Goal: Transaction & Acquisition: Purchase product/service

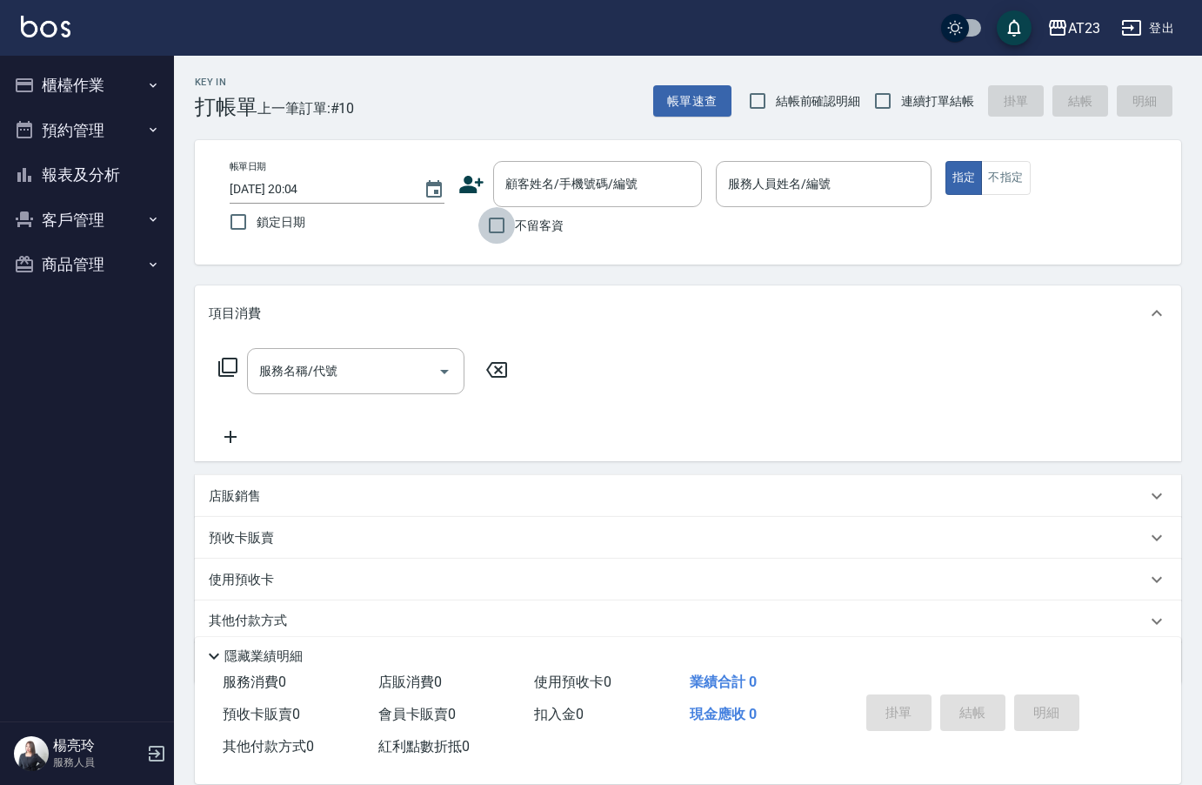
click at [493, 226] on input "不留客資" at bounding box center [496, 225] width 37 height 37
checkbox input "true"
drag, startPoint x: 873, startPoint y: 99, endPoint x: 896, endPoint y: 166, distance: 70.7
click at [876, 99] on input "連續打單結帳" at bounding box center [883, 101] width 37 height 37
checkbox input "true"
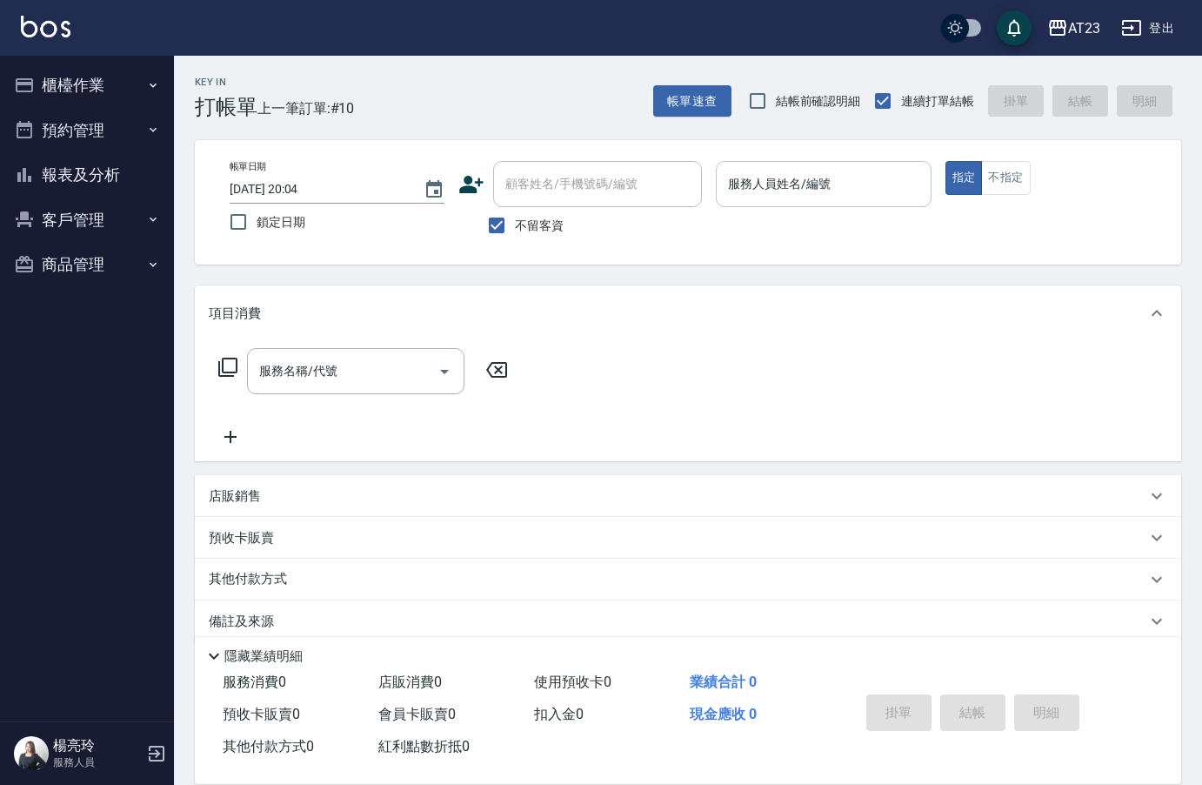
click at [870, 191] on input "服務人員姓名/編號" at bounding box center [823, 184] width 199 height 30
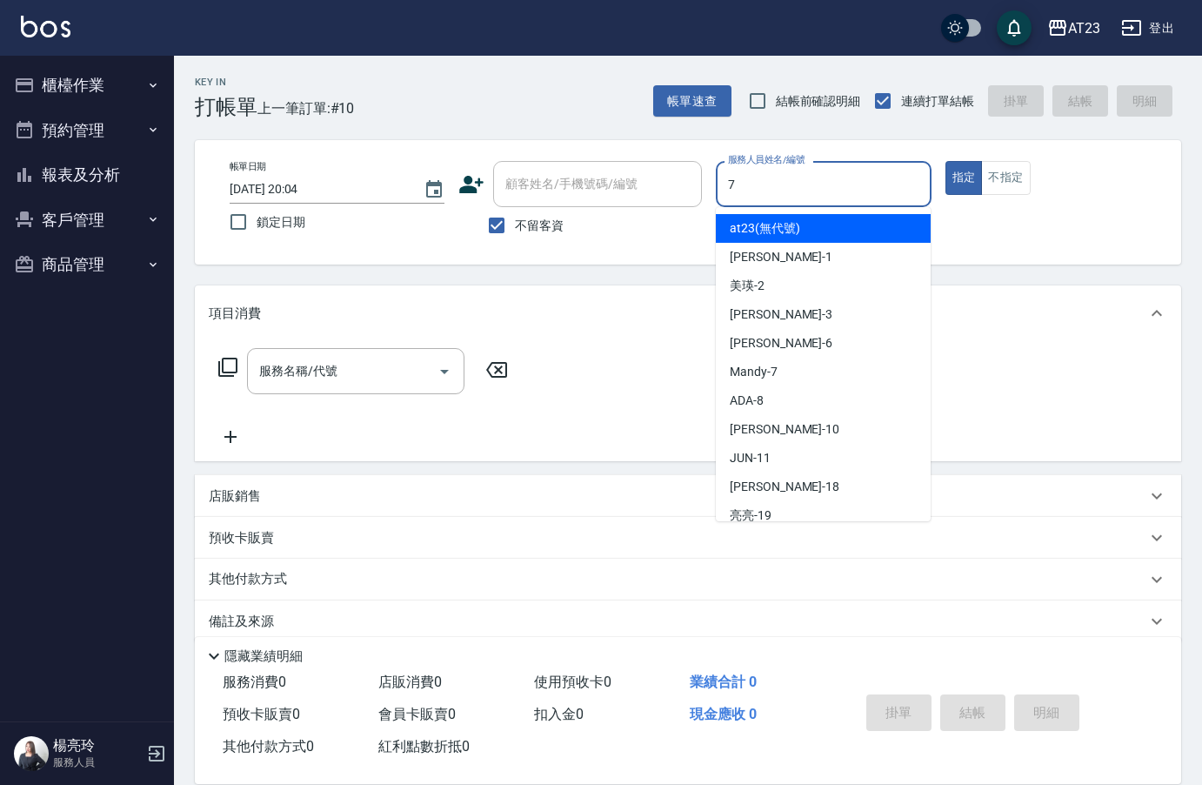
type input "Mandy-7"
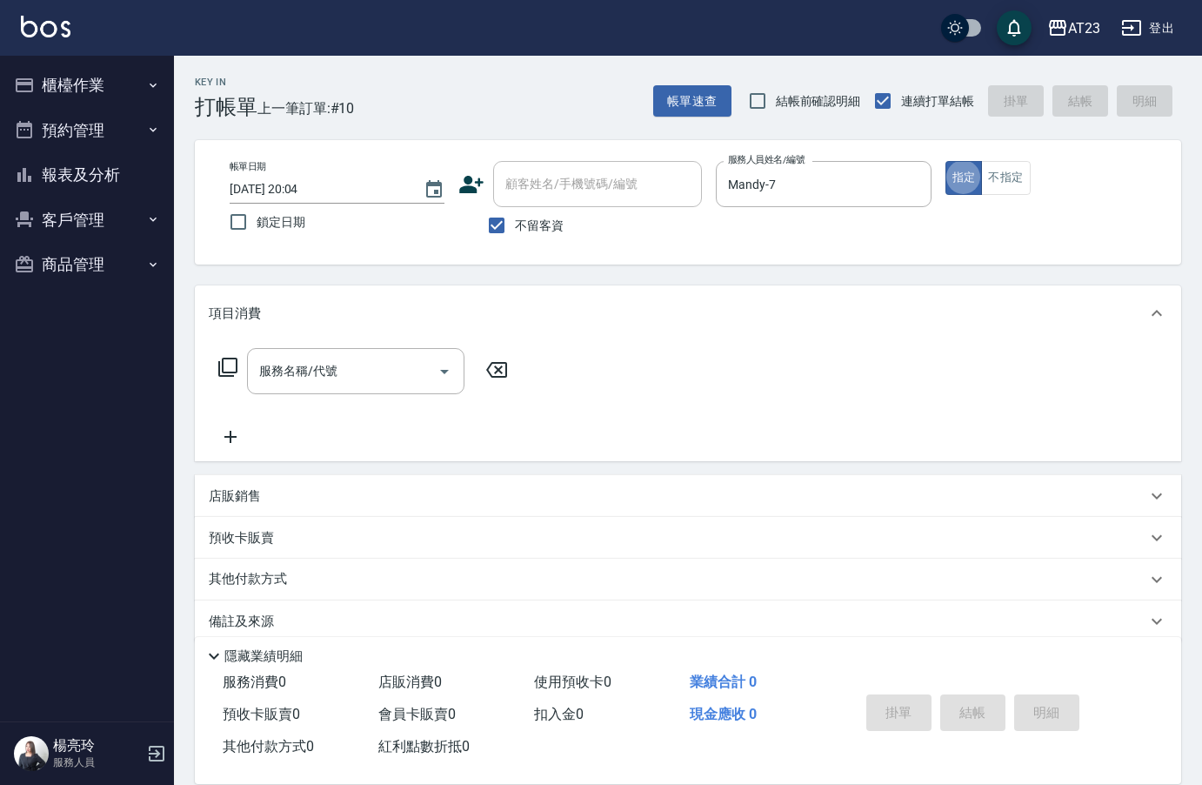
type button "true"
drag, startPoint x: 240, startPoint y: 367, endPoint x: 225, endPoint y: 367, distance: 14.8
click at [236, 367] on div "服務名稱/代號 服務名稱/代號" at bounding box center [364, 371] width 310 height 46
click at [225, 367] on icon at bounding box center [227, 367] width 21 height 21
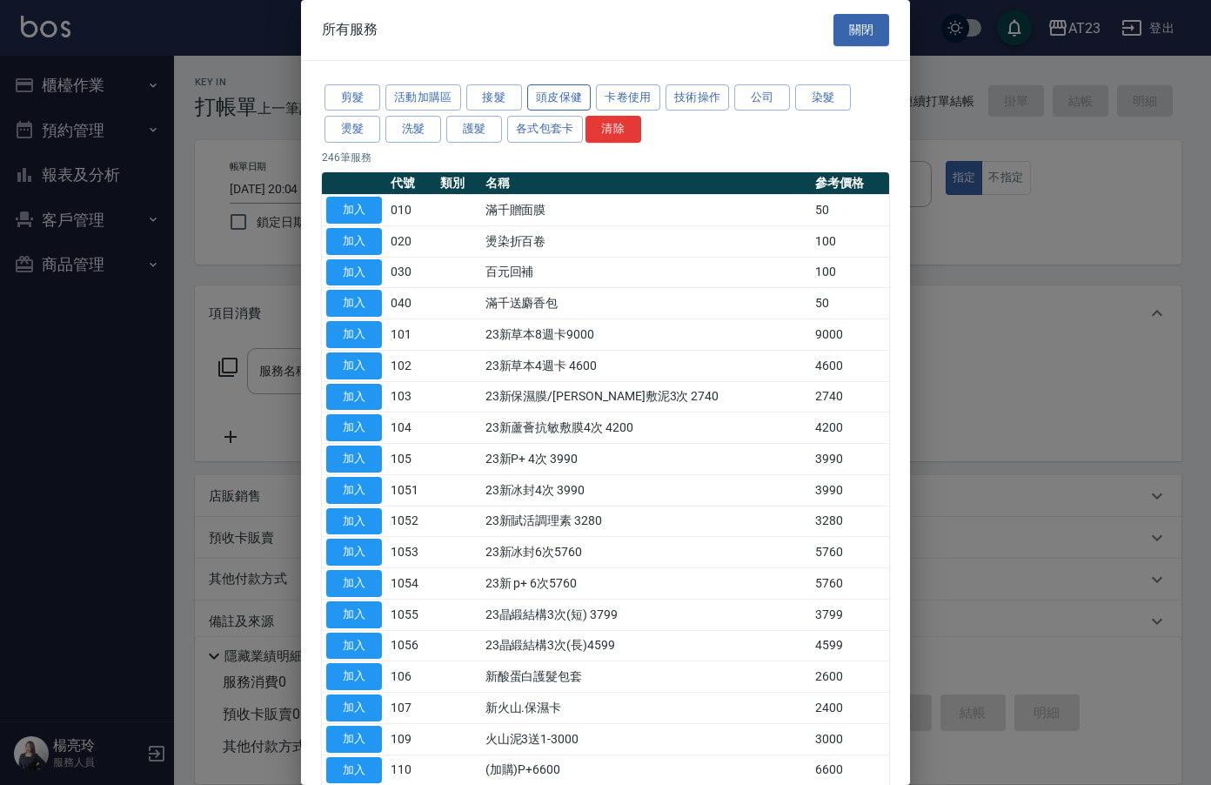
click at [557, 97] on button "頭皮保健" at bounding box center [559, 97] width 64 height 27
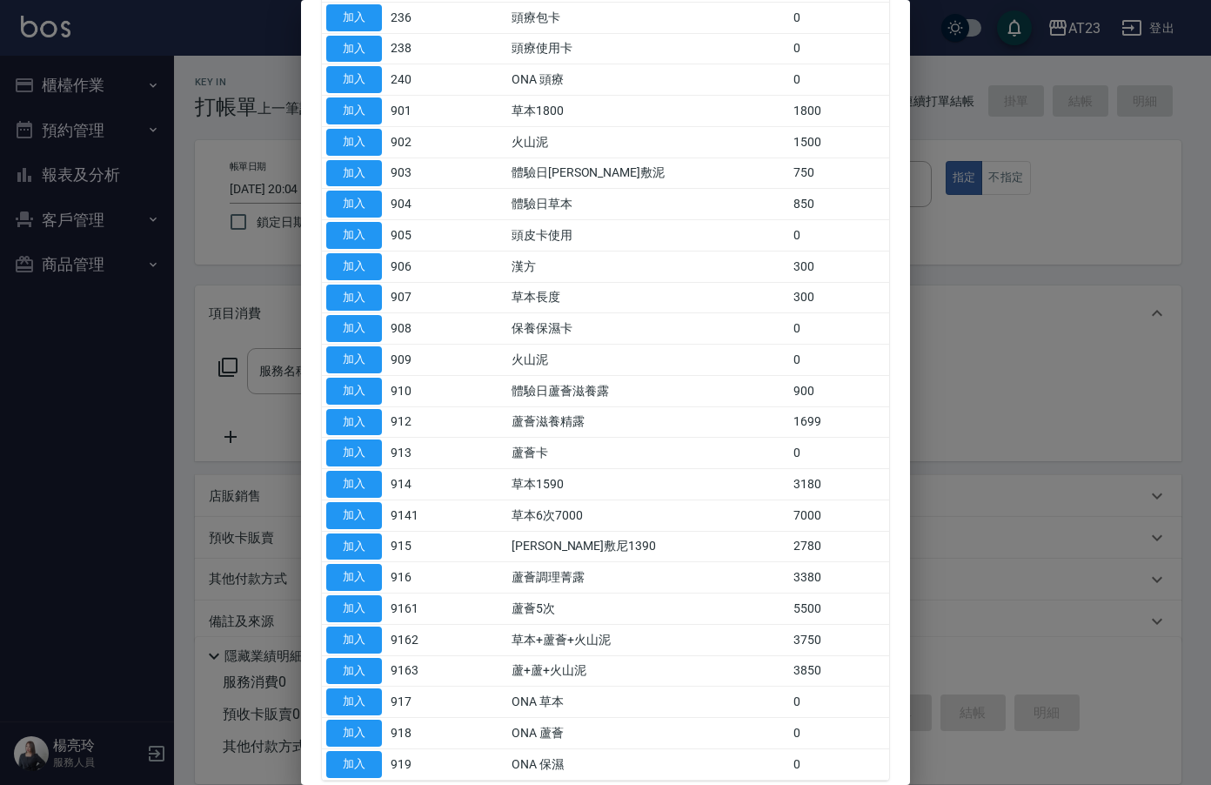
scroll to position [439, 0]
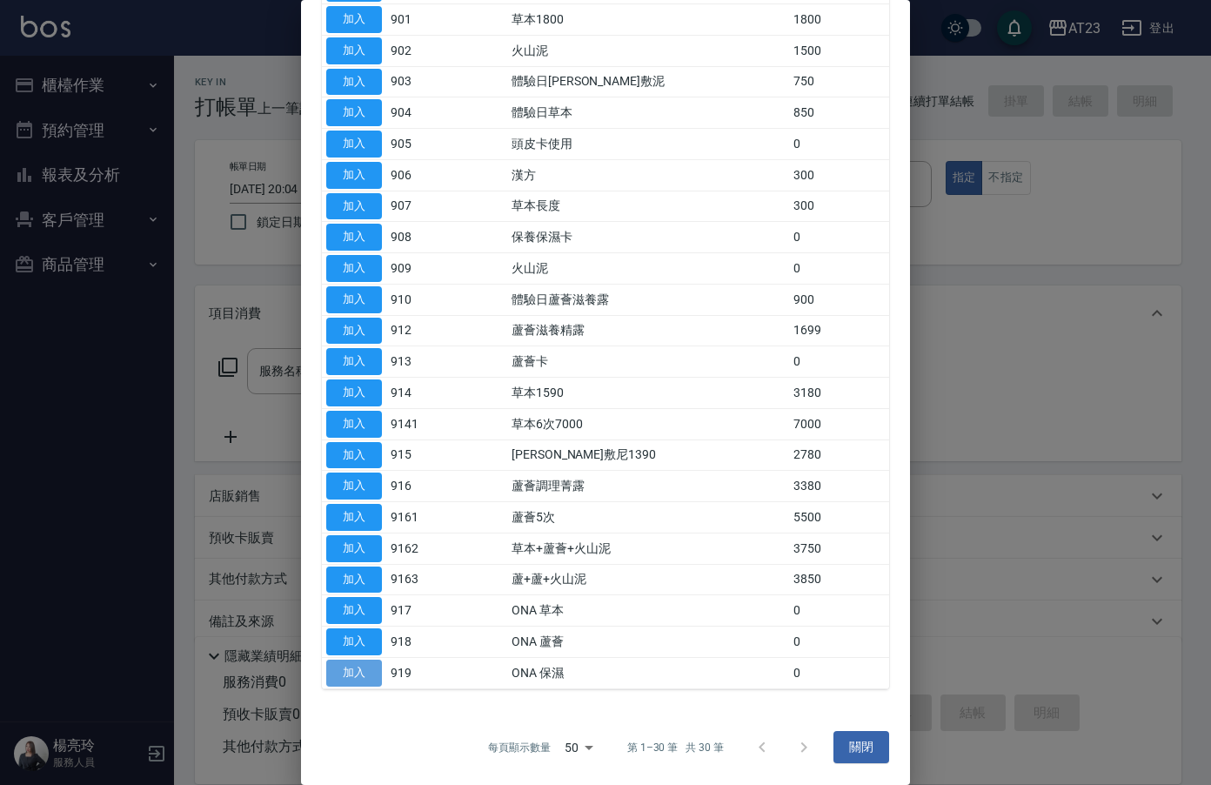
click at [372, 679] on button "加入" at bounding box center [354, 672] width 56 height 27
type input "ONA 保濕(919)"
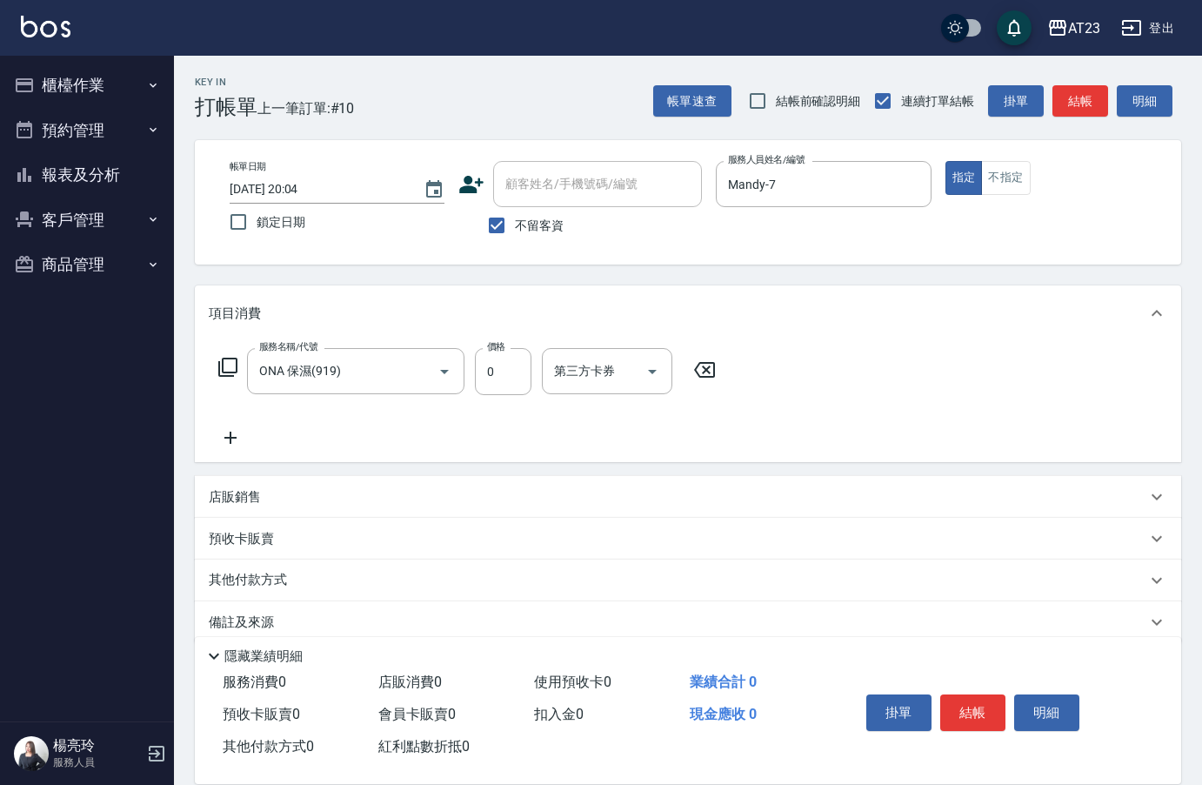
drag, startPoint x: 710, startPoint y: 371, endPoint x: 554, endPoint y: 361, distance: 156.0
click at [709, 371] on icon at bounding box center [704, 369] width 43 height 21
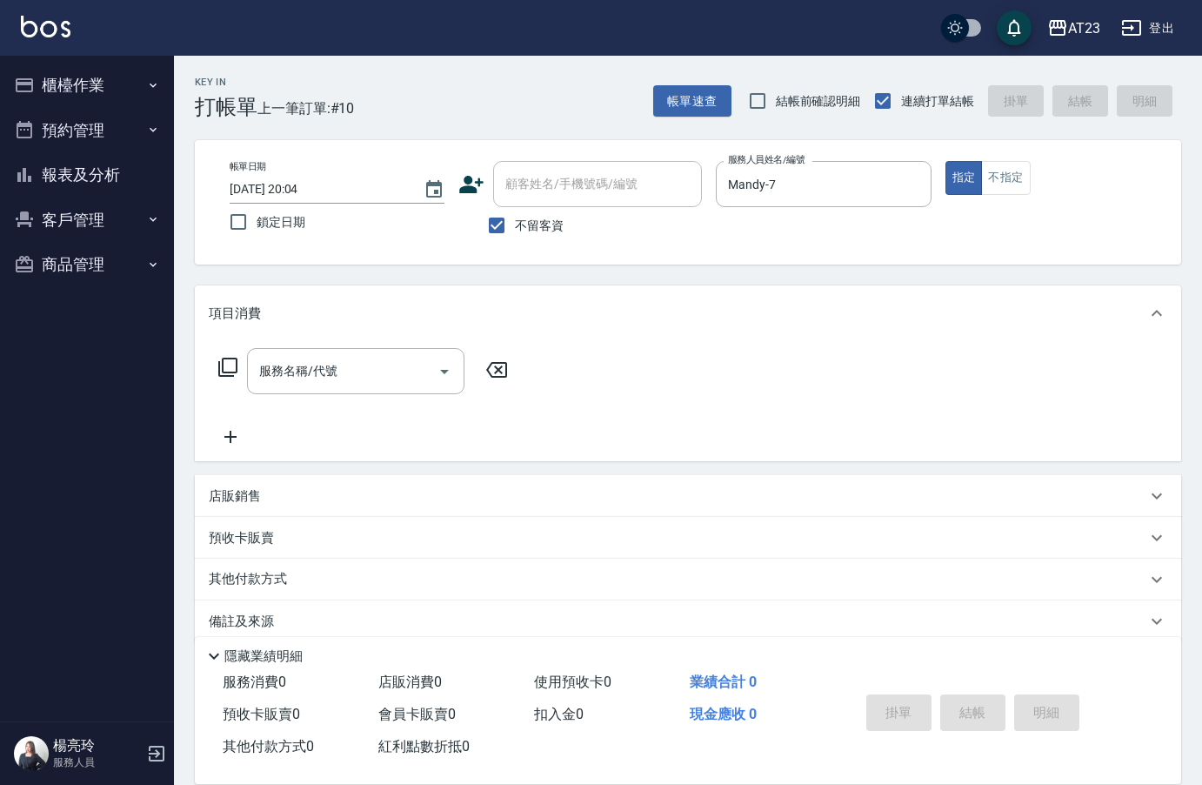
click at [215, 365] on div "服務名稱/代號 服務名稱/代號" at bounding box center [364, 371] width 310 height 46
click at [228, 363] on icon at bounding box center [227, 367] width 21 height 21
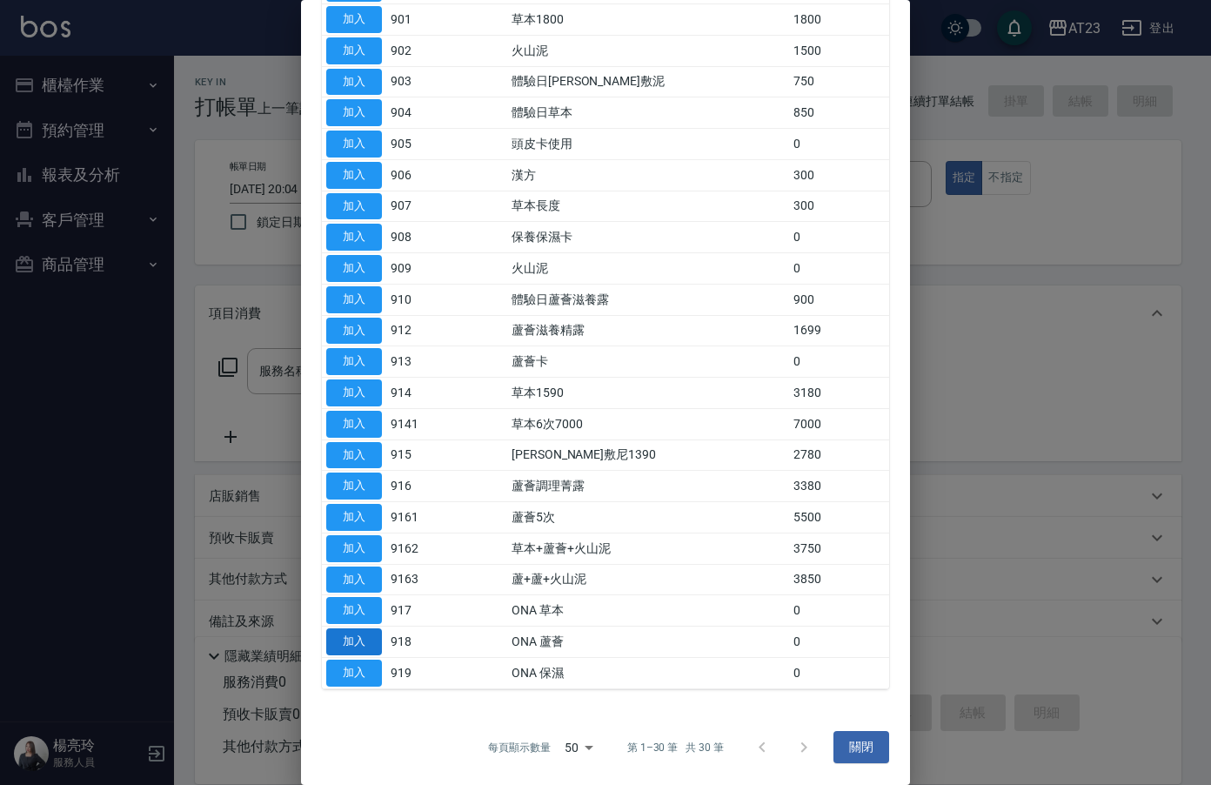
click at [343, 637] on button "加入" at bounding box center [354, 641] width 56 height 27
type input "ONA 蘆薈(918)"
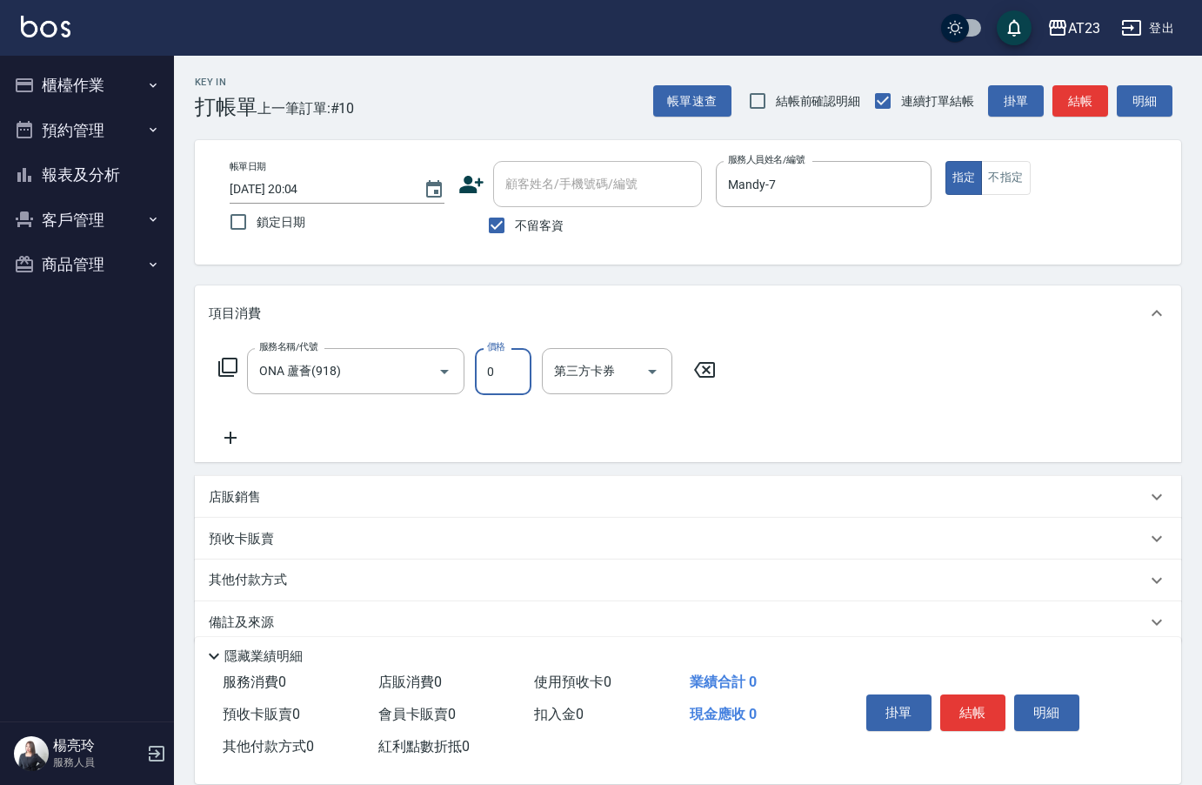
click at [489, 384] on input "0" at bounding box center [503, 371] width 57 height 47
type input "600"
click at [921, 416] on div "服務名稱/代號 ONA 蘆薈(918) 服務名稱/代號 價格 600 價格 第三方卡券 第三方卡券" at bounding box center [688, 401] width 987 height 121
drag, startPoint x: 235, startPoint y: 456, endPoint x: 249, endPoint y: 449, distance: 15.6
click at [235, 455] on div "服務名稱/代號 ONA 蘆薈(918) 服務名稱/代號 價格 600 價格 第三方卡券 第三方卡券" at bounding box center [688, 401] width 987 height 121
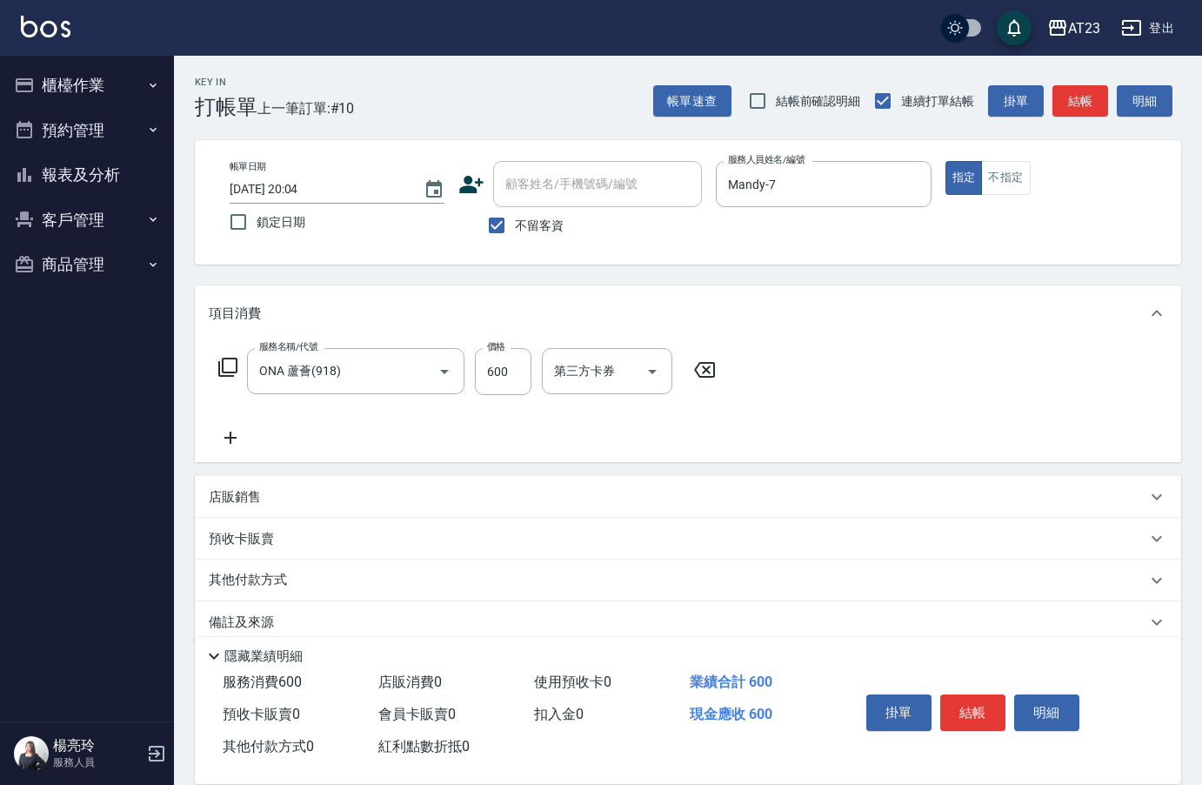
click at [237, 440] on icon at bounding box center [230, 437] width 43 height 21
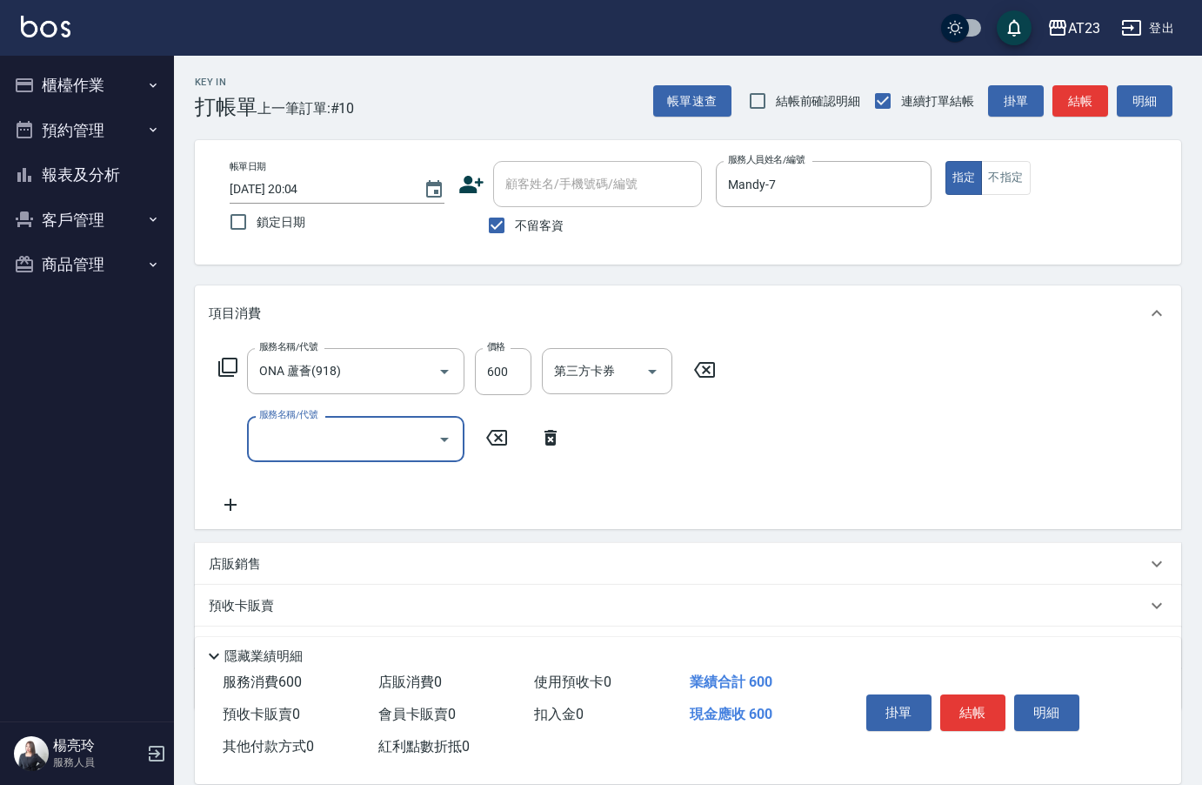
click at [224, 364] on icon at bounding box center [227, 367] width 21 height 21
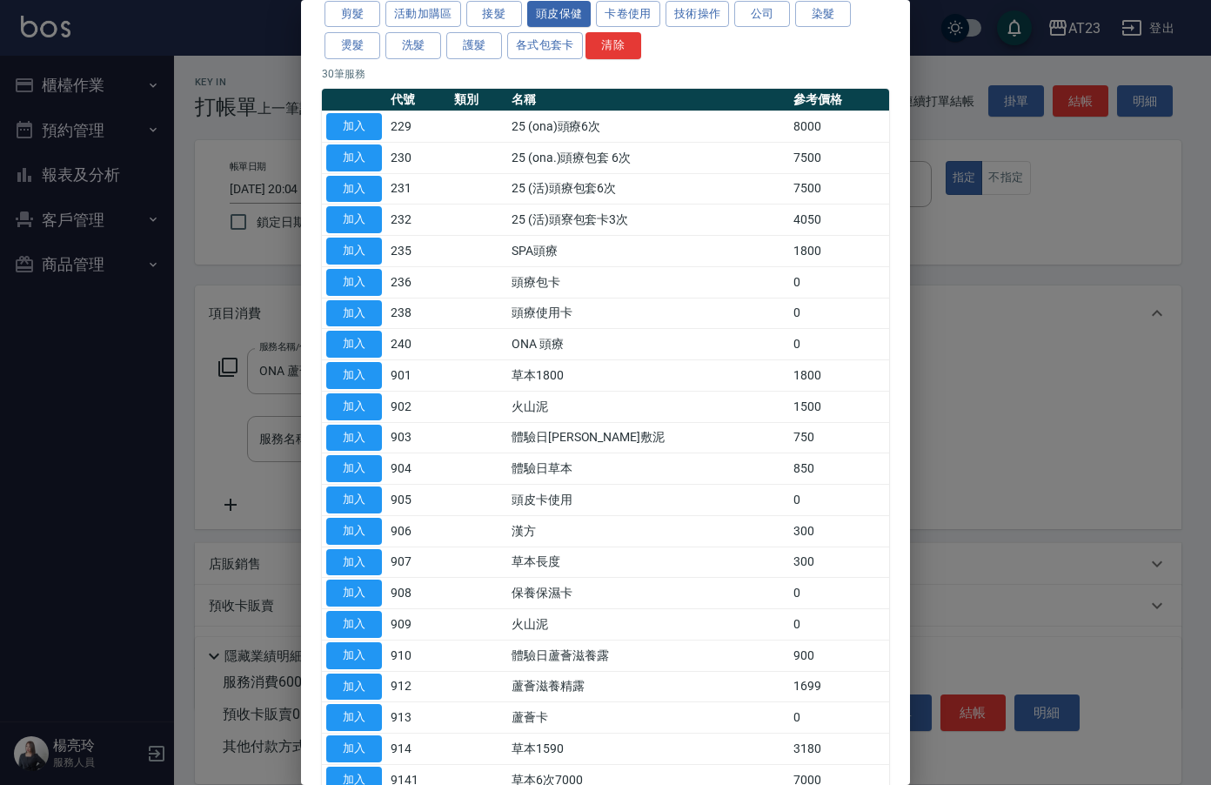
scroll to position [435, 0]
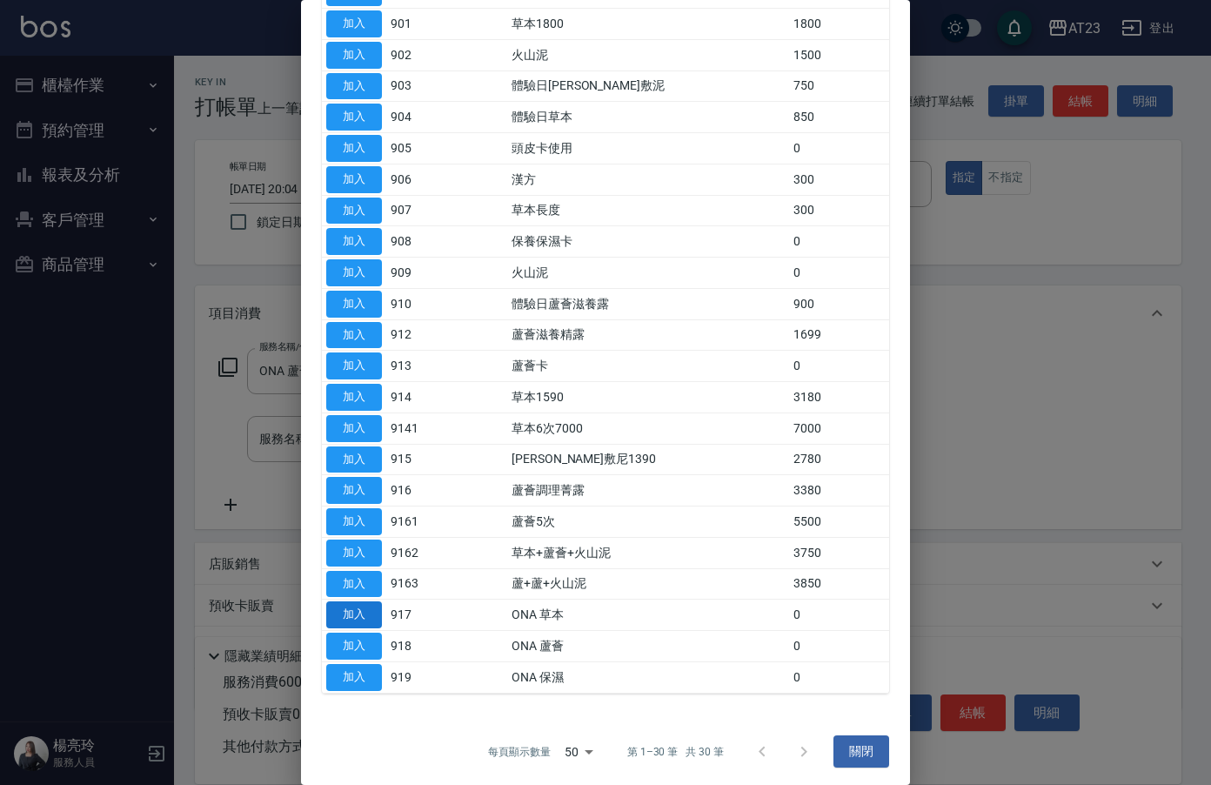
click at [338, 611] on button "加入" at bounding box center [354, 614] width 56 height 27
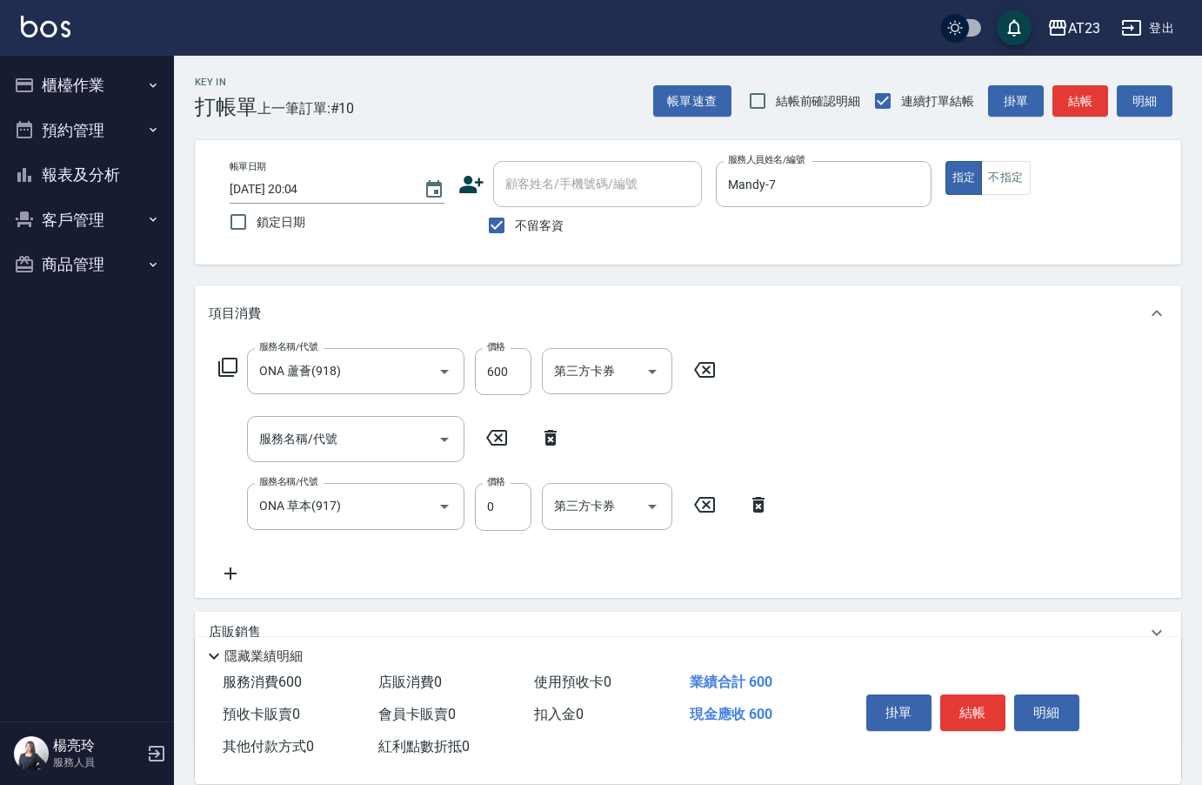
click at [697, 370] on icon at bounding box center [704, 369] width 43 height 21
click at [507, 493] on input "0" at bounding box center [503, 505] width 57 height 47
type input "600"
drag, startPoint x: 502, startPoint y: 369, endPoint x: 532, endPoint y: 408, distance: 49.6
click at [503, 369] on icon at bounding box center [496, 369] width 43 height 21
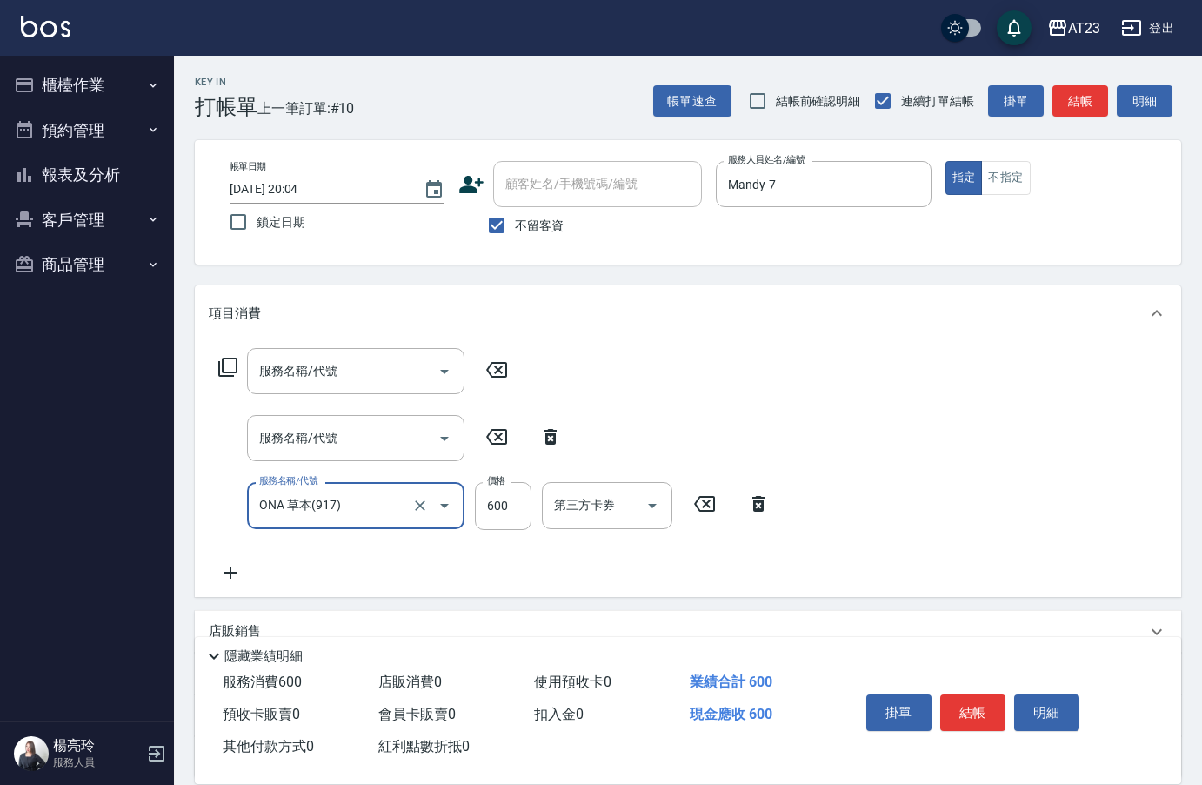
click at [556, 434] on icon at bounding box center [551, 437] width 12 height 16
type input "ONA 草本(917)"
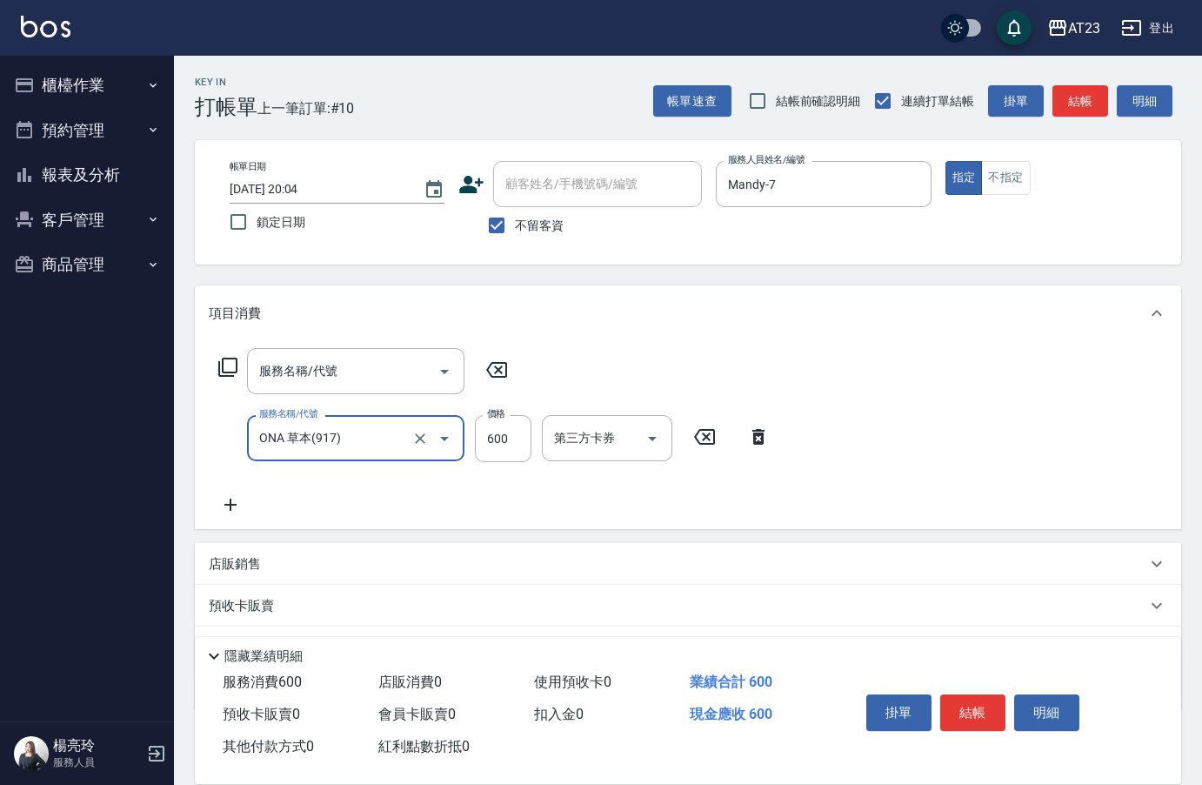
click at [503, 371] on icon at bounding box center [496, 369] width 43 height 21
click at [973, 706] on button "結帳" at bounding box center [972, 712] width 65 height 37
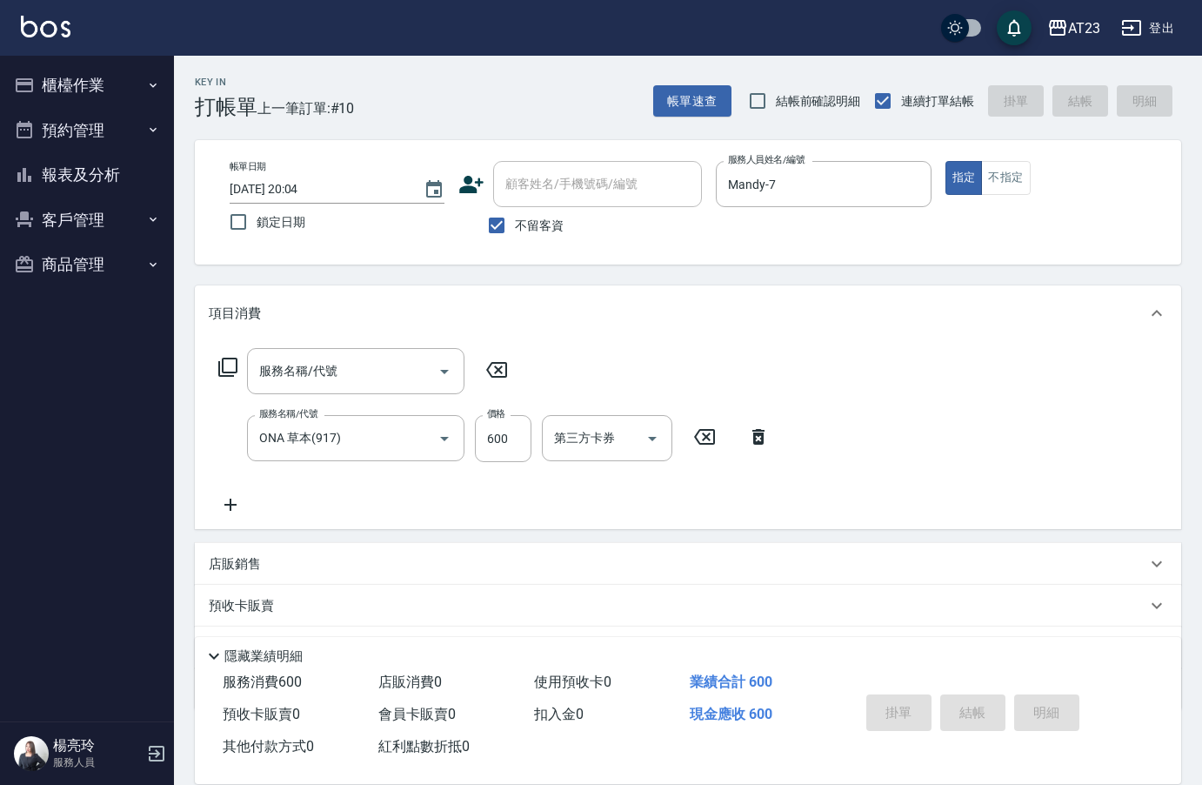
type input "[DATE] 20:06"
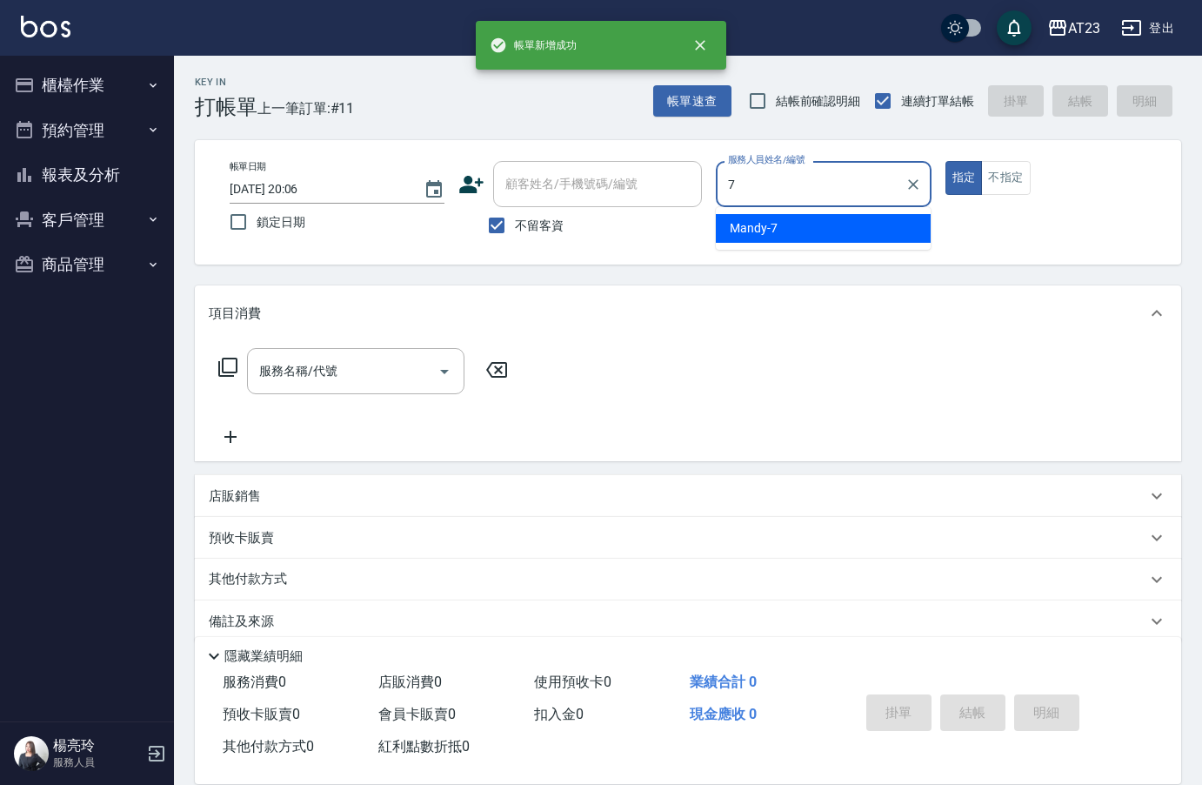
type input "Mandy-7"
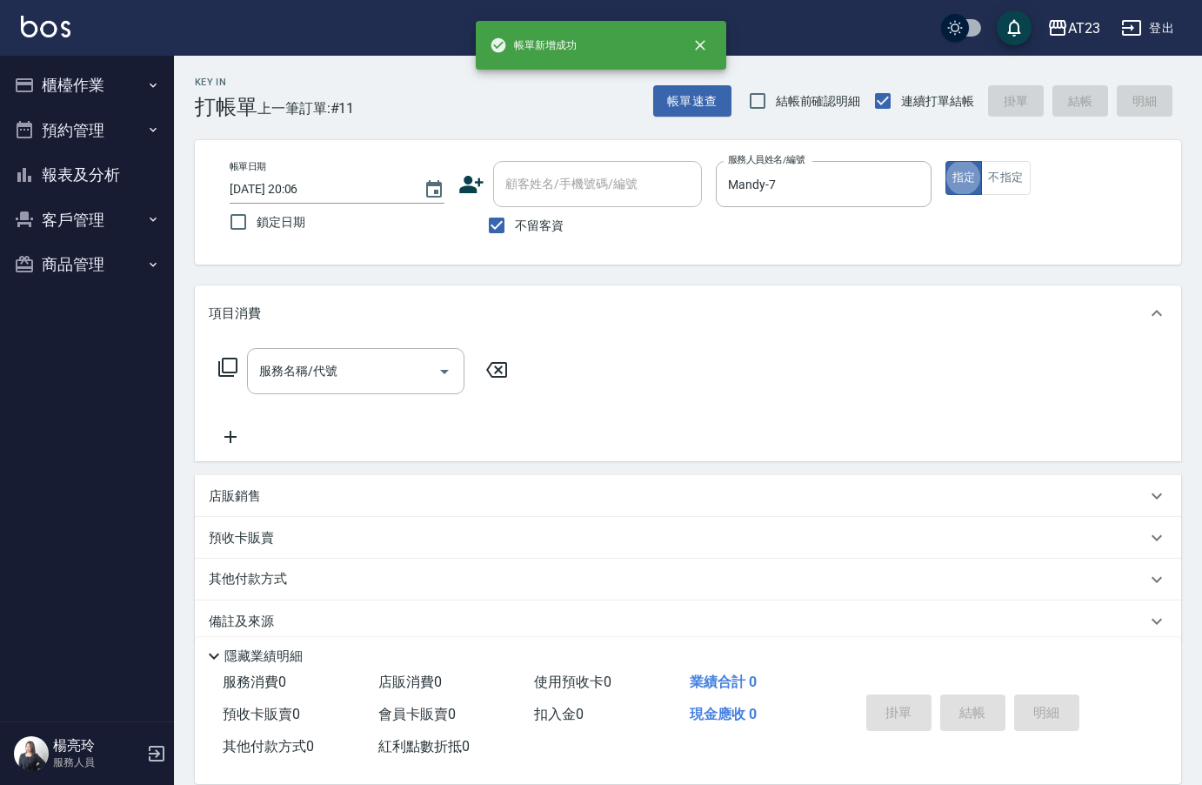
click at [231, 357] on icon at bounding box center [227, 367] width 21 height 21
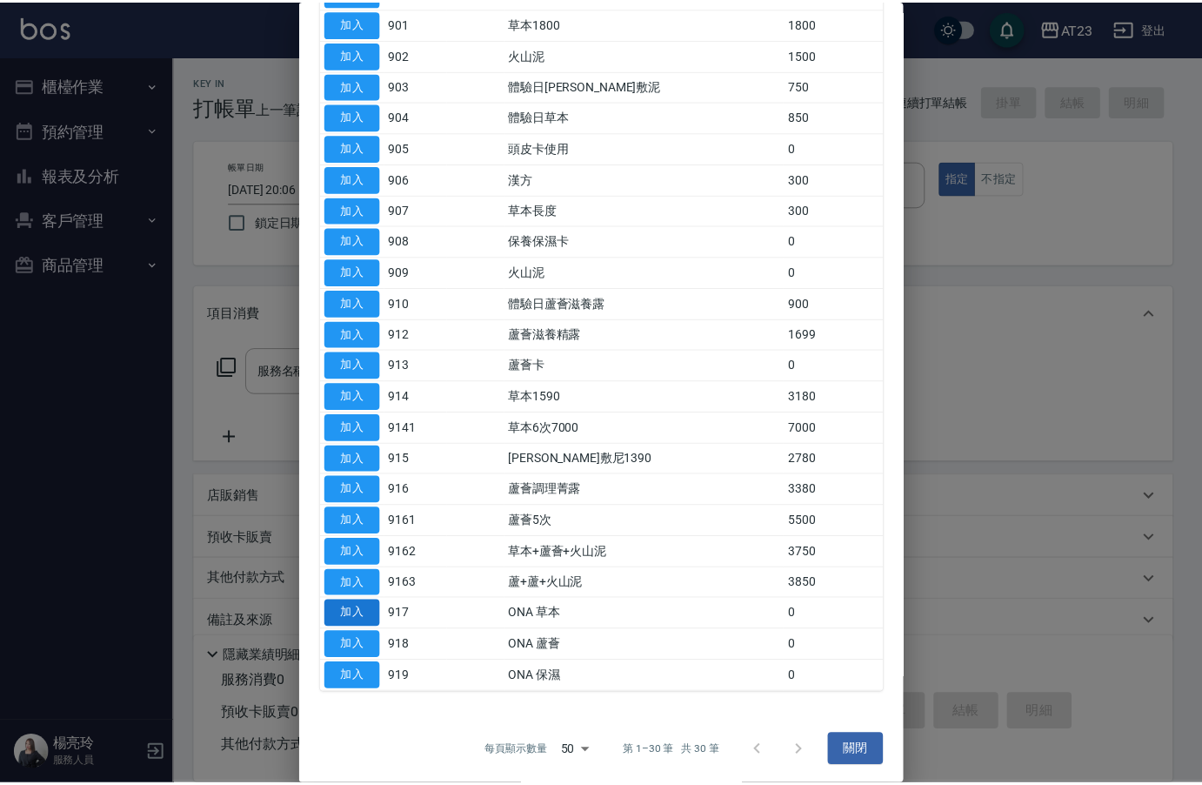
scroll to position [439, 0]
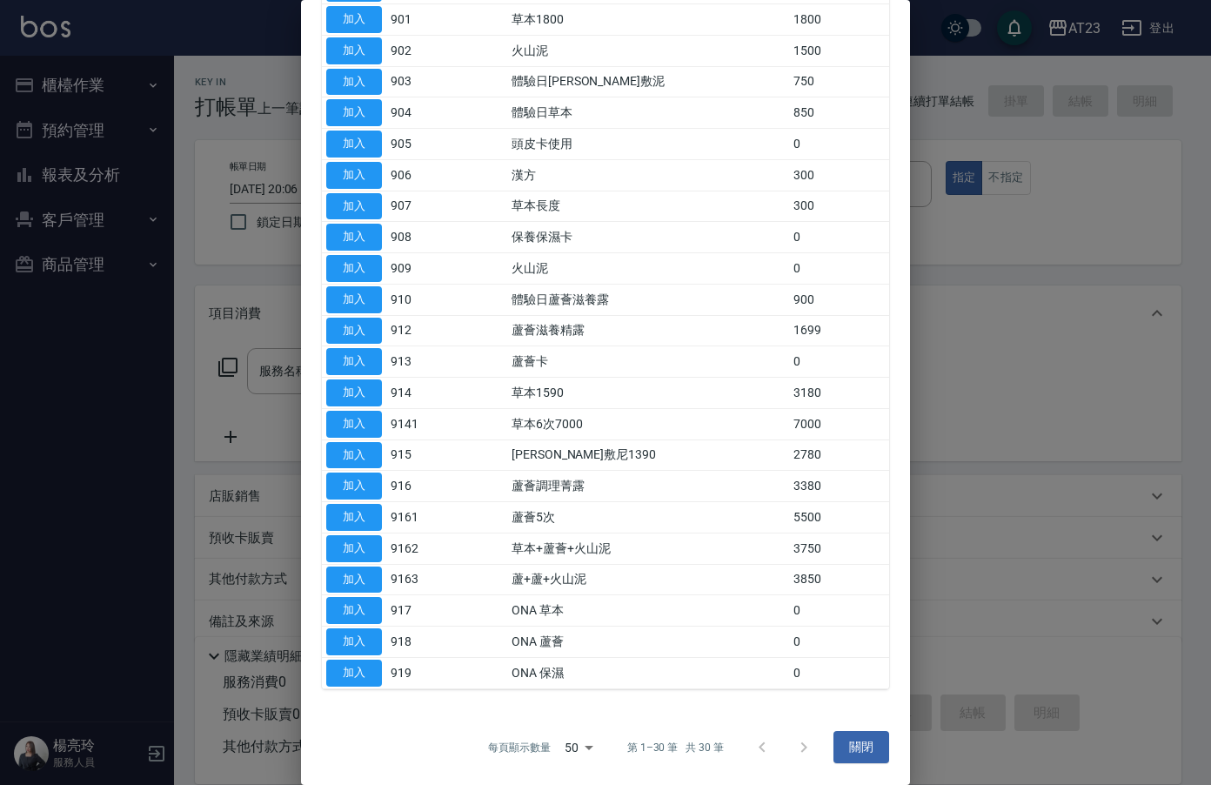
click at [358, 635] on button "加入" at bounding box center [354, 641] width 56 height 27
type input "ONA 蘆薈(918)"
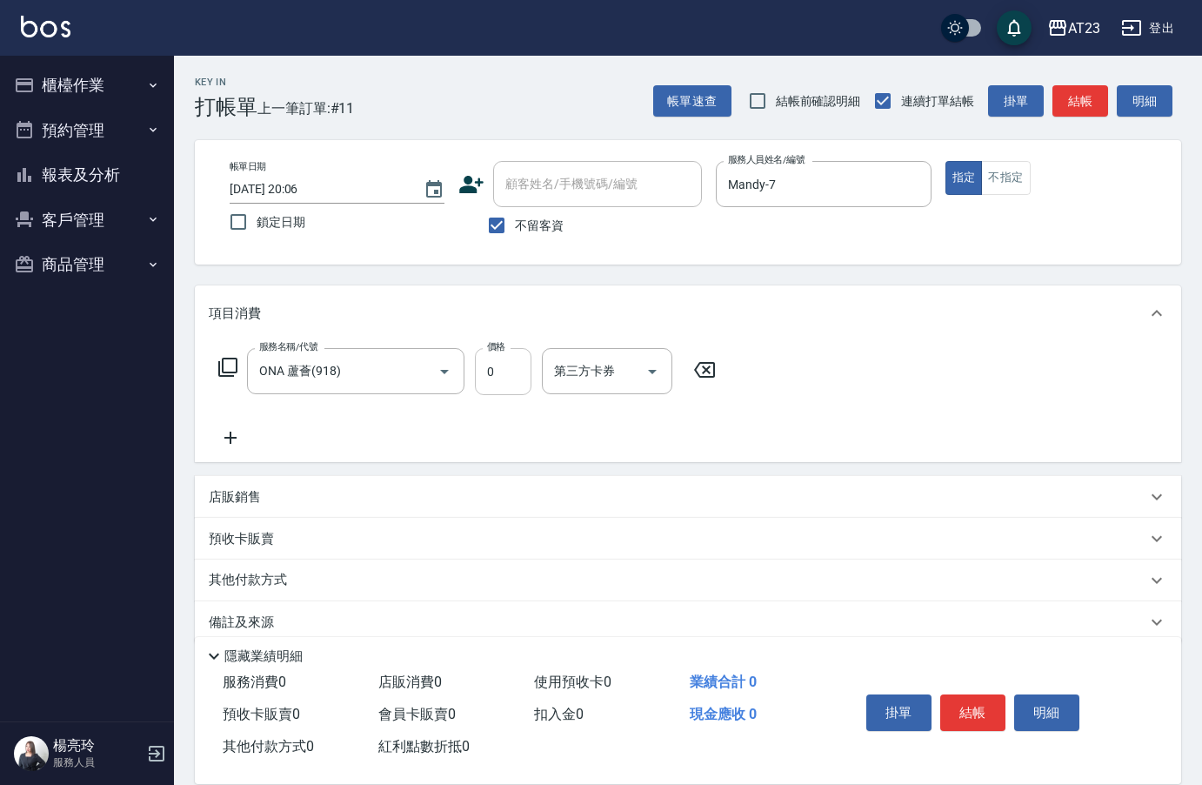
click at [483, 377] on input "0" at bounding box center [503, 371] width 57 height 47
type input "400"
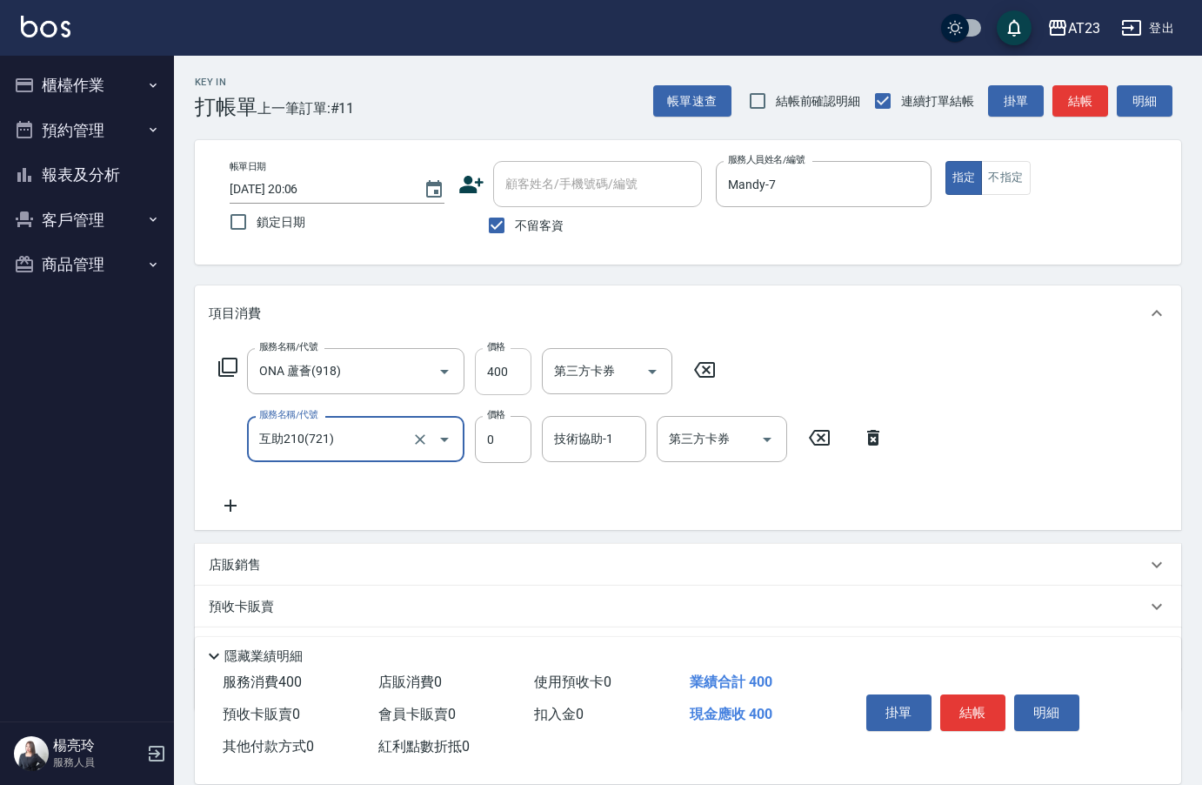
type input "互助210(721)"
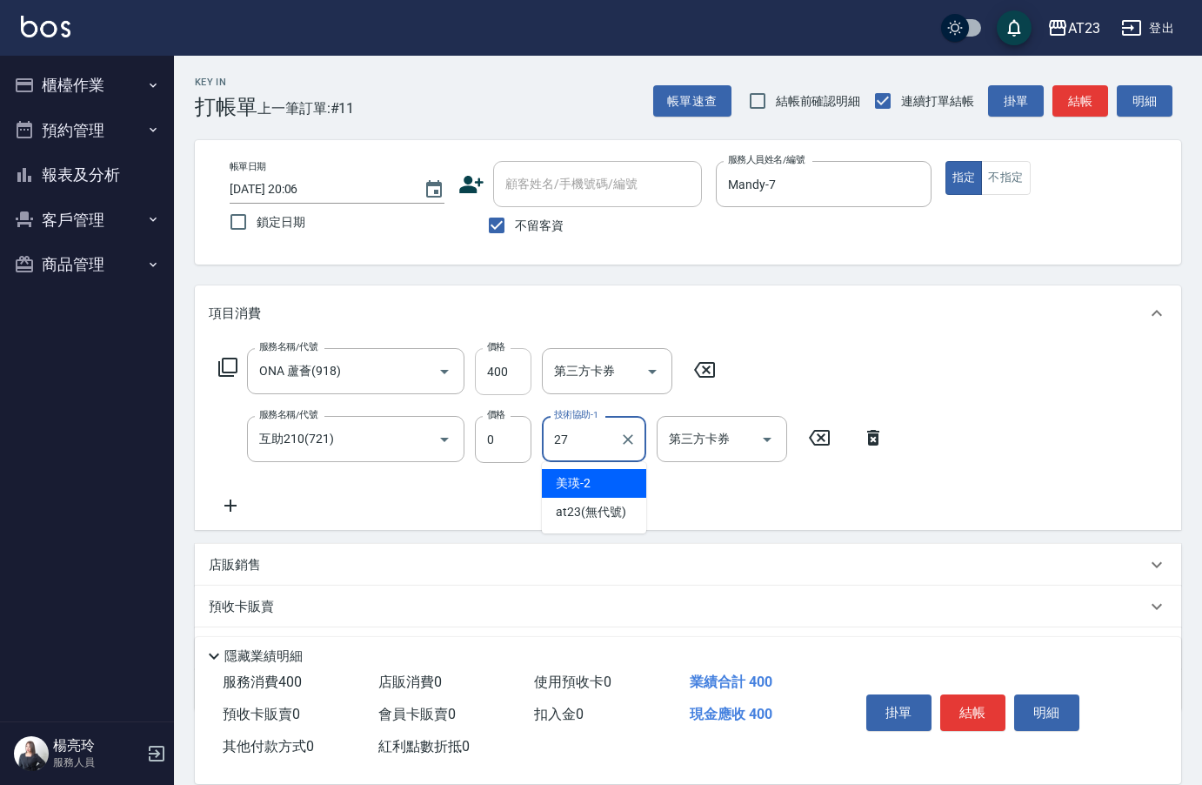
type input "LiLi-27"
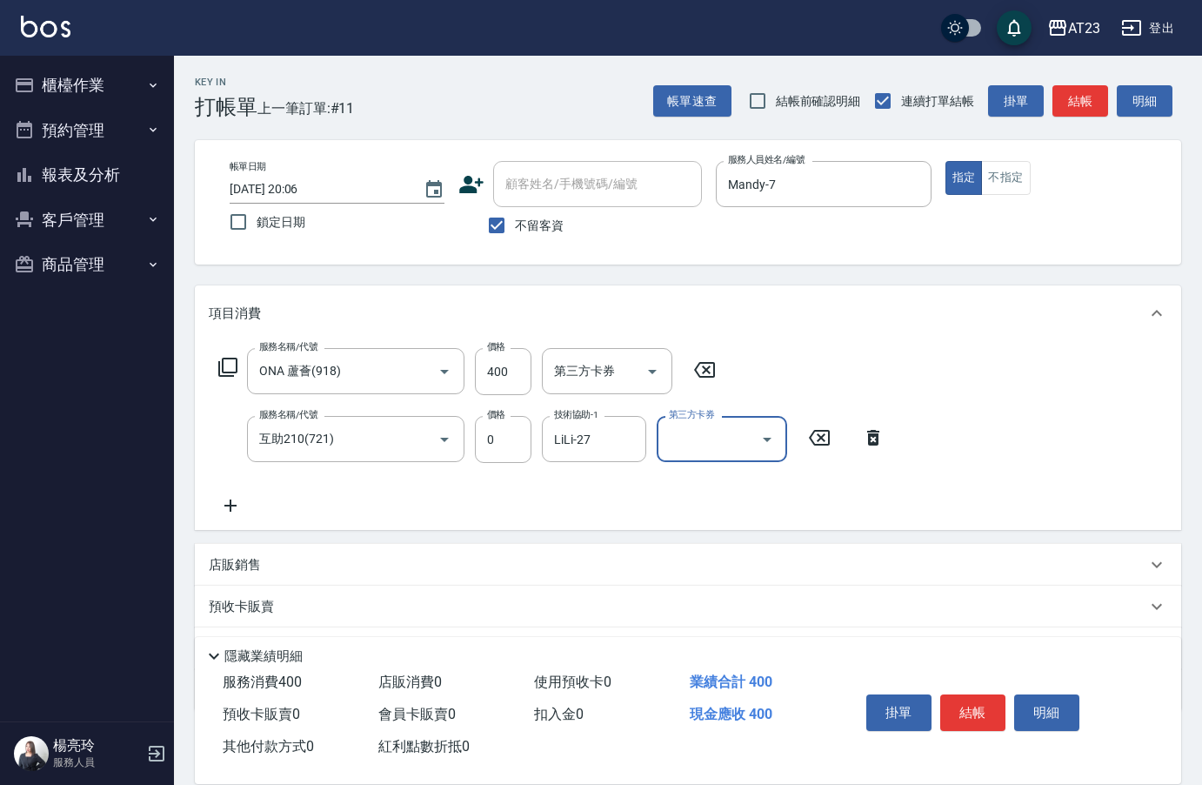
click at [993, 706] on button "結帳" at bounding box center [972, 712] width 65 height 37
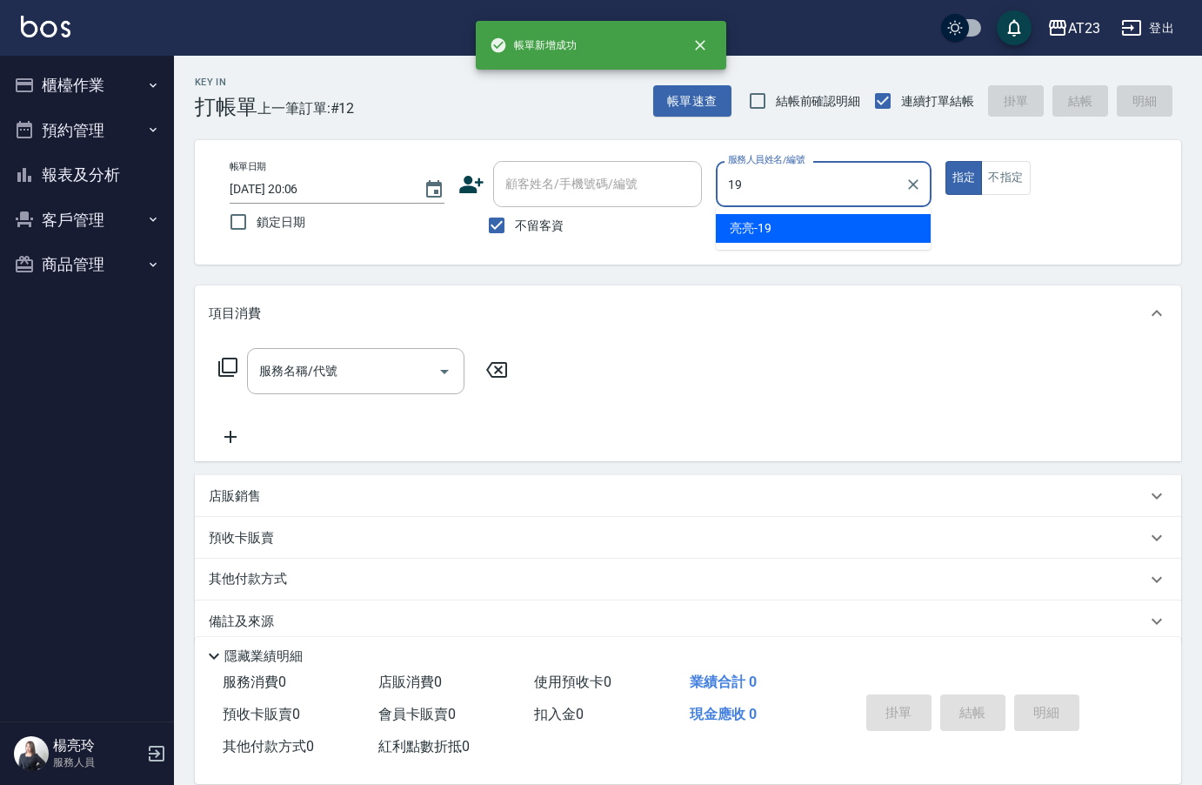
type input "[PERSON_NAME]-19"
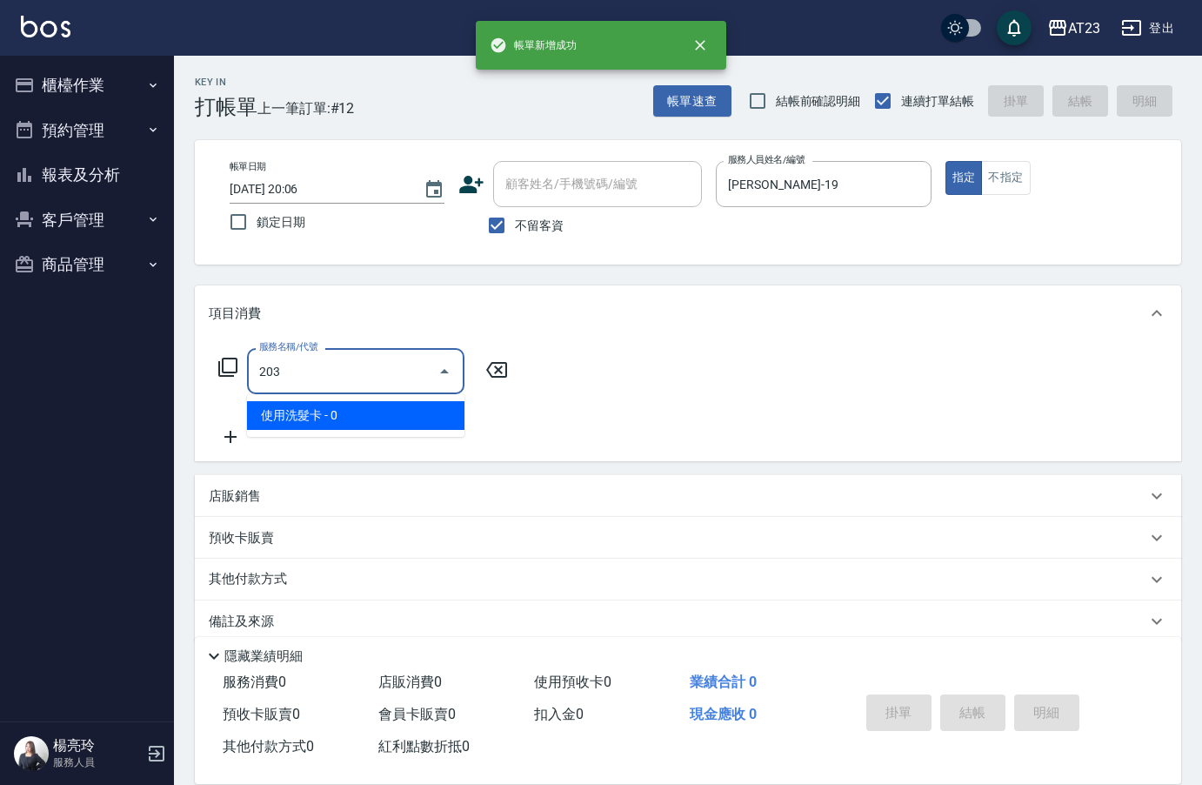
type input "使用洗髮卡(203)"
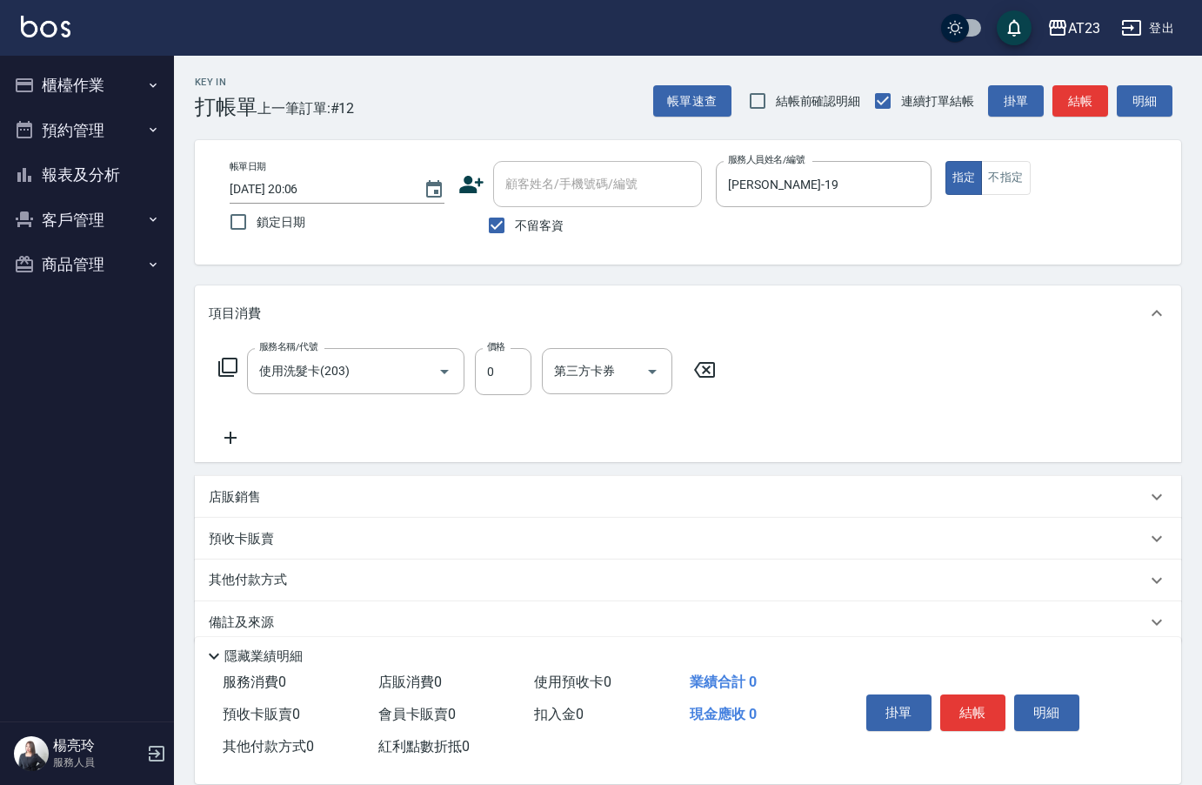
click at [980, 726] on div "掛單 結帳 明細" at bounding box center [973, 714] width 227 height 55
click at [983, 707] on button "結帳" at bounding box center [972, 712] width 65 height 37
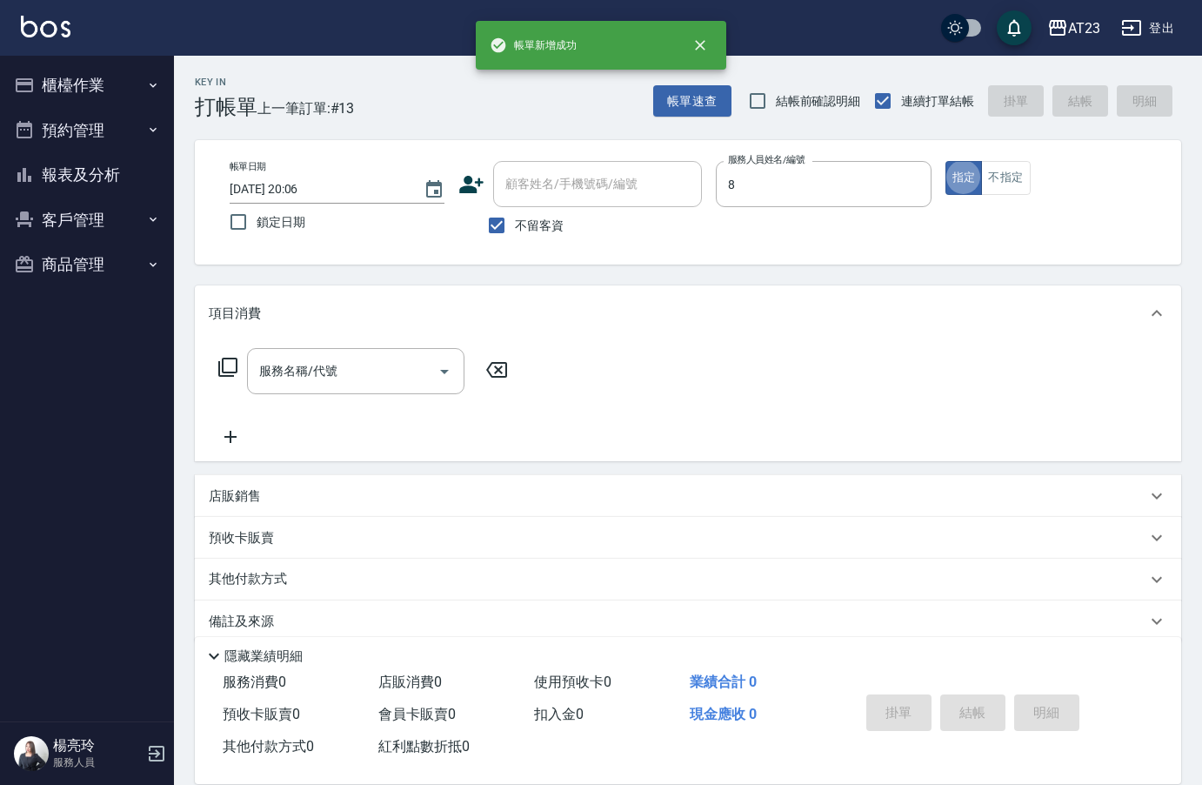
type input "ADA-8"
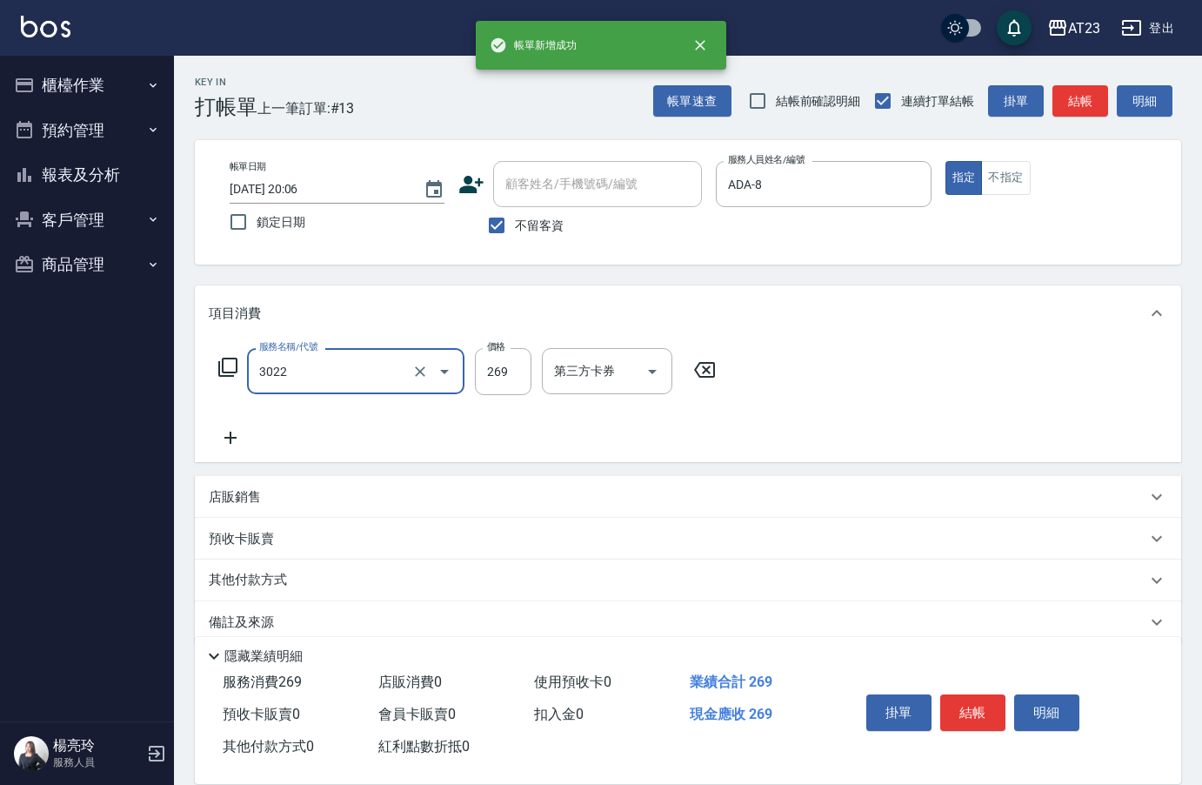
type input "(活動)造型剪(3022)"
type input "200"
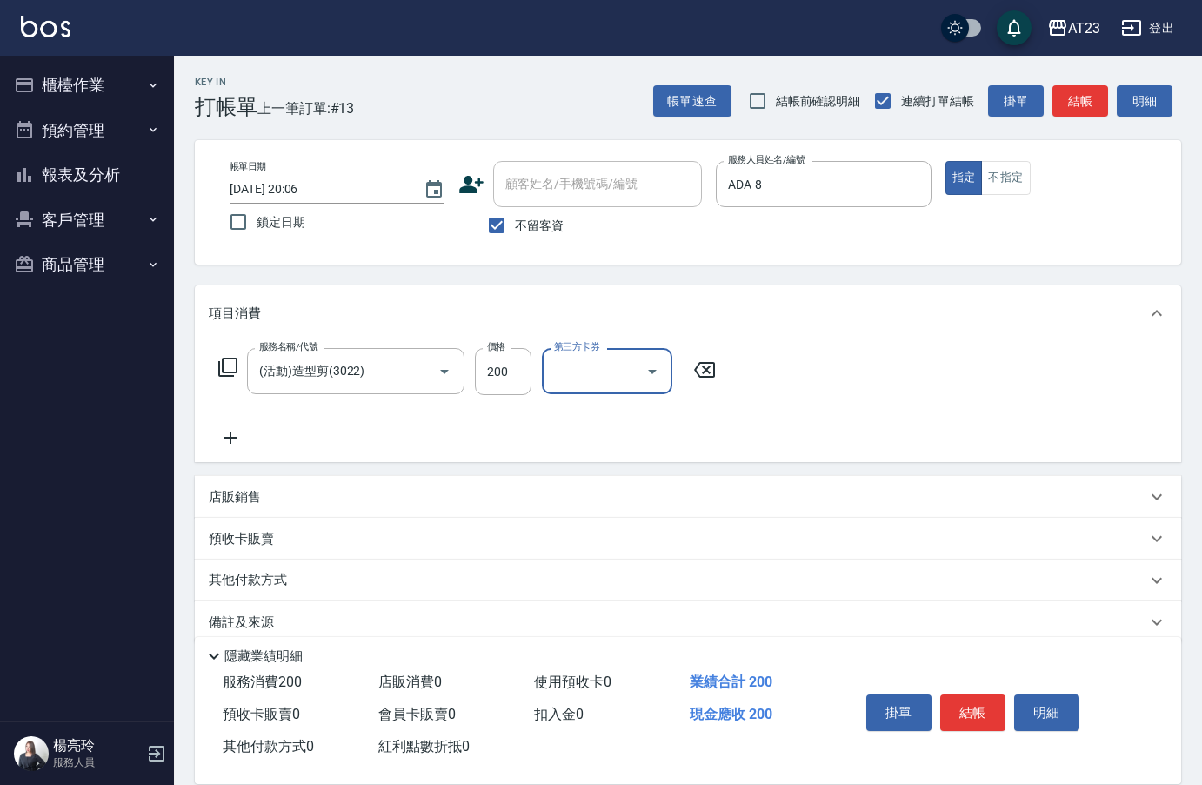
click at [341, 398] on div "服務名稱/代號 (活動)造型剪(3022) 服務名稱/代號 價格 200 價格 第三方卡券 第三方卡券" at bounding box center [468, 398] width 518 height 100
click at [346, 362] on input "(活動)造型剪(3022)" at bounding box center [331, 371] width 153 height 30
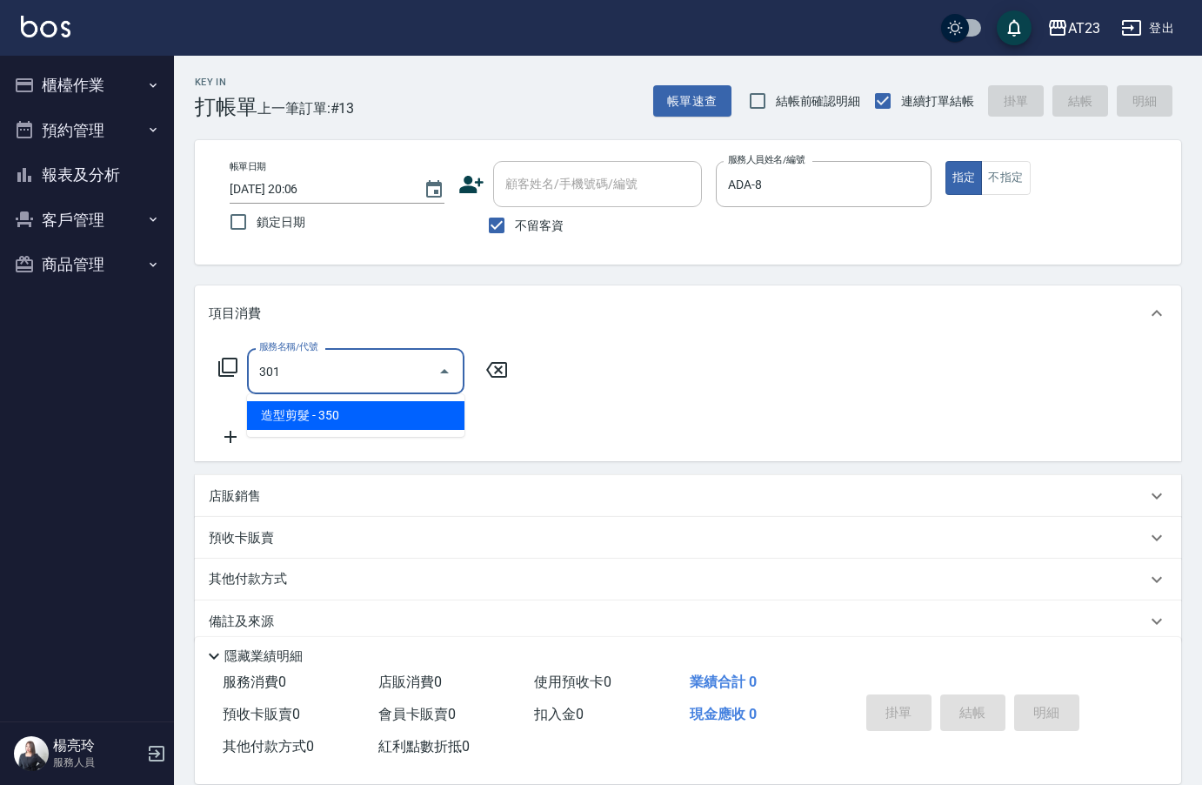
scroll to position [0, 0]
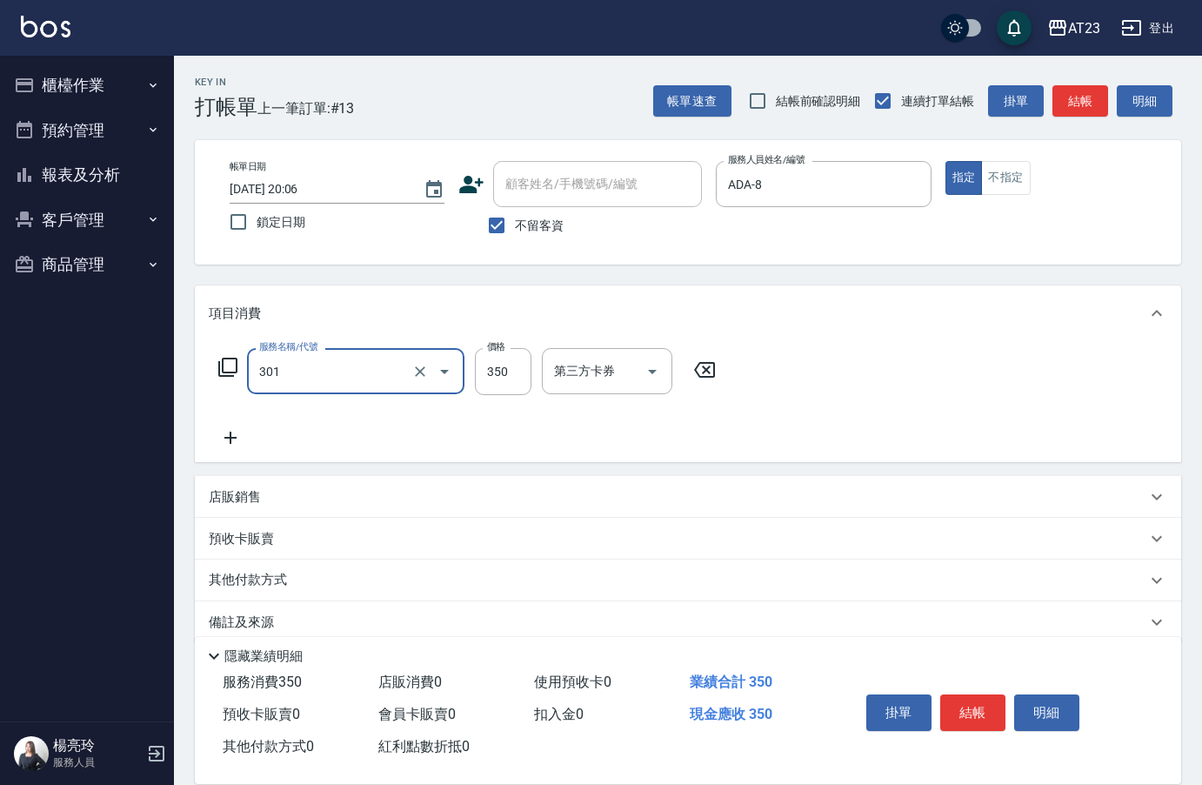
type input "造型剪髮(301)"
type input "200"
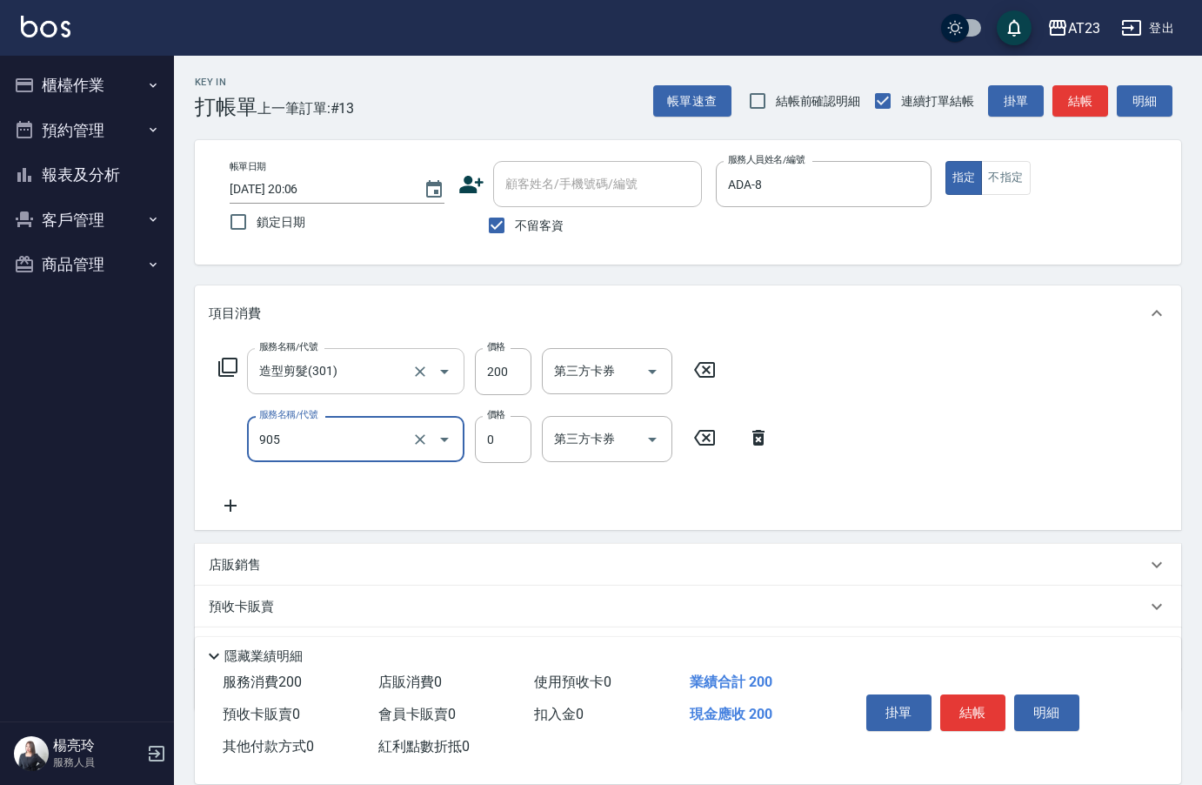
type input "頭皮卡使用(905)"
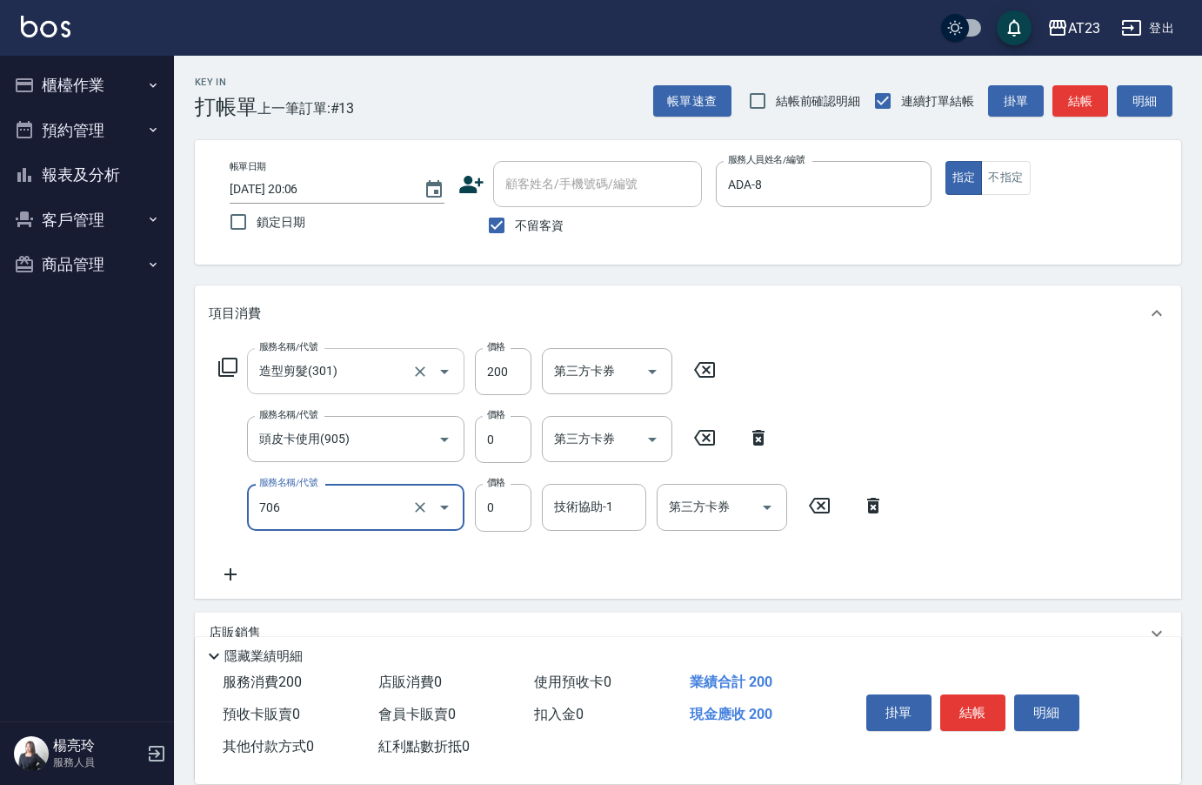
type input "互助60(706)"
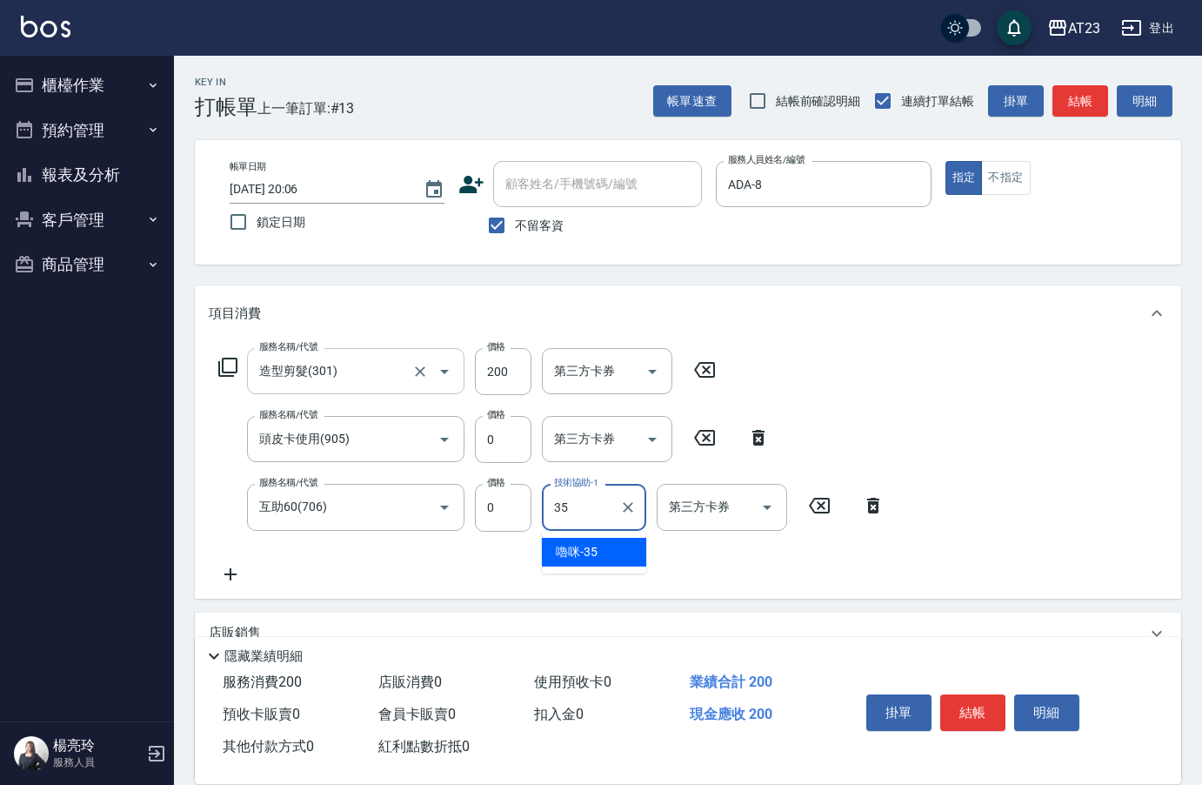
type input "嚕咪-35"
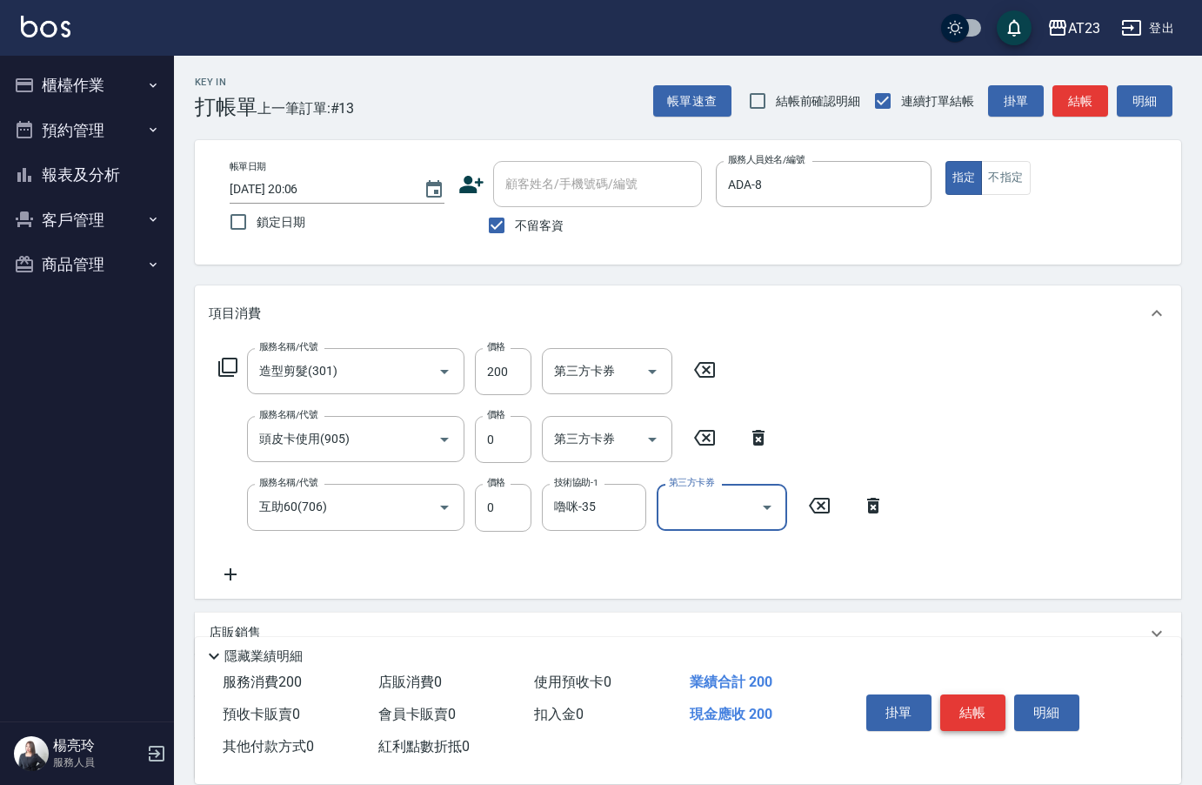
click at [960, 708] on button "結帳" at bounding box center [972, 712] width 65 height 37
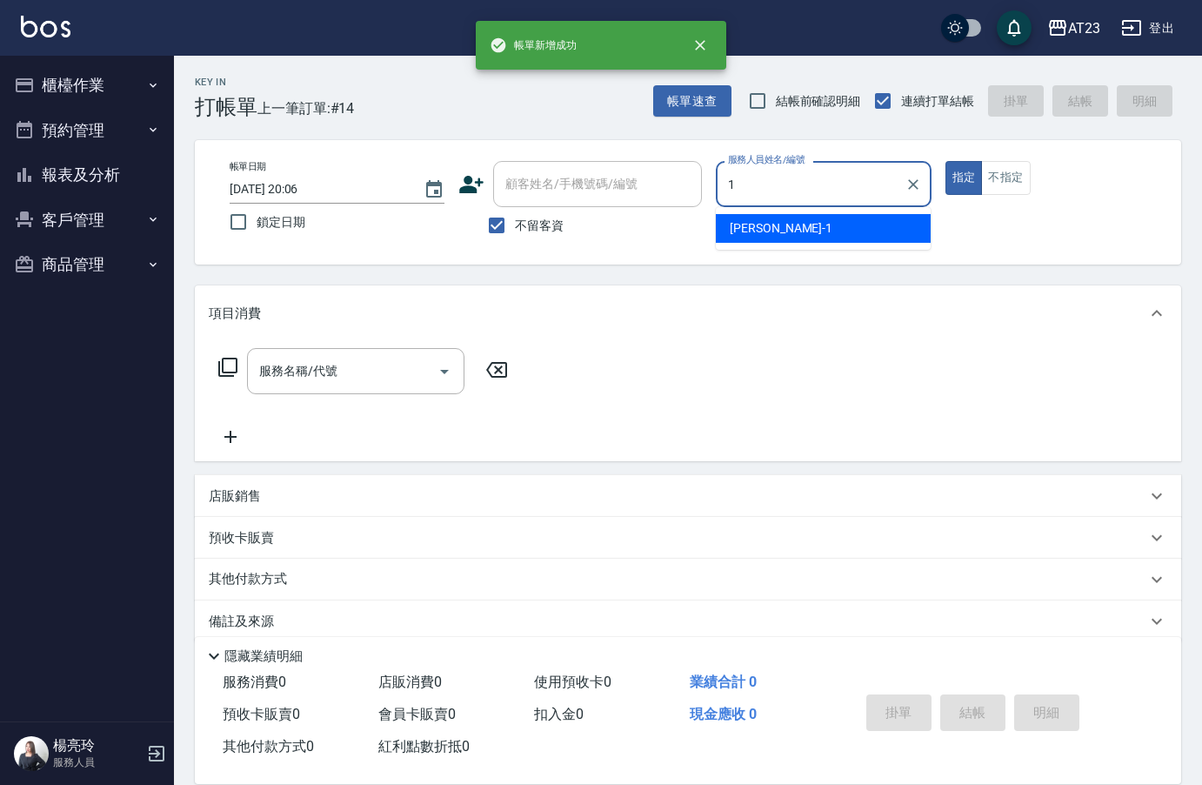
type input "[PERSON_NAME]-1"
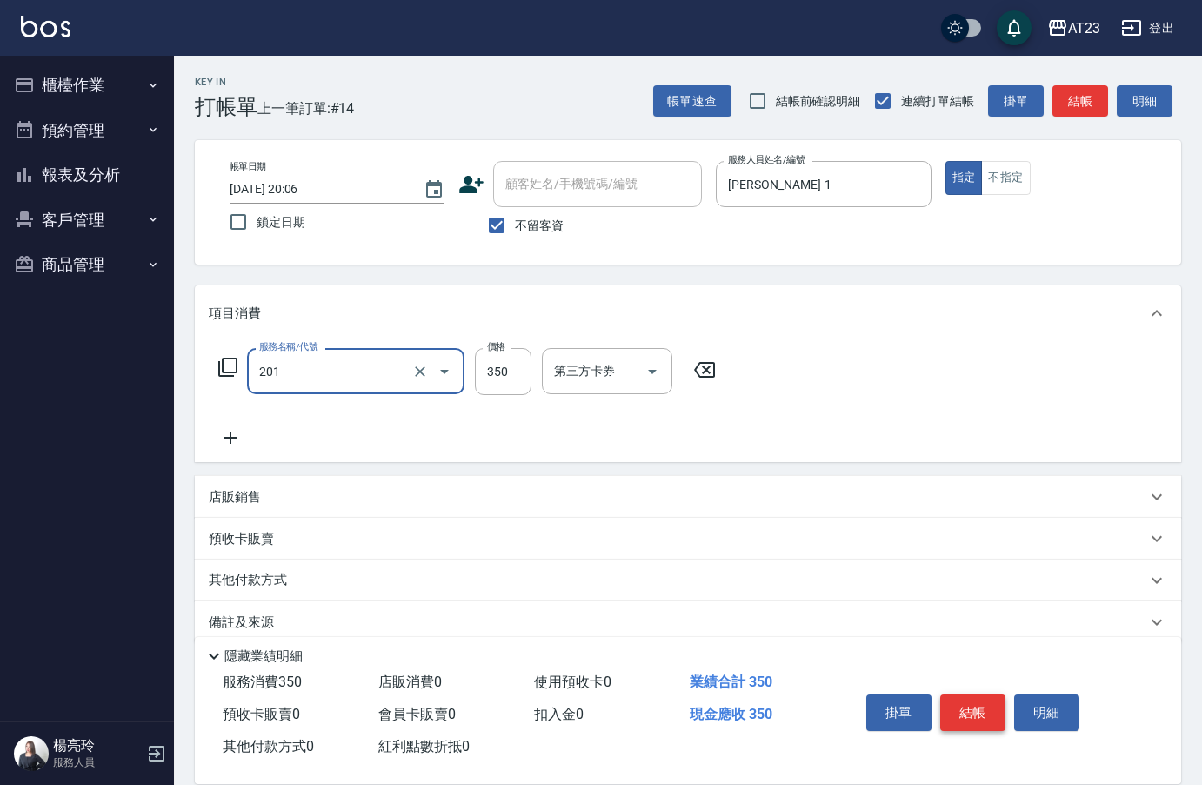
type input "一般洗髮(201)"
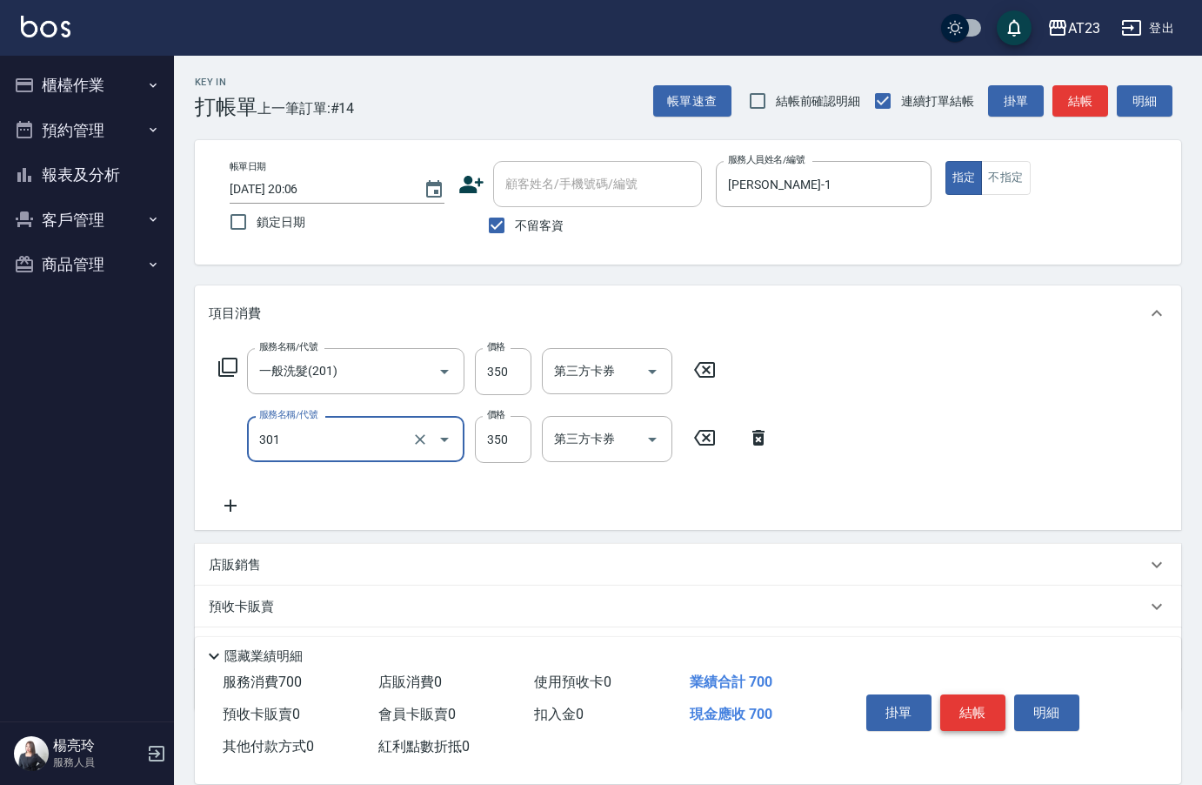
type input "造型剪髮(301)"
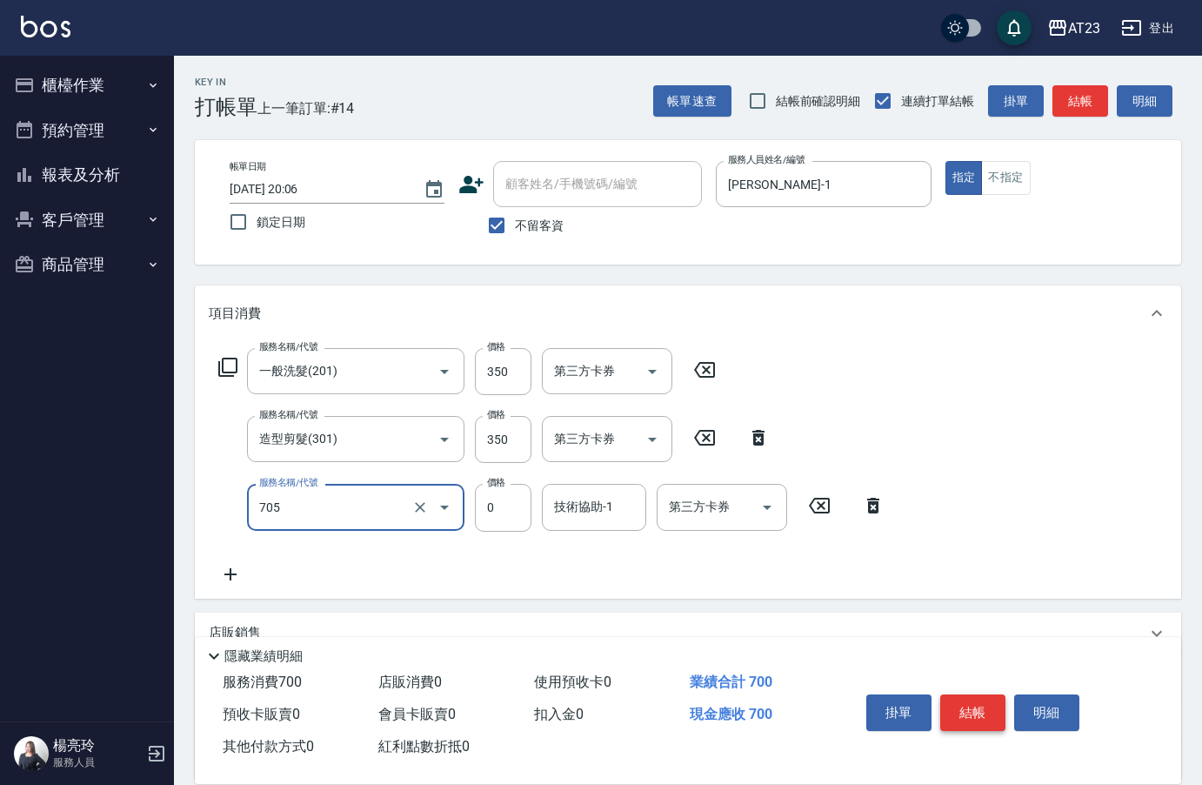
type input "互助50(705)"
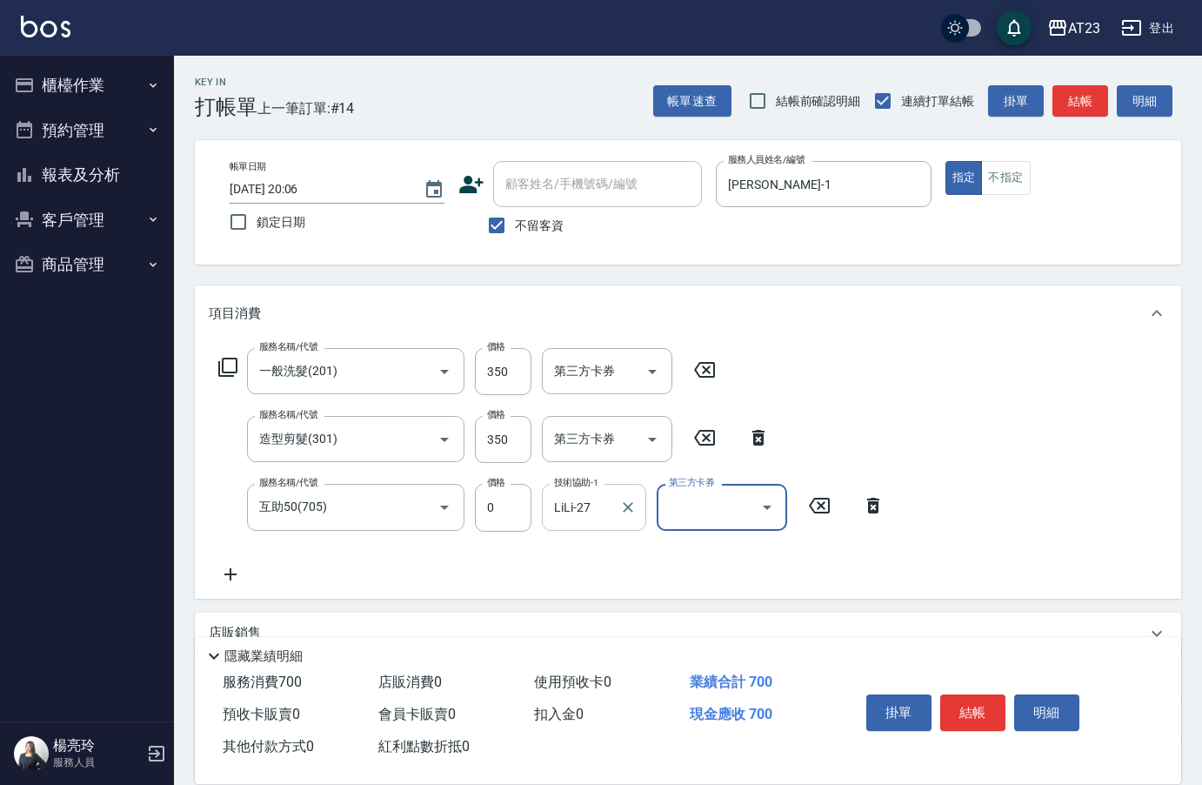
click at [601, 499] on input "LiLi-27" at bounding box center [581, 507] width 63 height 30
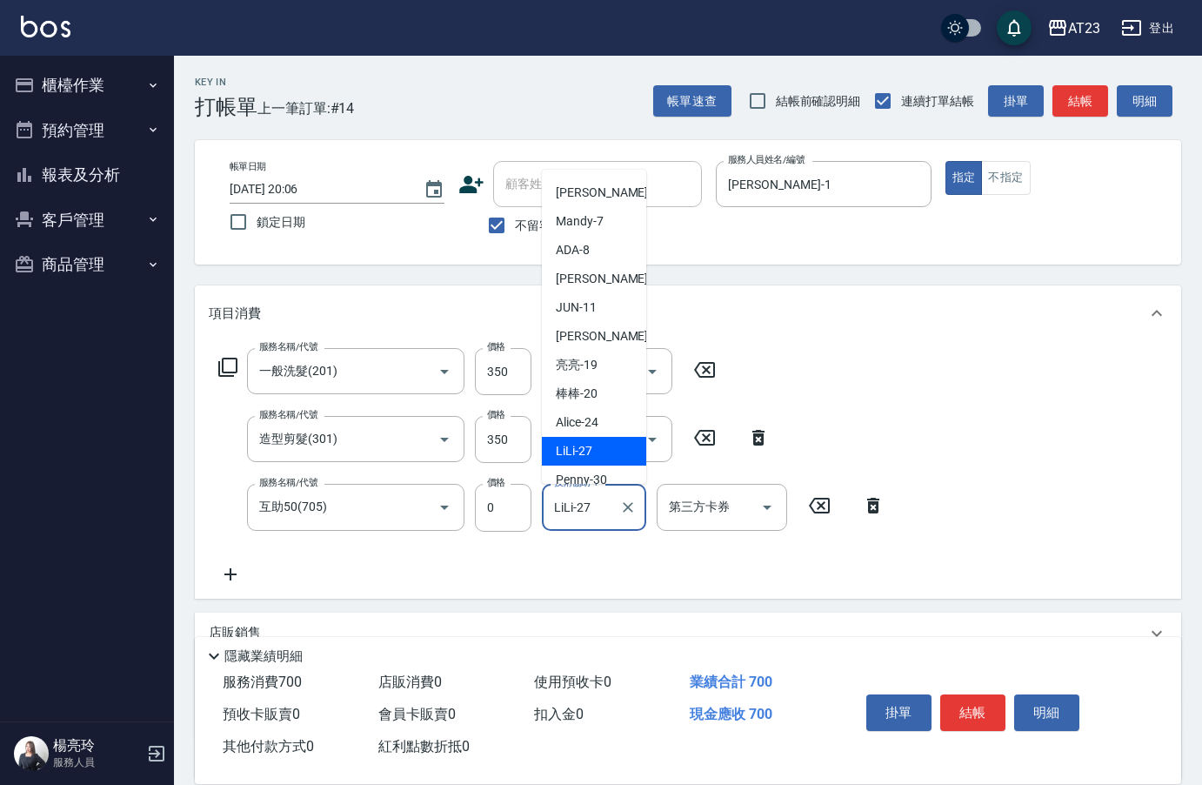
scroll to position [374, 0]
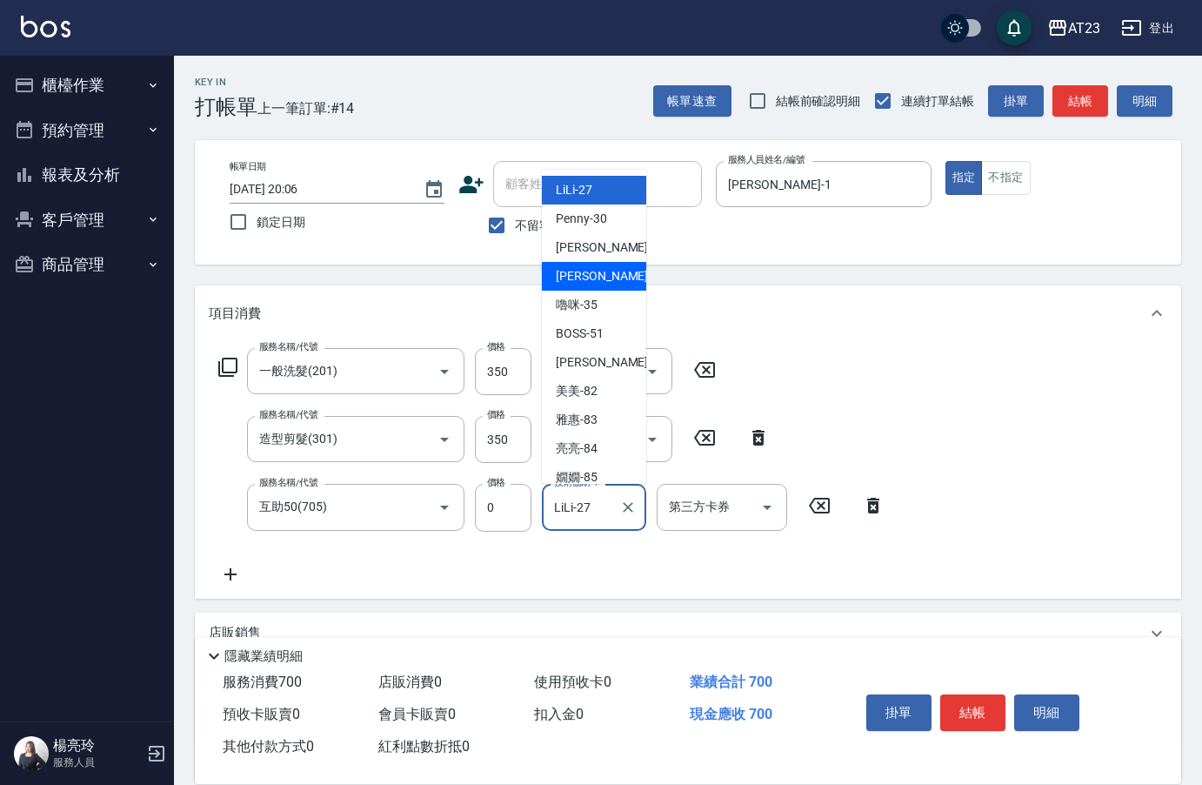
click at [590, 285] on span "[PERSON_NAME] -34" at bounding box center [611, 276] width 110 height 18
type input "[PERSON_NAME]-34"
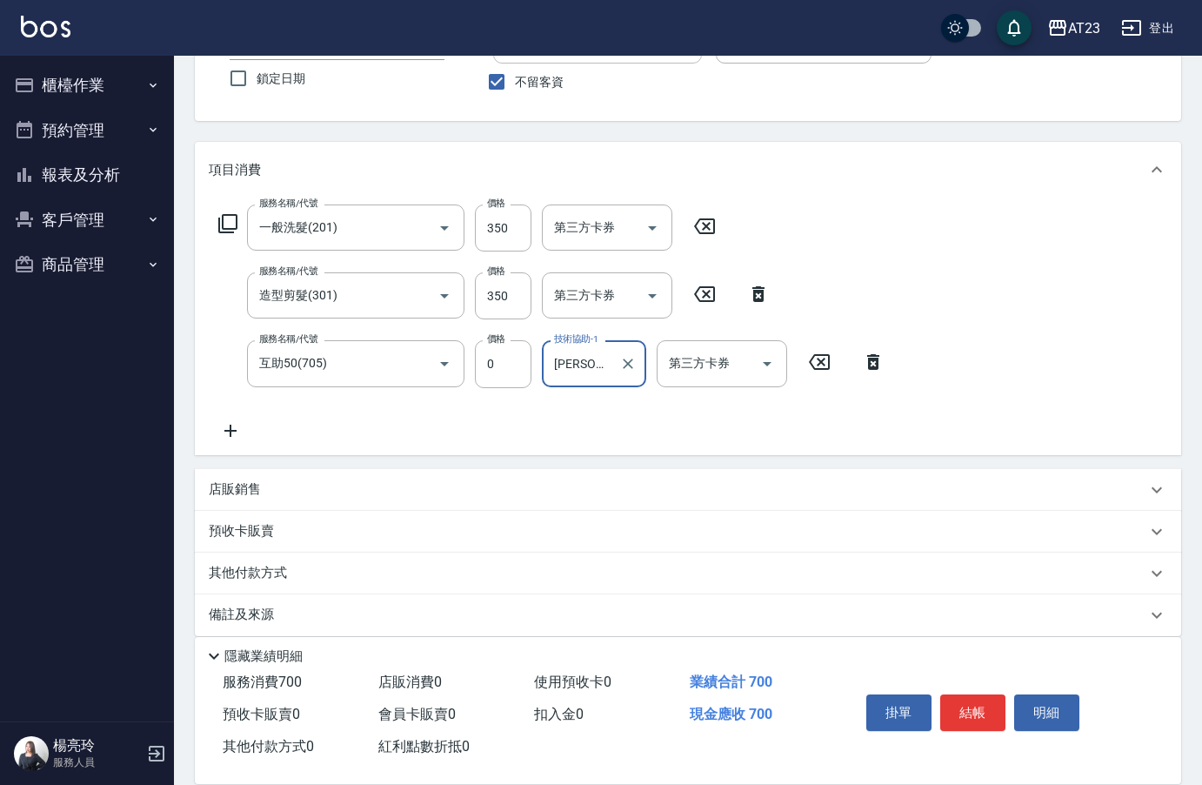
scroll to position [162, 0]
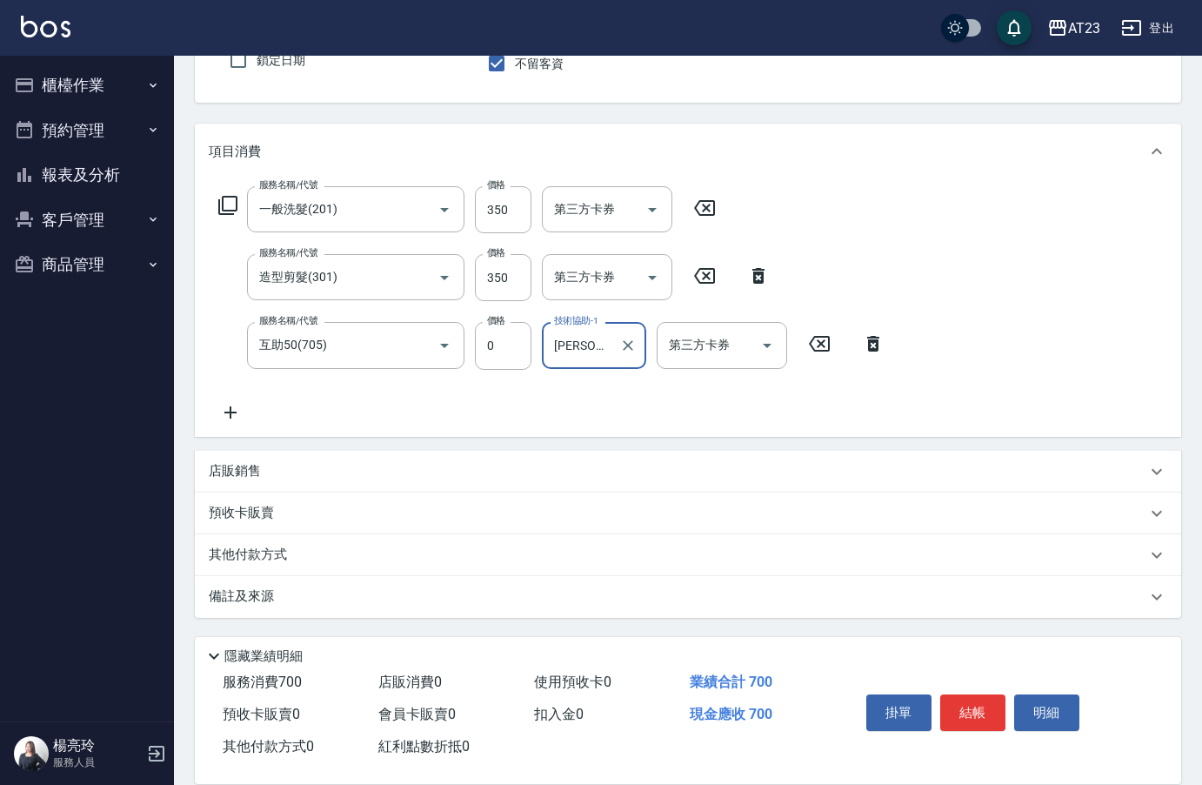
click at [264, 565] on div "其他付款方式" at bounding box center [688, 555] width 987 height 42
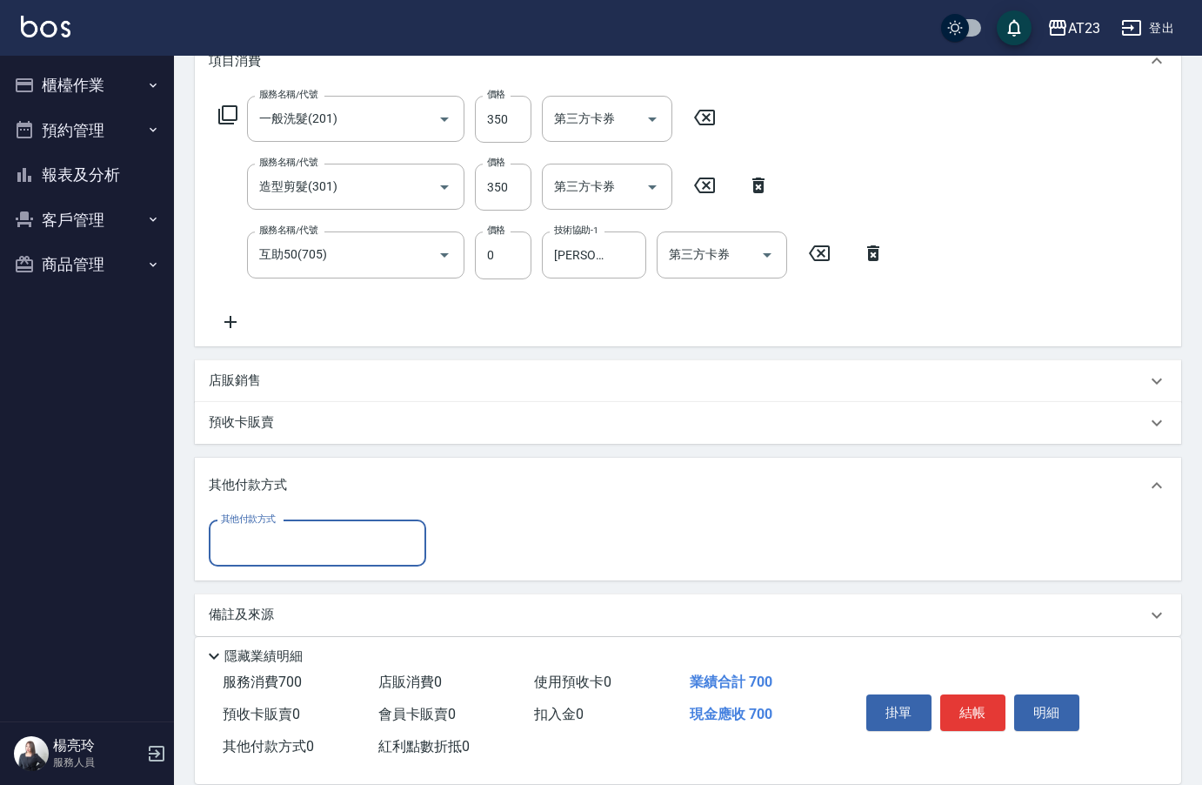
scroll to position [255, 0]
click at [275, 538] on input "其他付款方式" at bounding box center [318, 540] width 202 height 30
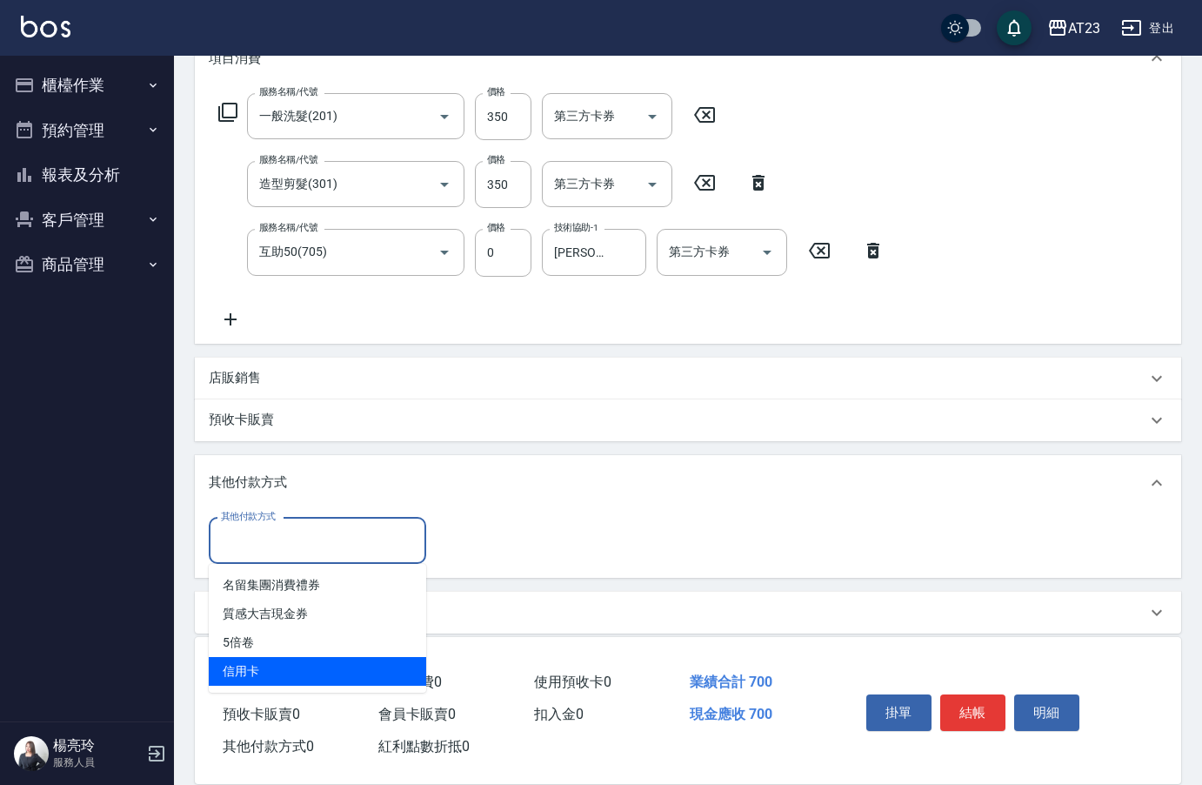
drag, startPoint x: 264, startPoint y: 673, endPoint x: 384, endPoint y: 673, distance: 120.1
click at [264, 673] on span "信用卡" at bounding box center [317, 671] width 217 height 29
type input "信用卡"
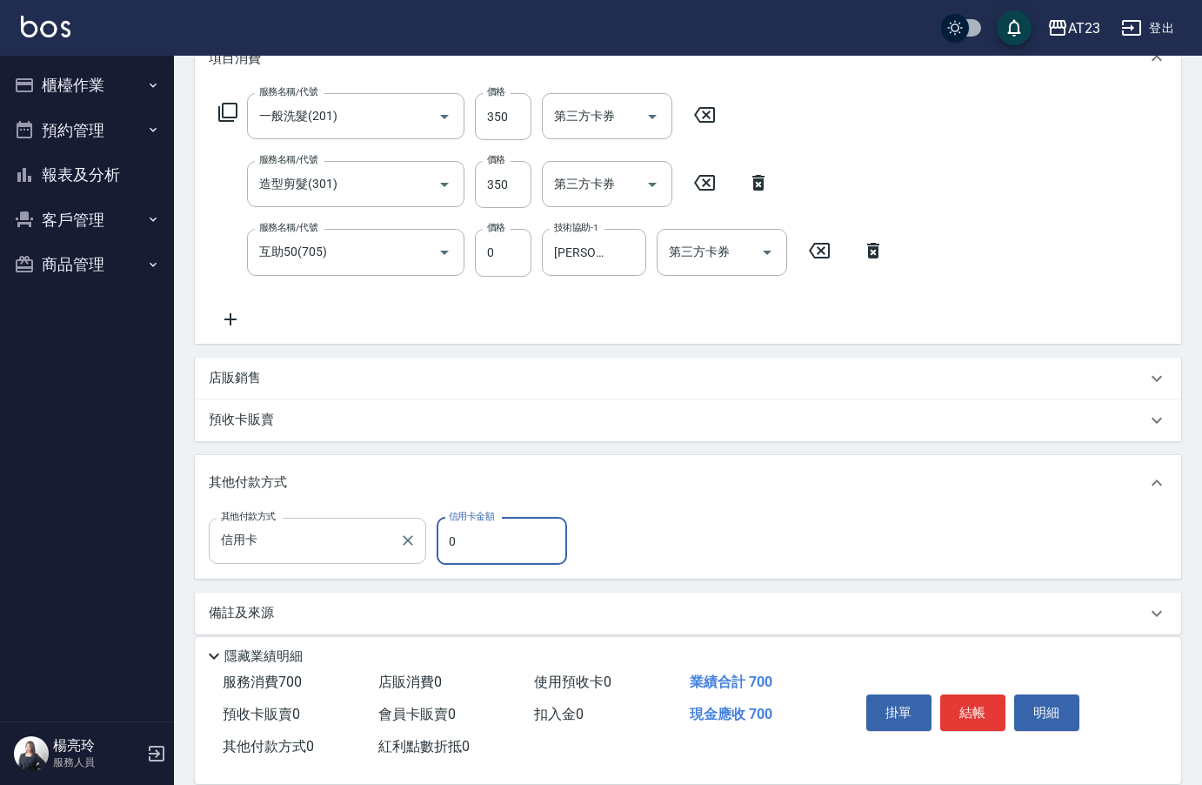
drag, startPoint x: 431, startPoint y: 532, endPoint x: 371, endPoint y: 531, distance: 60.9
click at [375, 528] on div "其他付款方式 信用卡 其他付款方式 信用卡金額 0 信用卡金額" at bounding box center [393, 541] width 369 height 47
click at [500, 538] on input "75" at bounding box center [502, 541] width 130 height 47
click at [504, 547] on input "75" at bounding box center [502, 541] width 130 height 47
click at [485, 546] on input "75" at bounding box center [502, 541] width 130 height 47
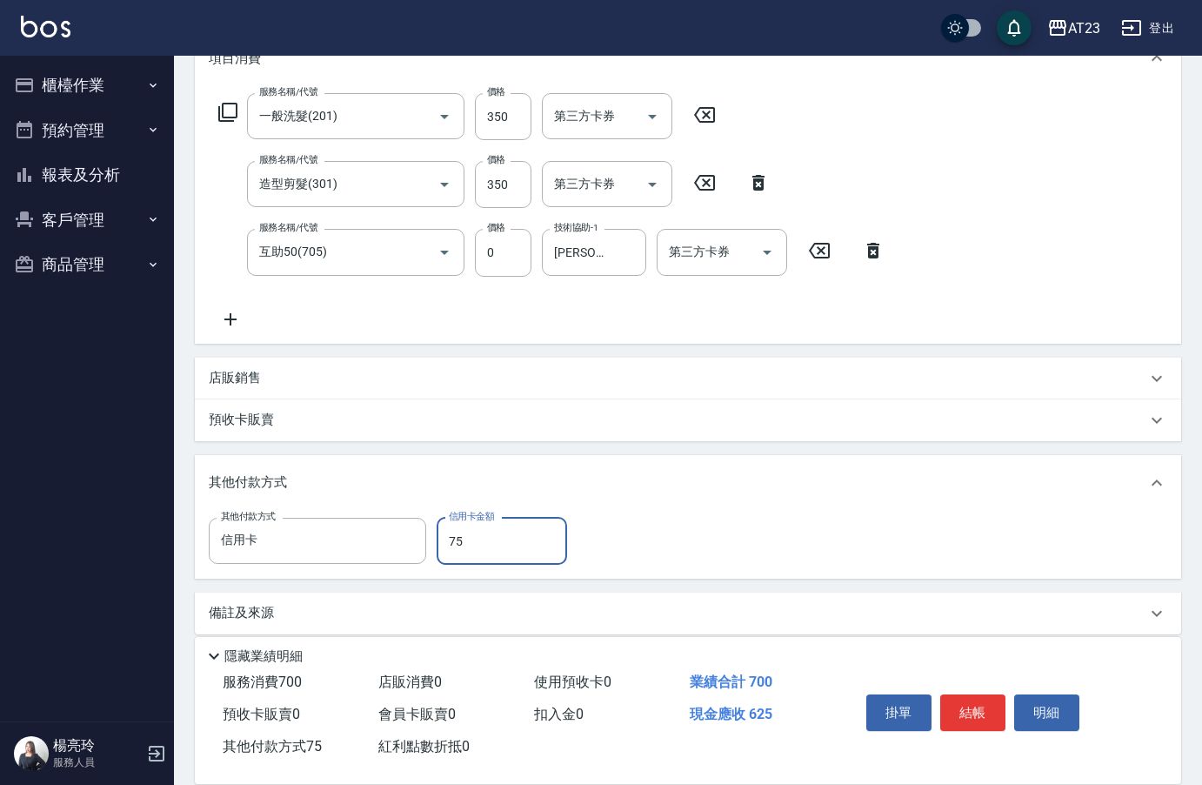
click at [453, 544] on input "75" at bounding box center [502, 541] width 130 height 47
click at [970, 311] on div "服務名稱/代號 一般洗髮(201) 服務名稱/代號 價格 350 價格 第三方卡券 第三方卡券 服務名稱/代號 造型剪髮(301) 服務名稱/代號 價格 35…" at bounding box center [688, 214] width 987 height 257
click at [465, 541] on input "75" at bounding box center [502, 541] width 130 height 47
click at [343, 545] on input "信用卡" at bounding box center [305, 540] width 176 height 30
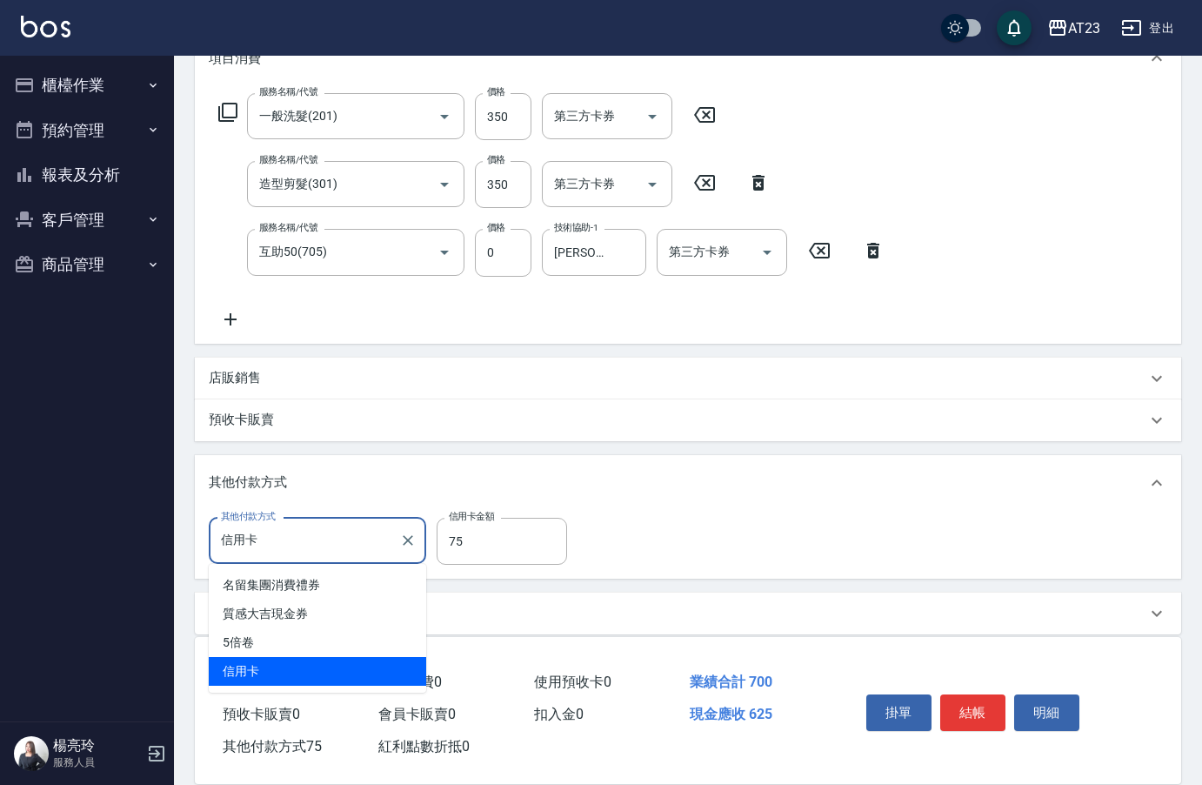
click at [256, 679] on span "信用卡" at bounding box center [317, 671] width 217 height 29
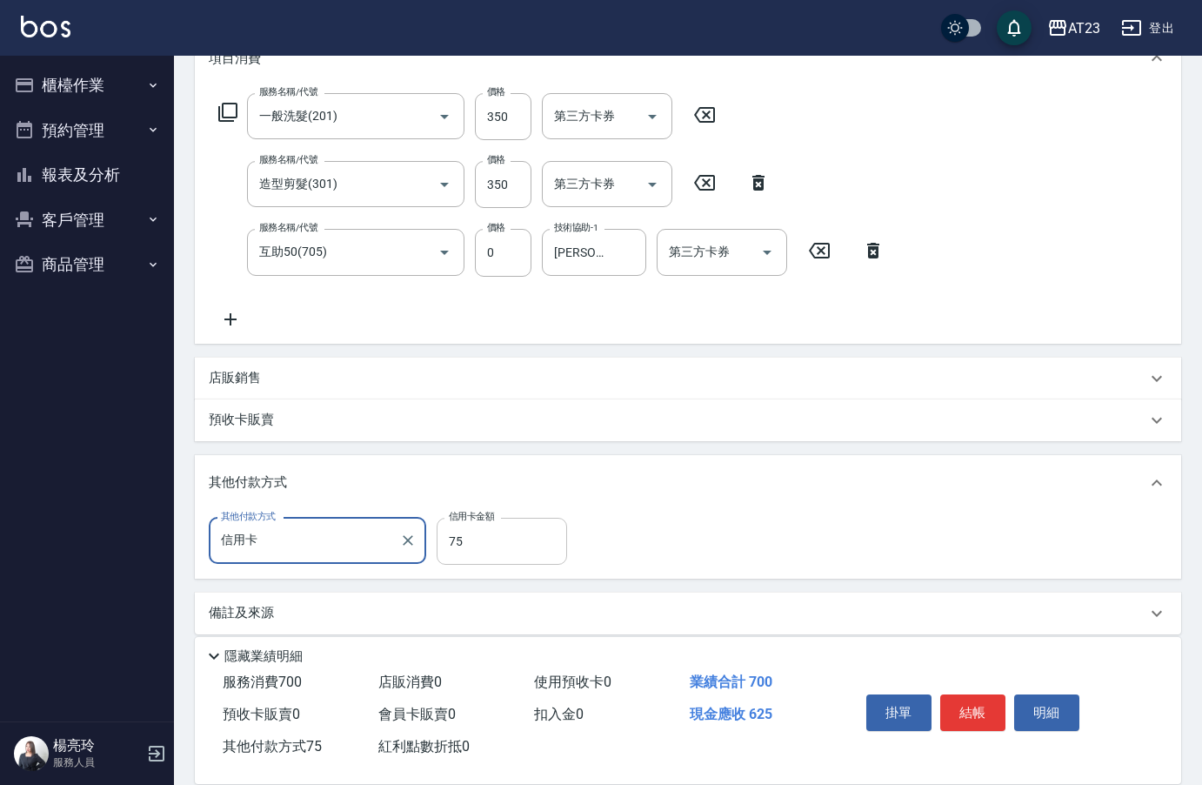
click at [465, 552] on input "75" at bounding box center [502, 541] width 130 height 47
click at [445, 541] on input "0" at bounding box center [502, 541] width 130 height 47
drag, startPoint x: 1021, startPoint y: 283, endPoint x: 1021, endPoint y: 269, distance: 13.9
click at [1021, 280] on div "服務名稱/代號 一般洗髮(201) 服務名稱/代號 價格 350 價格 第三方卡券 第三方卡券 服務名稱/代號 造型剪髮(301) 服務名稱/代號 價格 35…" at bounding box center [688, 214] width 987 height 257
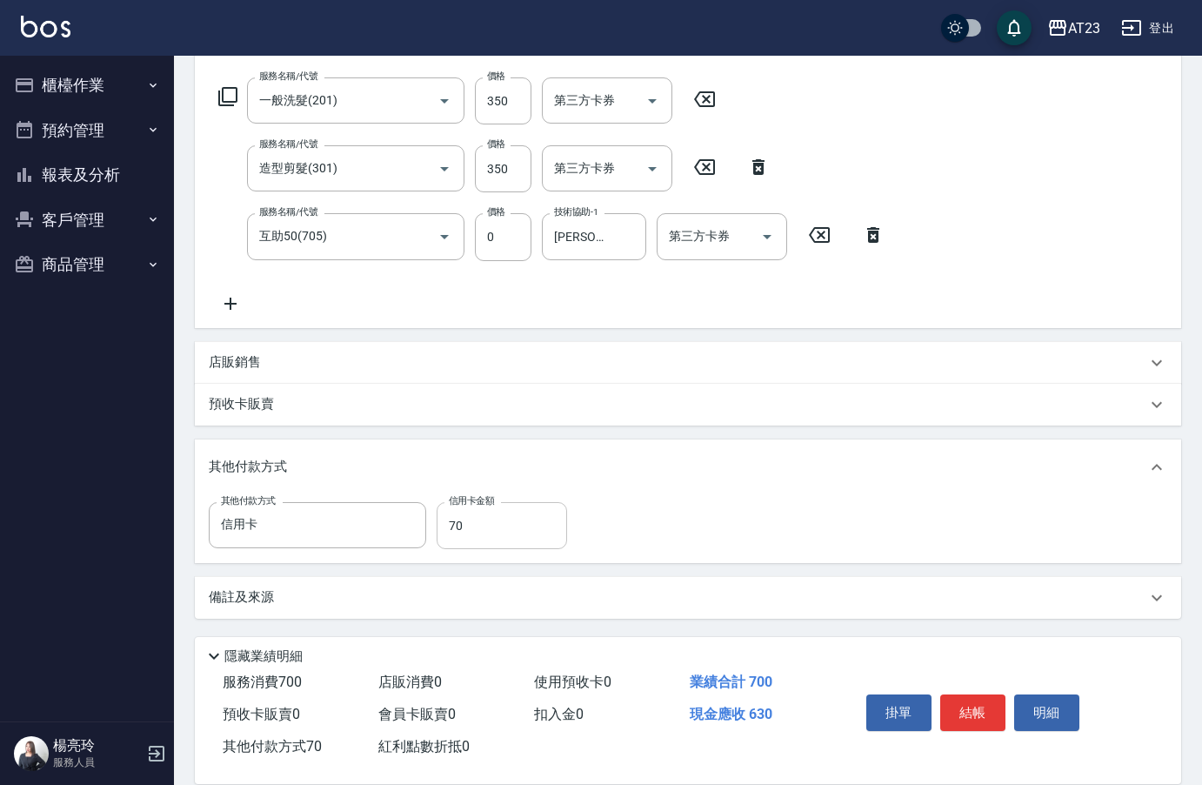
scroll to position [271, 0]
click at [485, 525] on input "70" at bounding box center [502, 524] width 130 height 47
click at [455, 525] on input "70" at bounding box center [502, 524] width 130 height 47
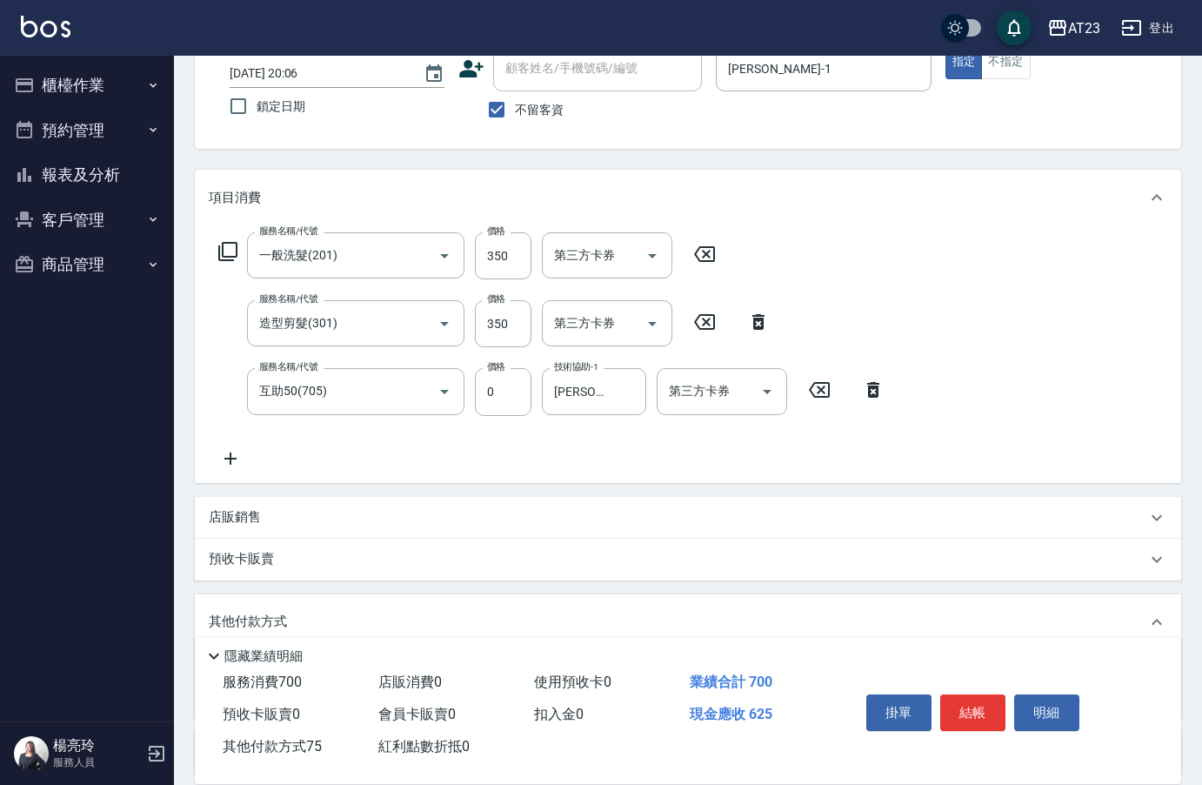
scroll to position [0, 0]
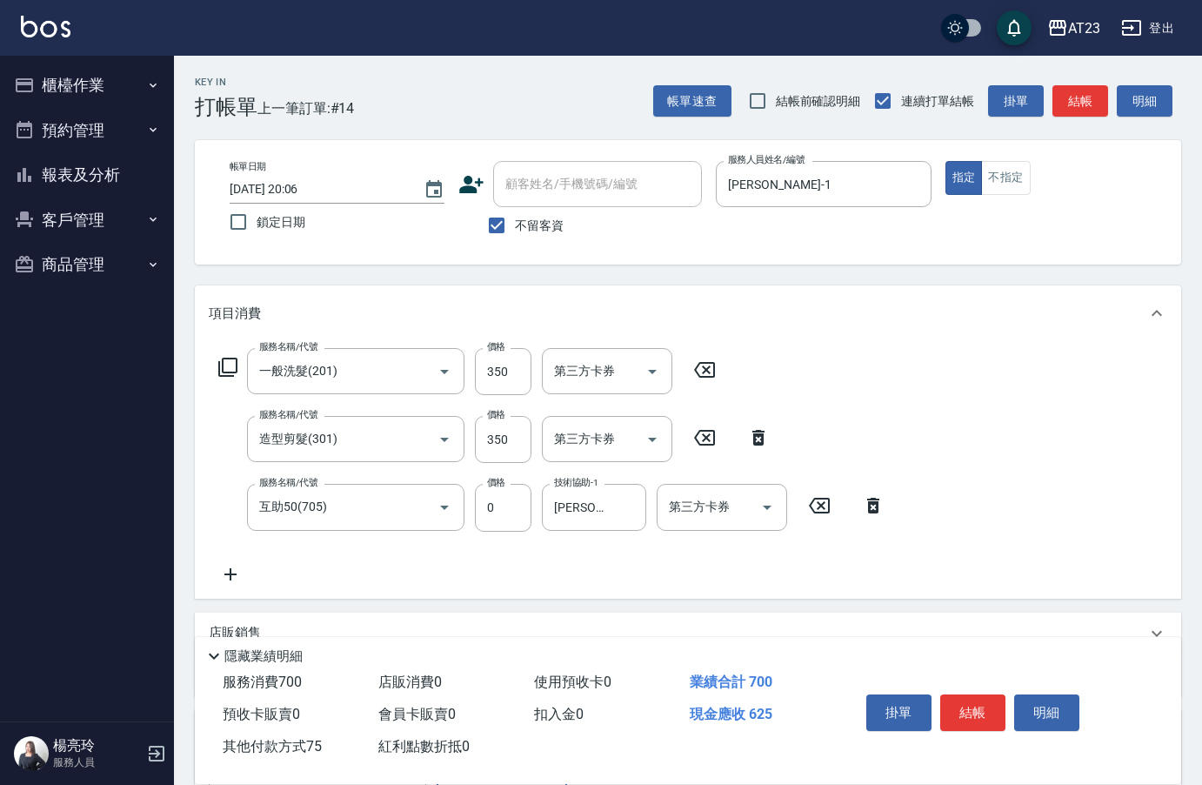
type input "75"
click at [67, 85] on button "櫃檯作業" at bounding box center [87, 85] width 160 height 45
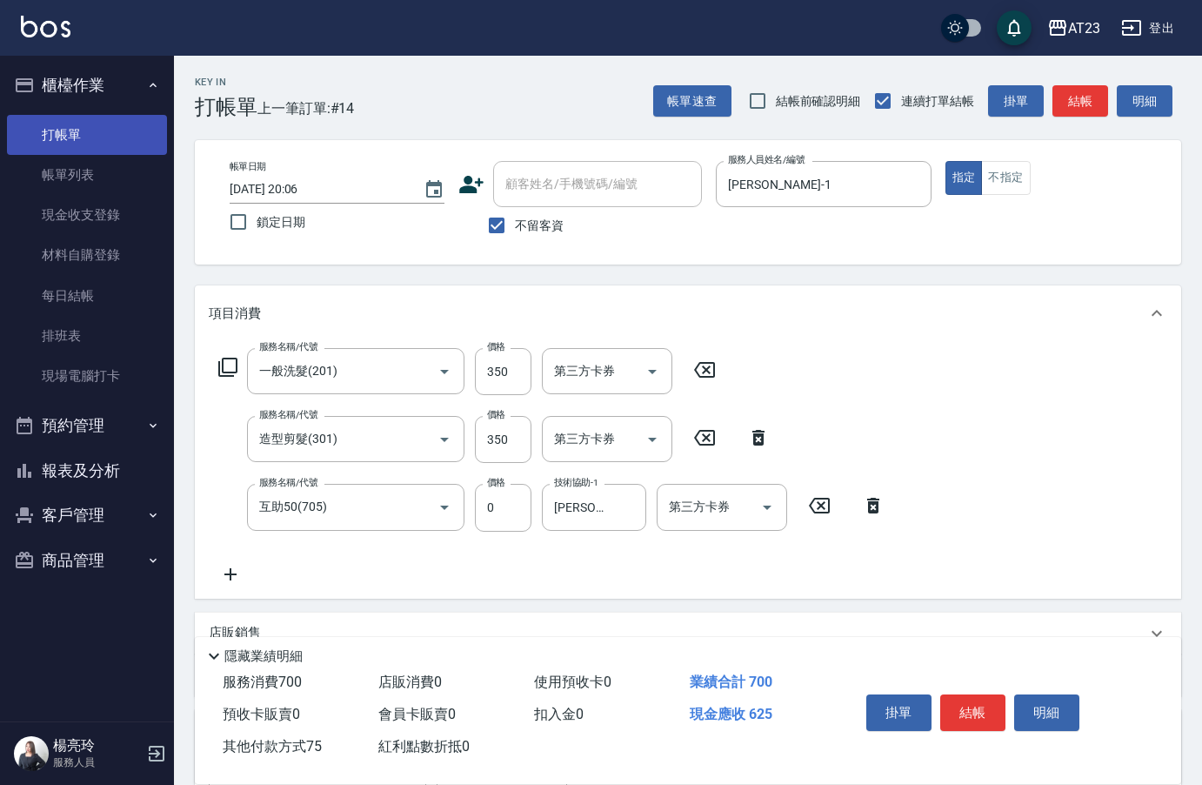
click at [84, 132] on link "打帳單" at bounding box center [87, 135] width 160 height 40
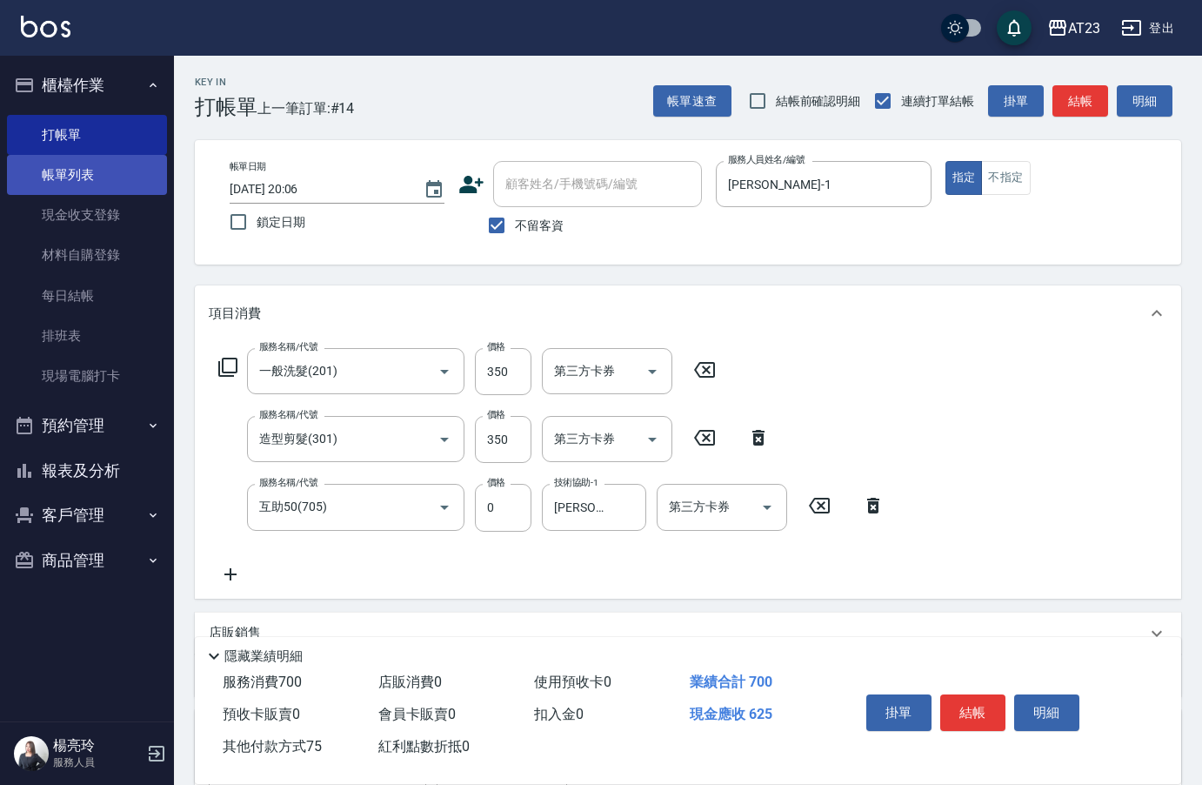
click at [66, 173] on link "帳單列表" at bounding box center [87, 175] width 160 height 40
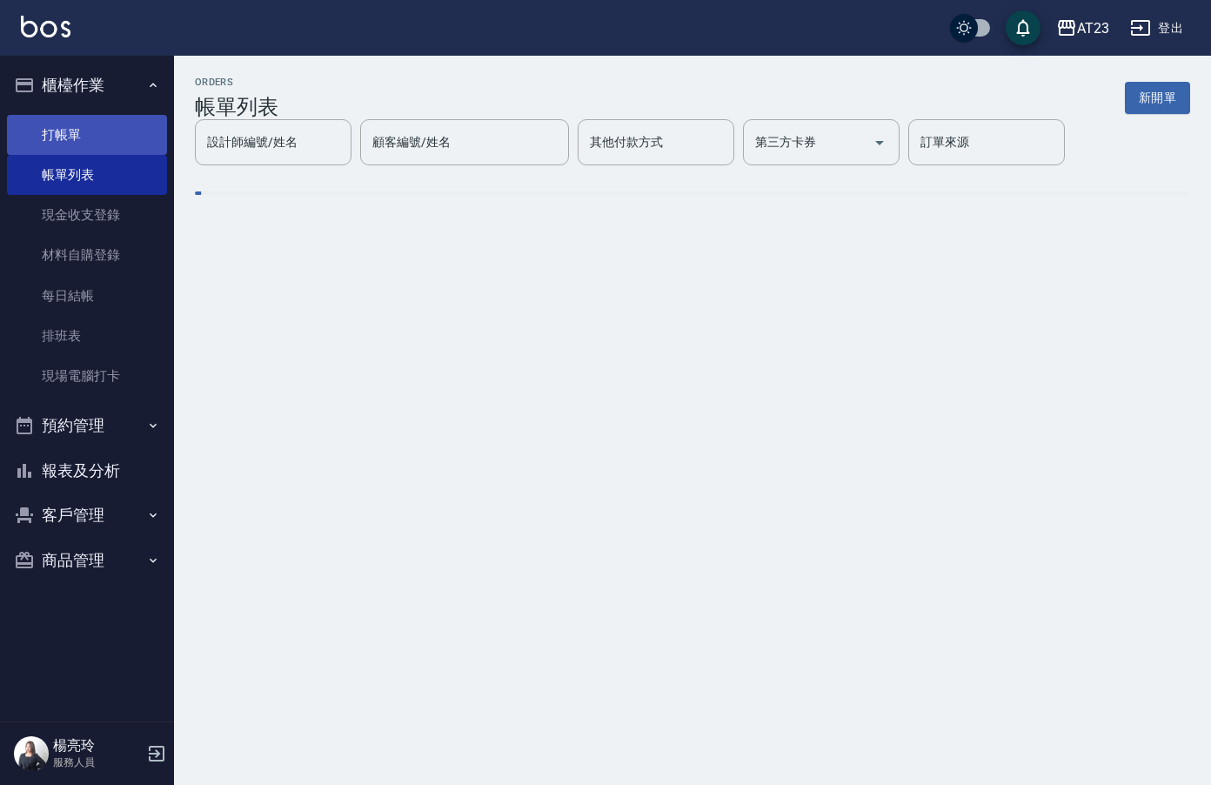
click at [68, 144] on link "打帳單" at bounding box center [87, 135] width 160 height 40
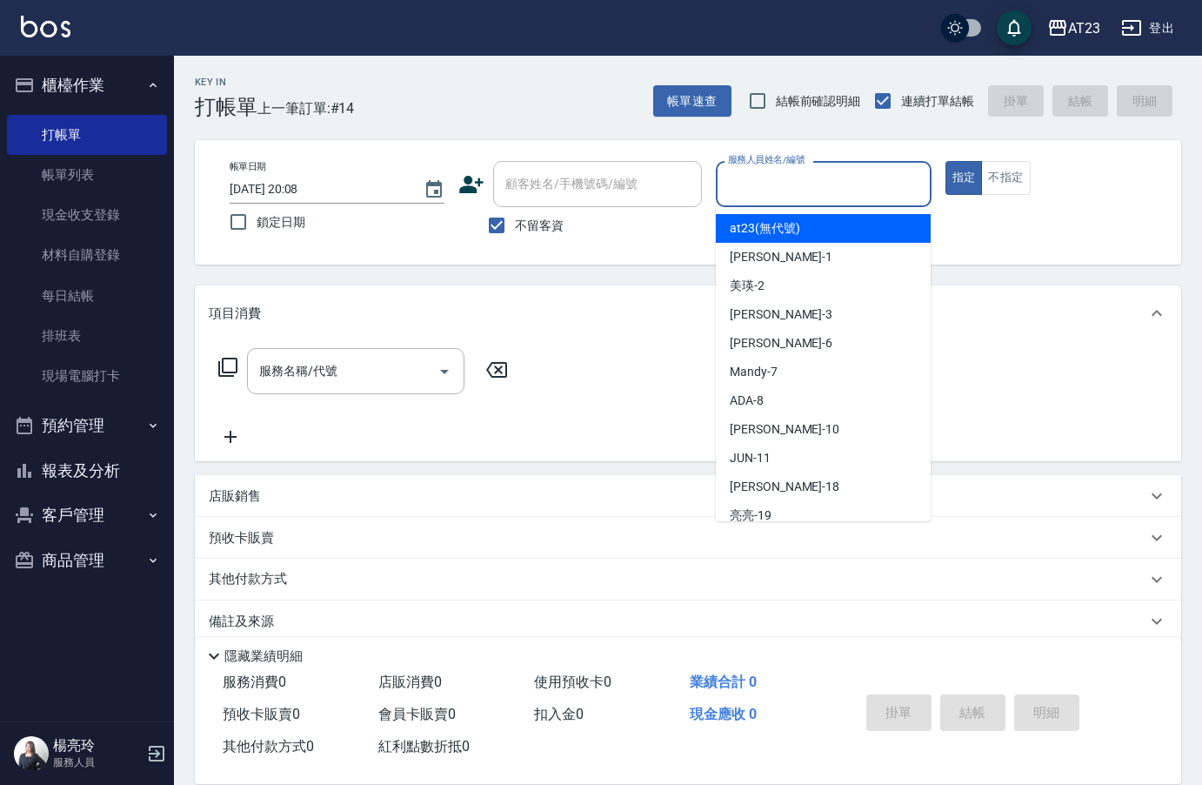
click at [806, 181] on input "服務人員姓名/編號" at bounding box center [823, 184] width 199 height 30
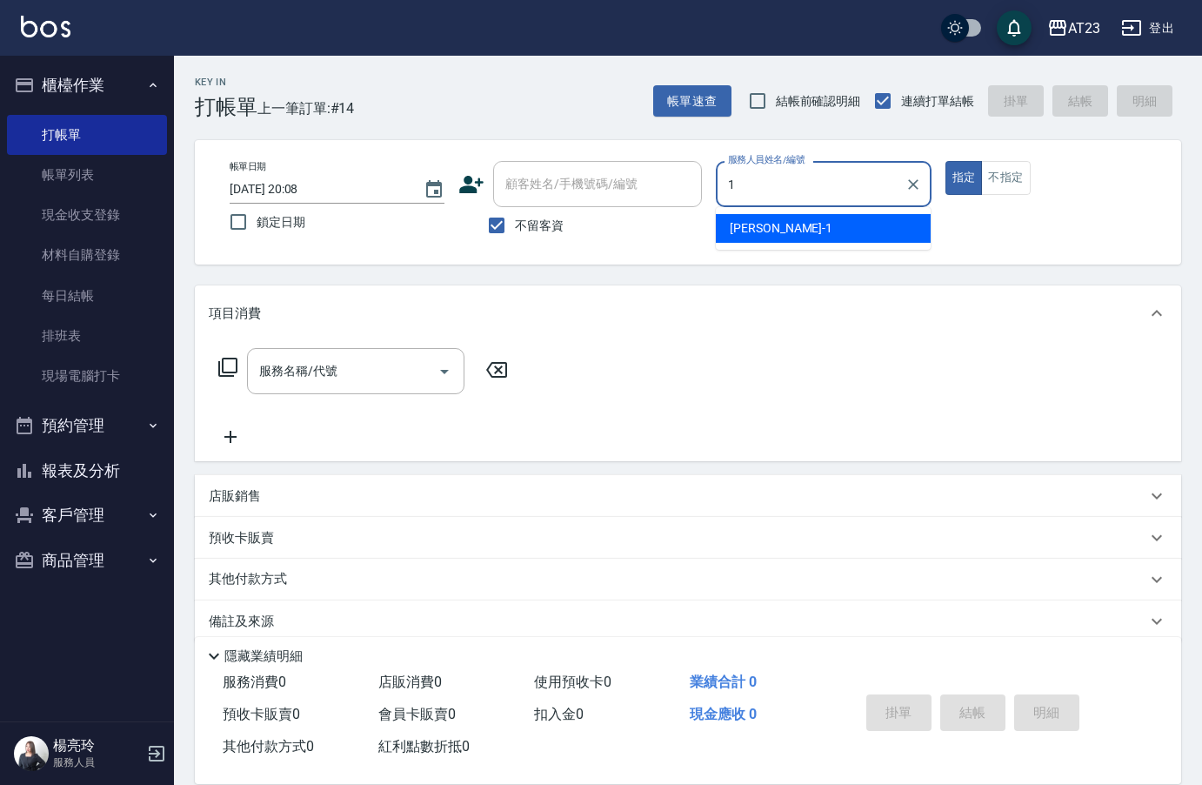
type input "[PERSON_NAME]-1"
type button "true"
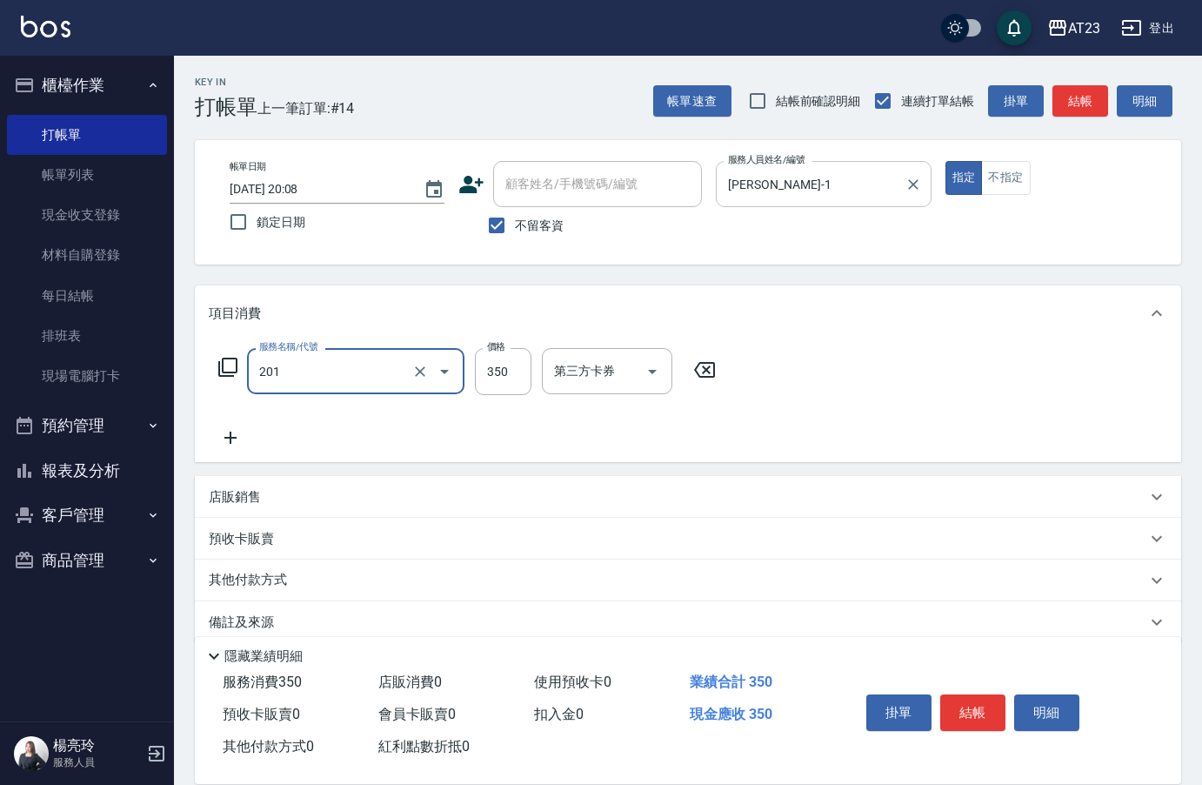
type input "一般洗髮(201)"
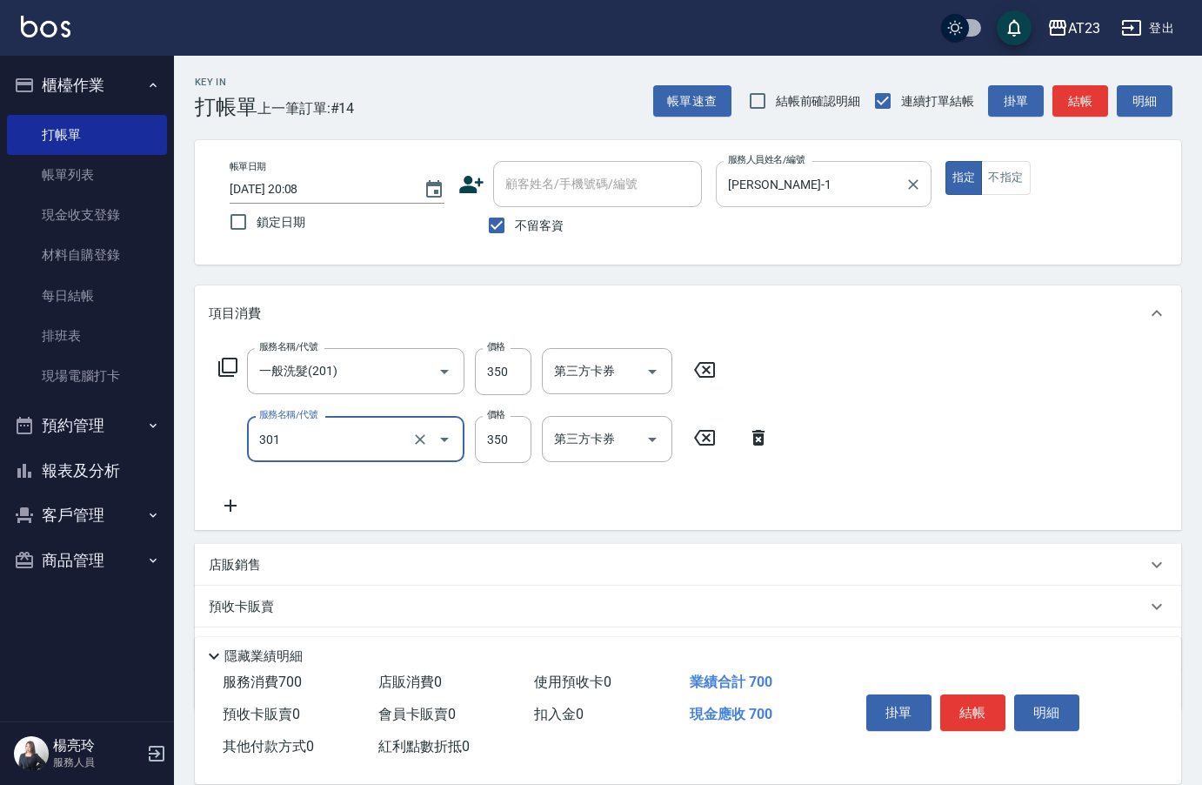
type input "造型剪髮(301)"
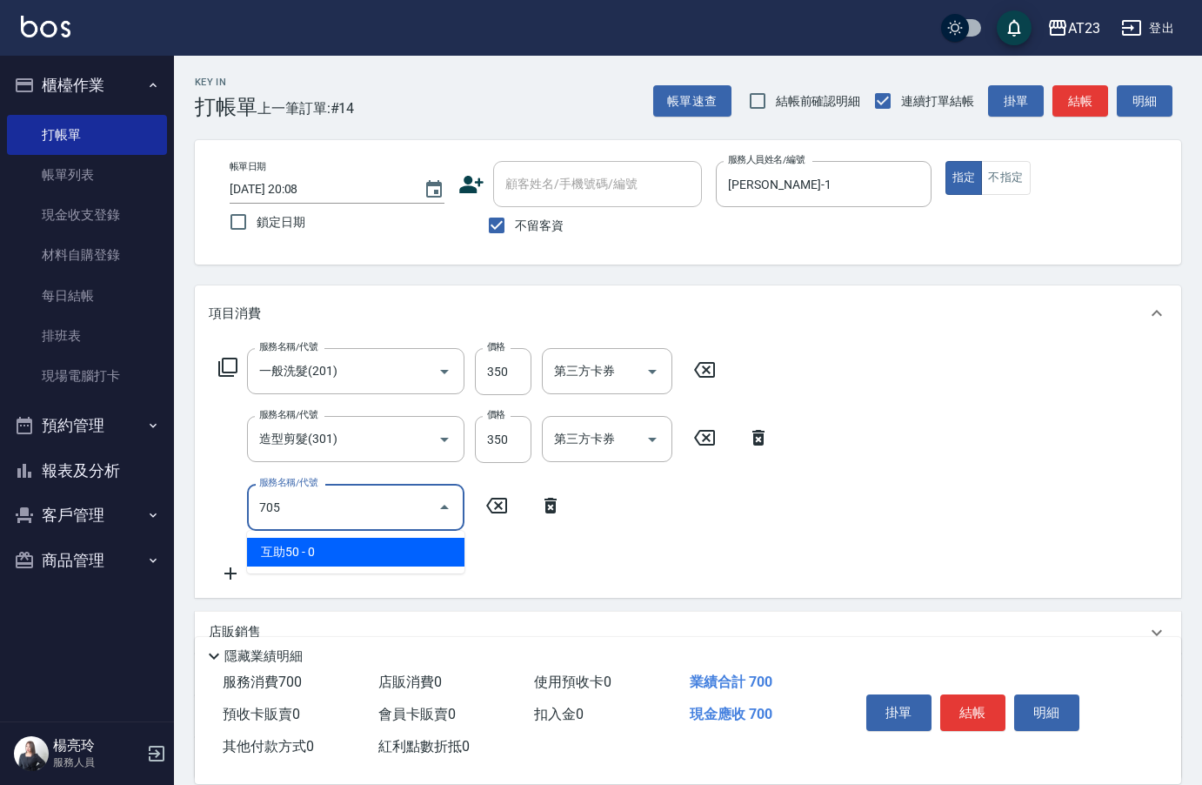
type input "互助50(705)"
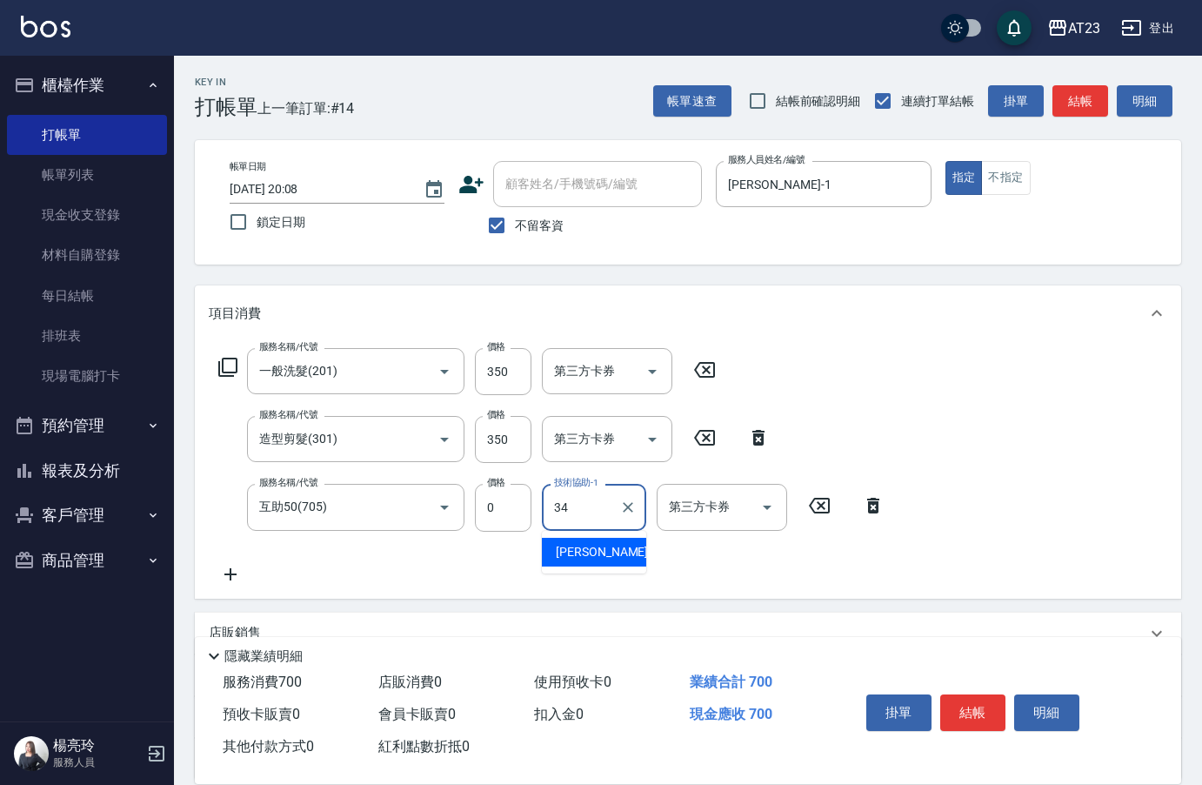
type input "[PERSON_NAME]-34"
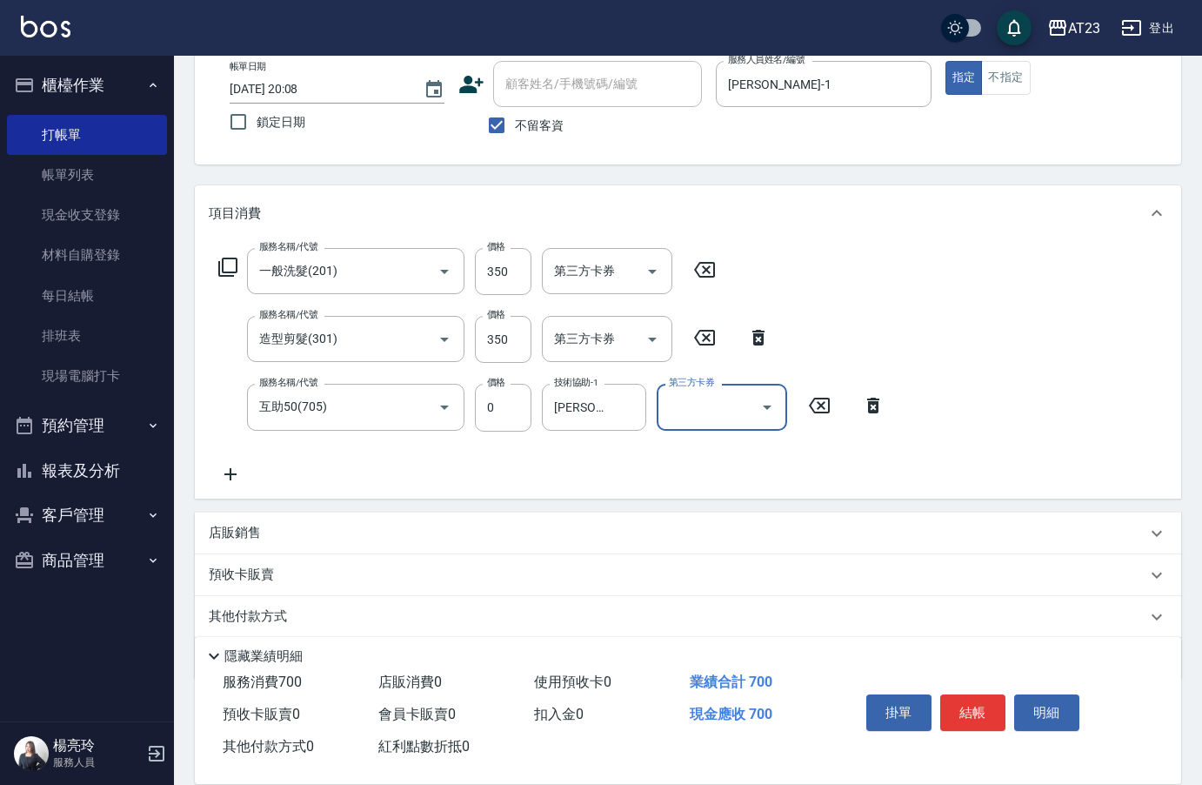
scroll to position [162, 0]
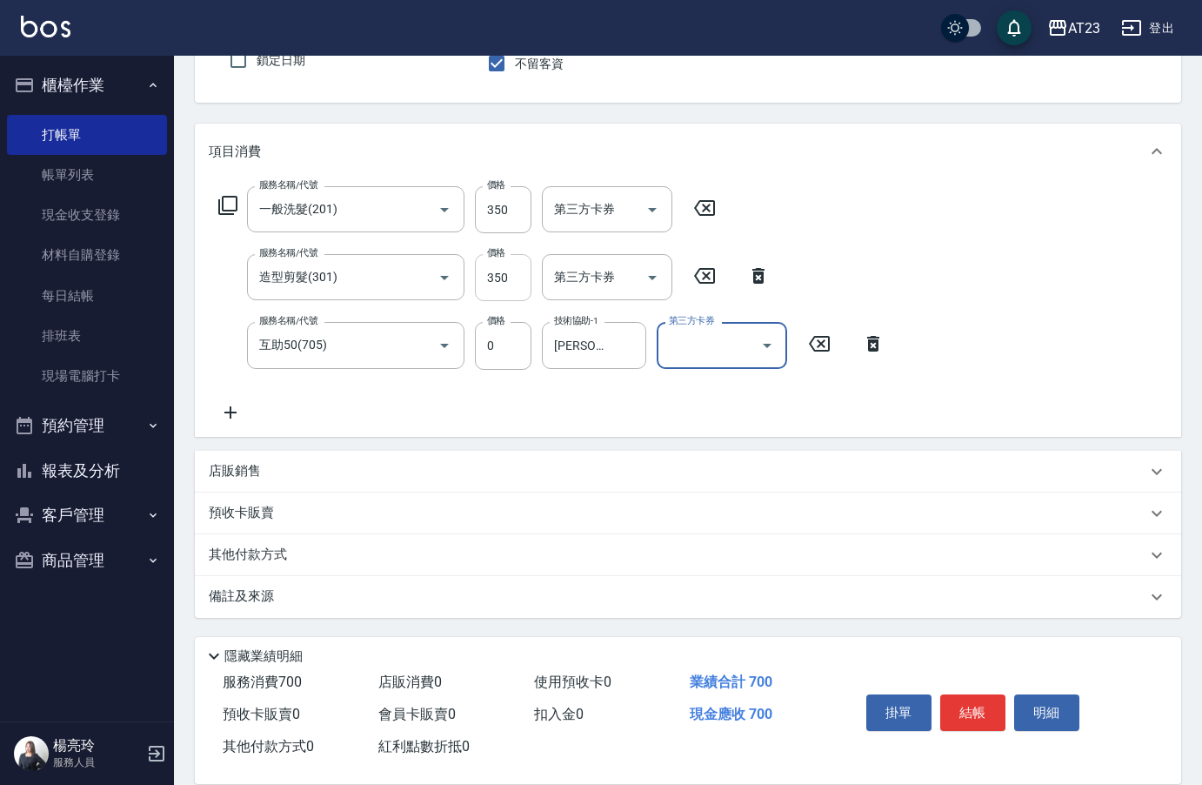
click at [507, 284] on input "350" at bounding box center [503, 277] width 57 height 47
click at [500, 284] on input "350" at bounding box center [503, 277] width 57 height 47
type input "400"
click at [296, 549] on div "其他付款方式" at bounding box center [678, 554] width 938 height 19
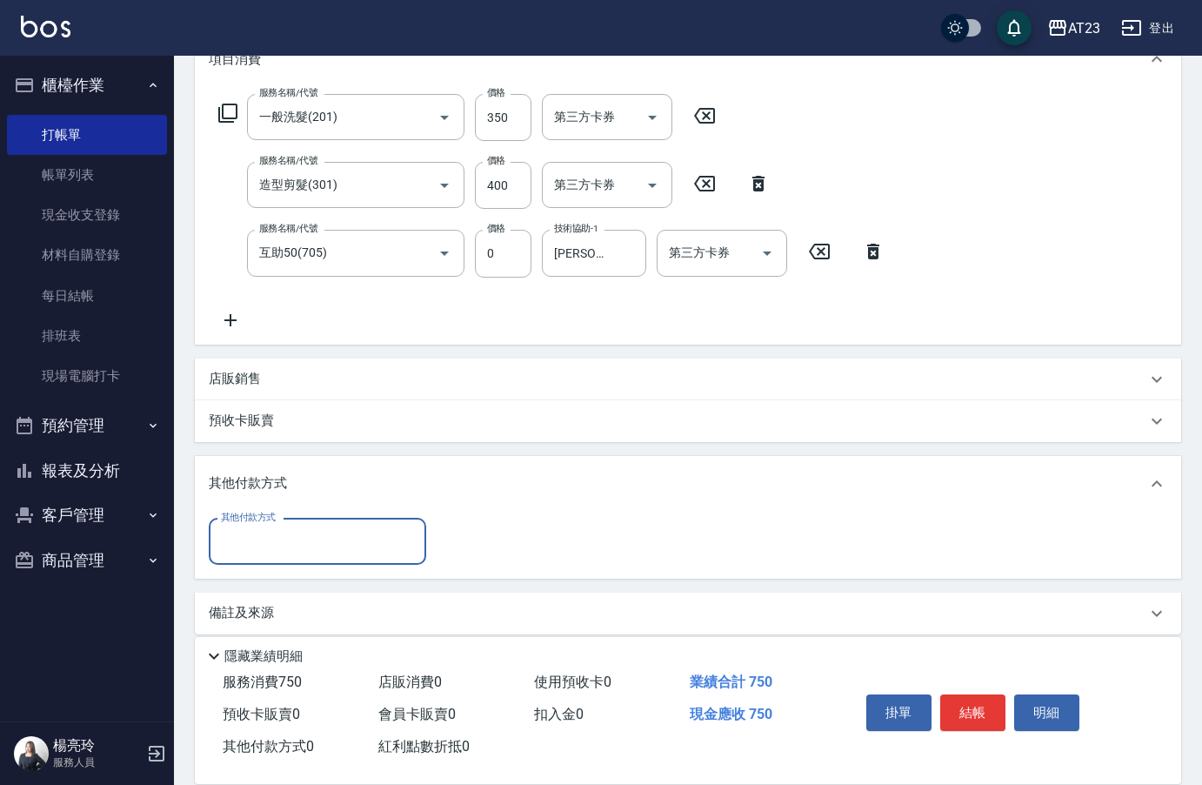
scroll to position [0, 0]
click at [296, 544] on input "其他付款方式" at bounding box center [318, 540] width 202 height 30
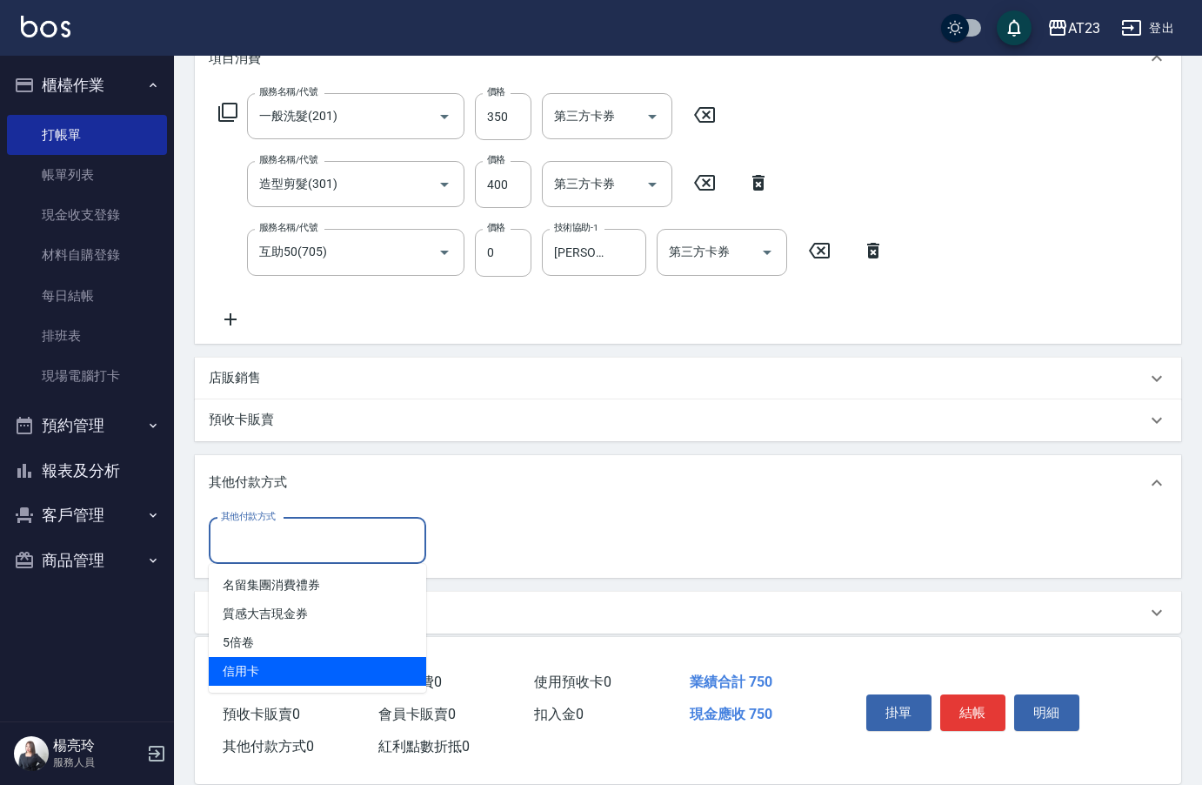
click at [317, 671] on span "信用卡" at bounding box center [317, 671] width 217 height 29
type input "信用卡"
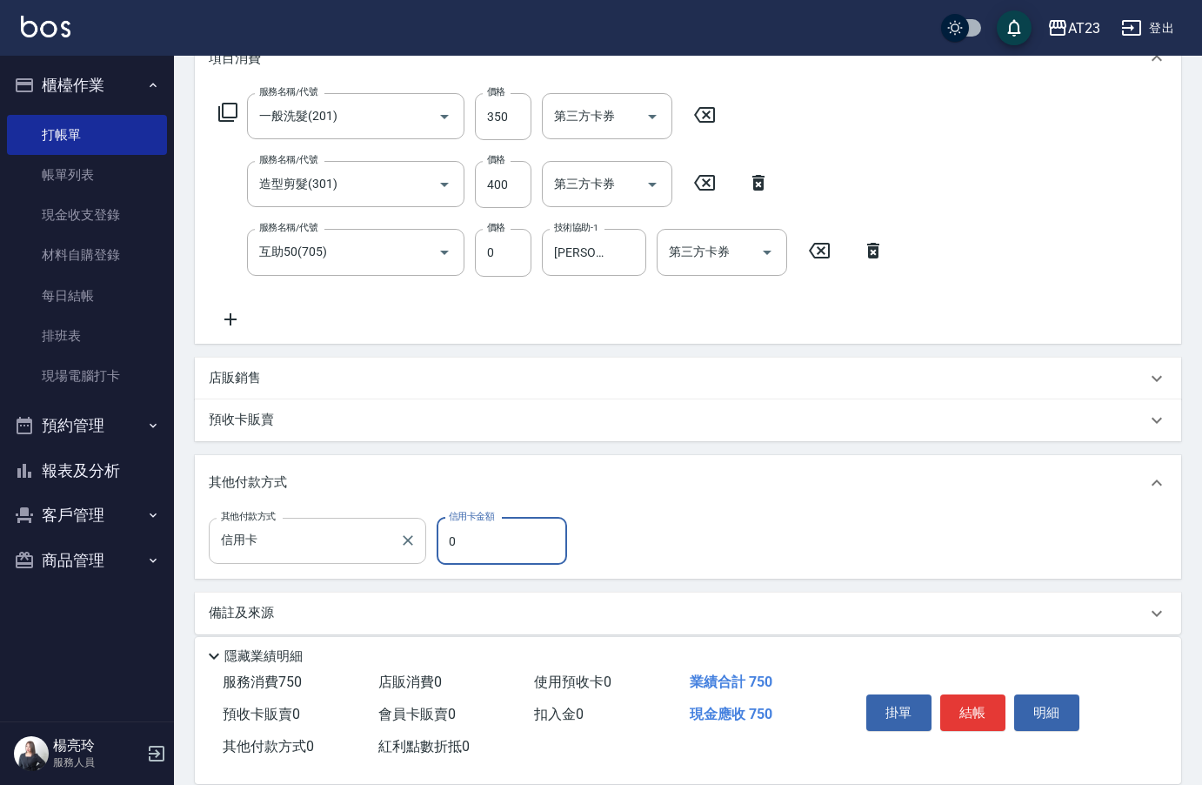
drag, startPoint x: 467, startPoint y: 546, endPoint x: 398, endPoint y: 557, distance: 69.5
click at [397, 559] on div "其他付款方式 信用卡 其他付款方式 信用卡金額 0 信用卡金額" at bounding box center [393, 541] width 369 height 47
type input "750"
click at [966, 708] on button "結帳" at bounding box center [972, 712] width 65 height 37
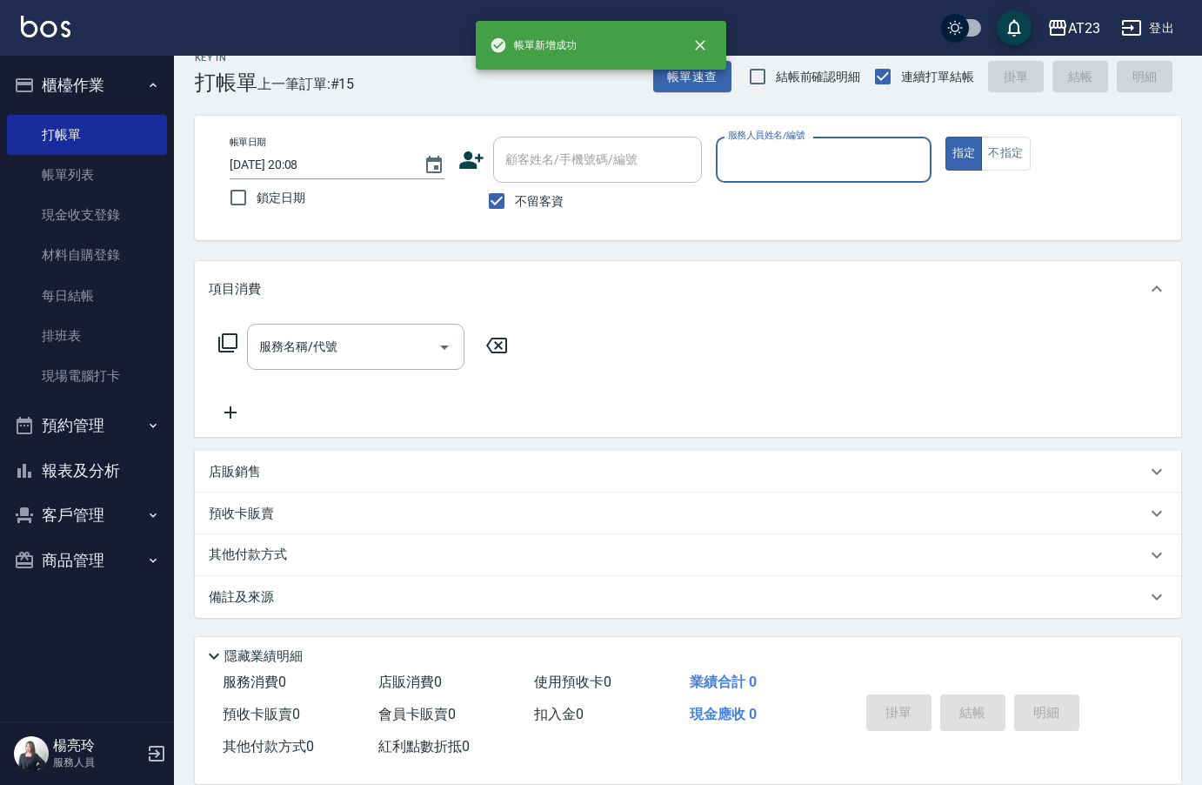
scroll to position [24, 0]
type input "Mandy-7"
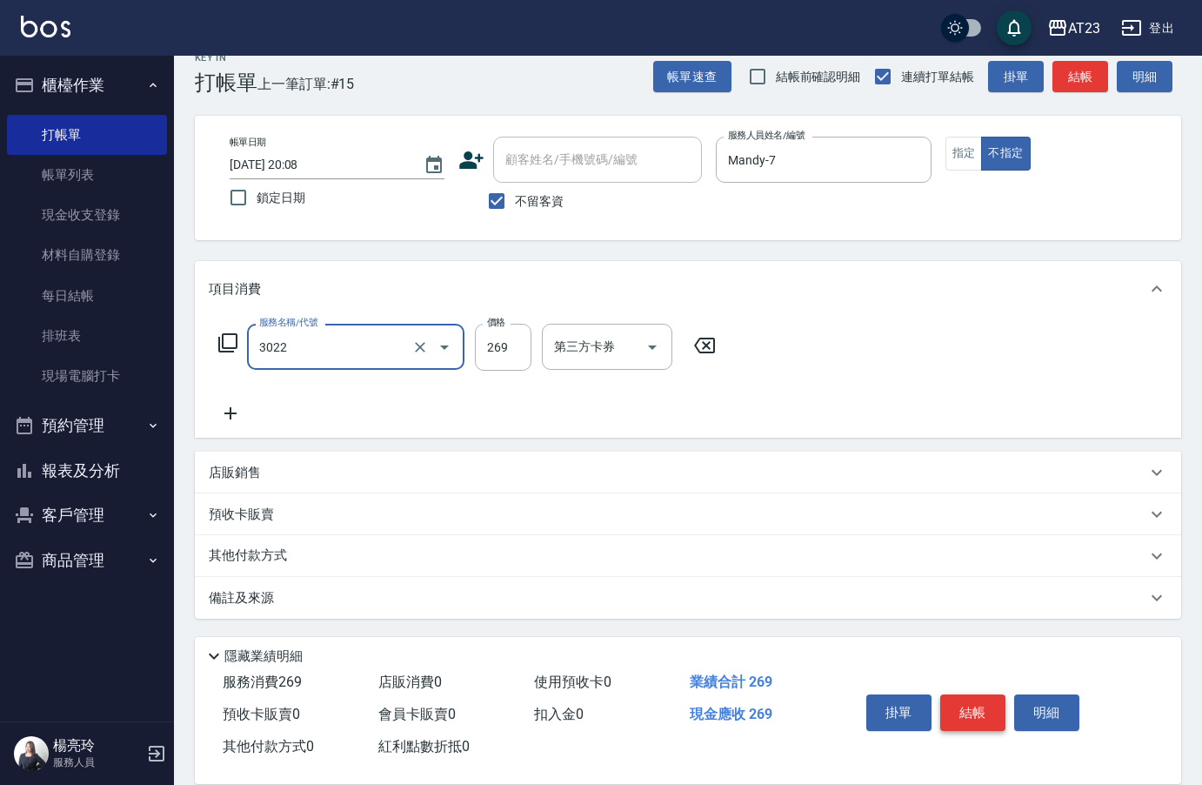
type input "(活動)造型剪(3022)"
click at [993, 694] on button "結帳" at bounding box center [972, 712] width 65 height 37
